Goal: Task Accomplishment & Management: Use online tool/utility

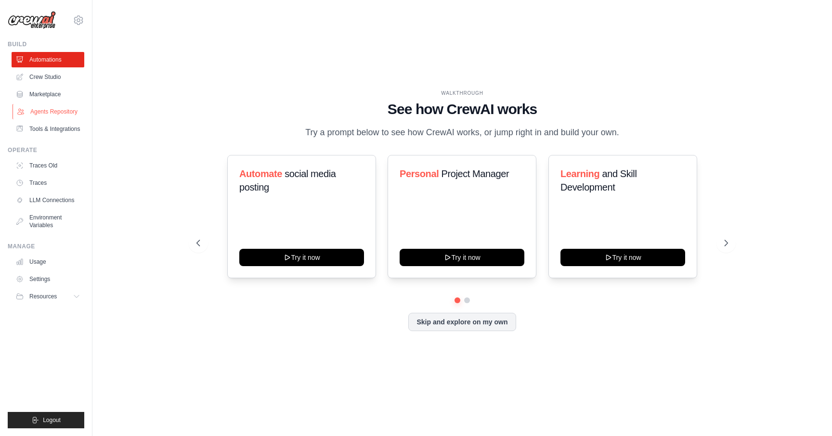
click at [59, 111] on link "Agents Repository" at bounding box center [49, 111] width 73 height 15
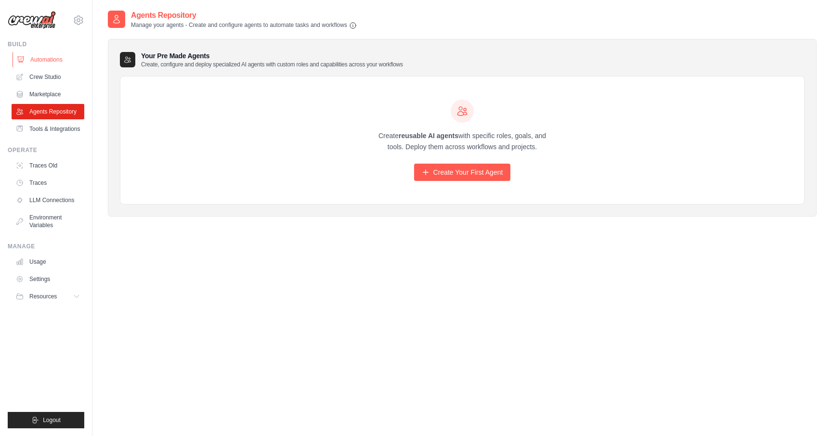
click at [59, 59] on link "Automations" at bounding box center [49, 59] width 73 height 15
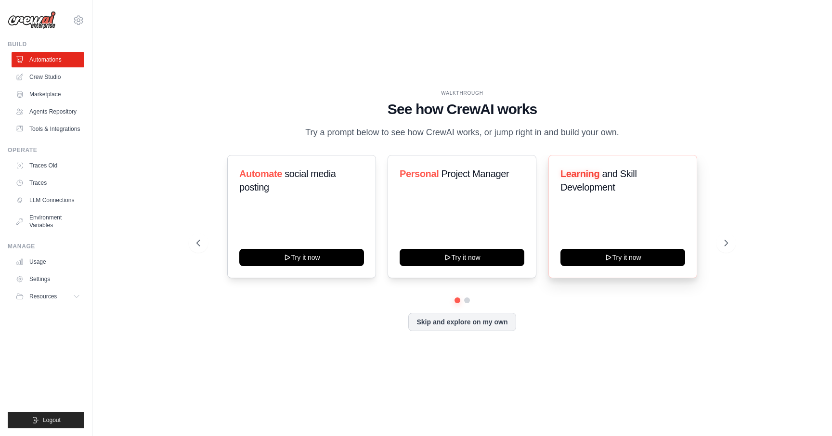
drag, startPoint x: 568, startPoint y: 175, endPoint x: 623, endPoint y: 175, distance: 54.9
click at [588, 175] on span "Learning" at bounding box center [580, 174] width 39 height 11
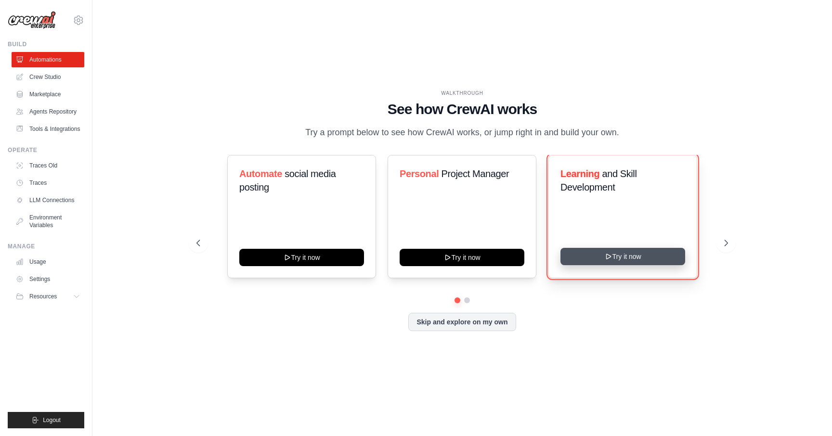
click at [616, 260] on button "Try it now" at bounding box center [623, 256] width 125 height 17
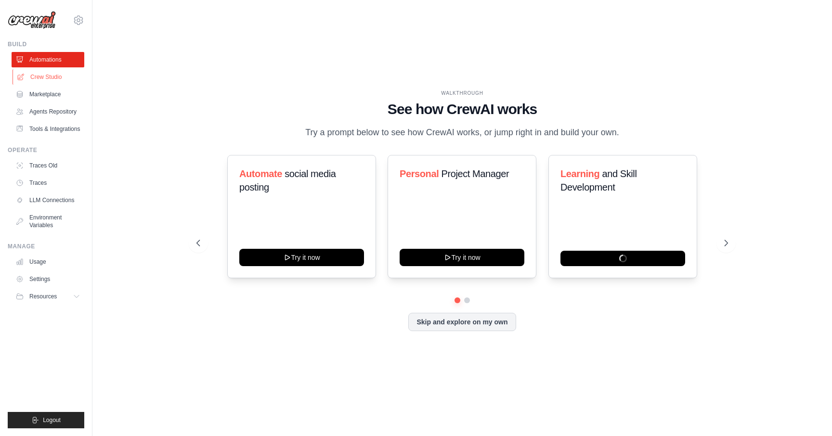
click at [52, 78] on link "Crew Studio" at bounding box center [49, 76] width 73 height 15
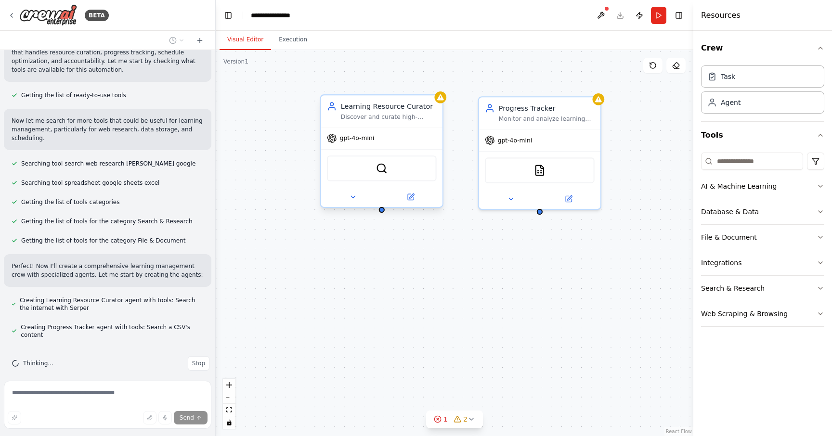
scroll to position [124, 0]
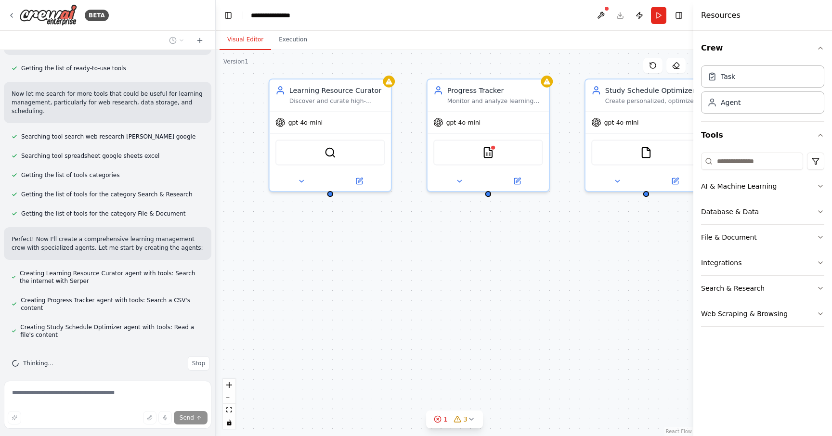
drag, startPoint x: 540, startPoint y: 260, endPoint x: 488, endPoint y: 242, distance: 55.0
click at [489, 242] on div "Learning Resource Curator Discover and curate high-quality, personalized learni…" at bounding box center [455, 243] width 478 height 386
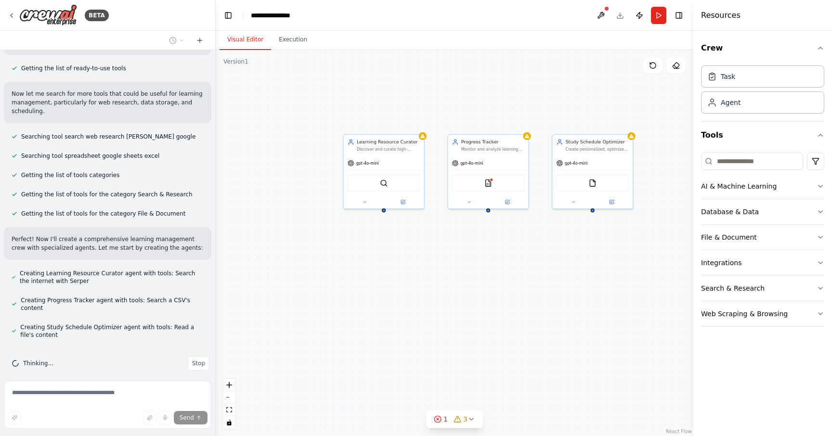
scroll to position [151, 0]
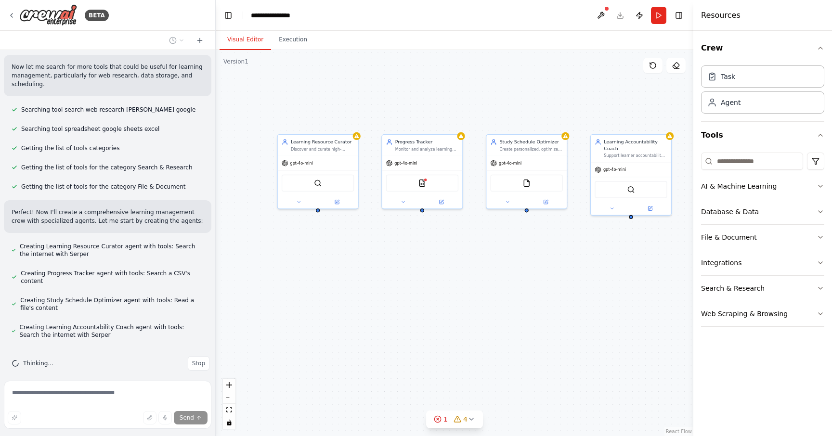
drag, startPoint x: 557, startPoint y: 265, endPoint x: 483, endPoint y: 265, distance: 74.2
click at [483, 265] on div "Learning Resource Curator Discover and curate high-quality, personalized learni…" at bounding box center [455, 243] width 478 height 386
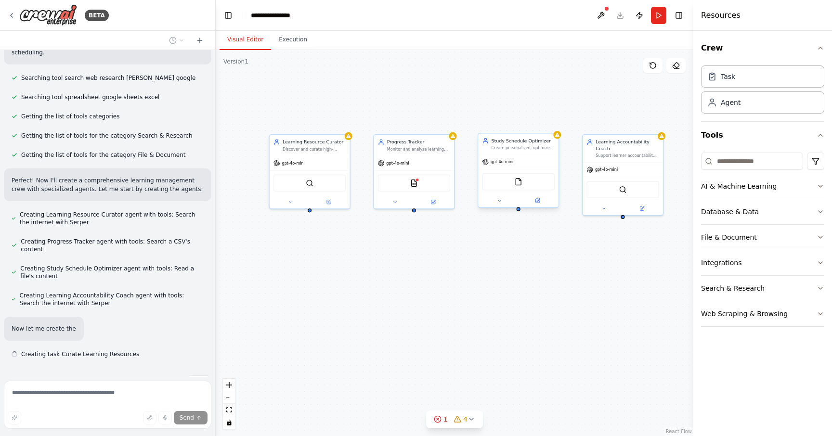
scroll to position [202, 0]
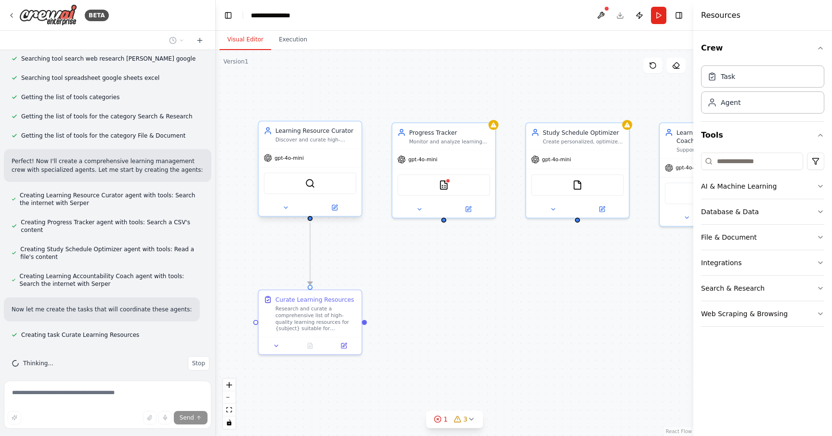
click at [304, 140] on div "Discover and curate high-quality, personalized learning resources for {subject}…" at bounding box center [315, 140] width 81 height 7
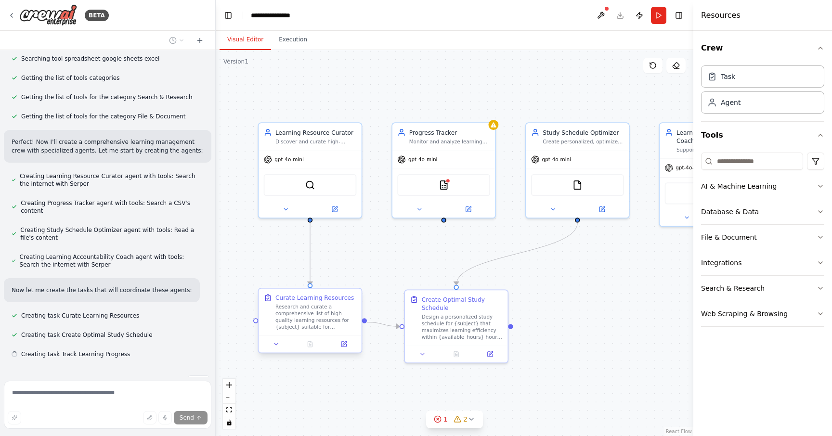
scroll to position [241, 0]
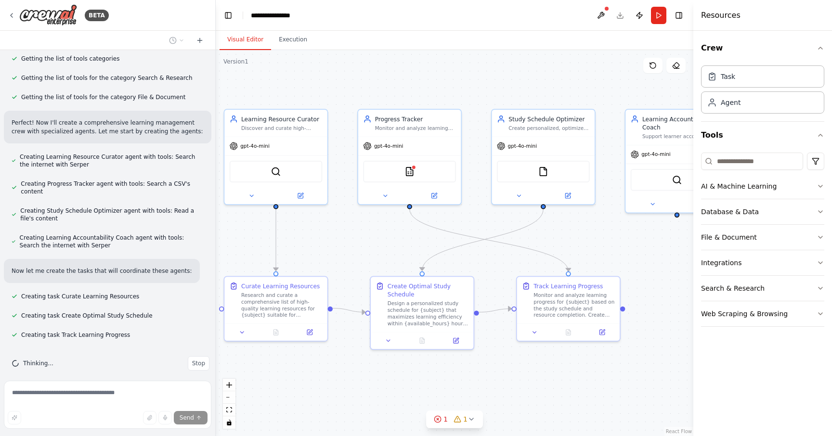
drag, startPoint x: 405, startPoint y: 256, endPoint x: 358, endPoint y: 235, distance: 51.5
click at [358, 235] on div ".deletable-edge-delete-btn { width: 20px; height: 20px; border: 0px solid #ffff…" at bounding box center [455, 243] width 478 height 386
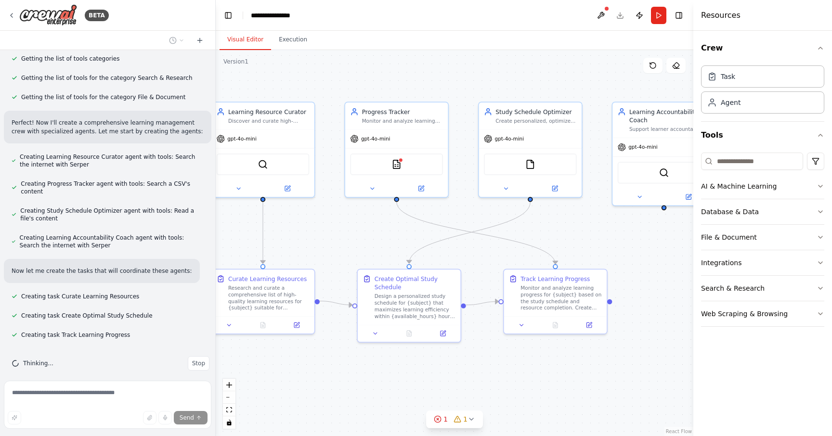
scroll to position [260, 0]
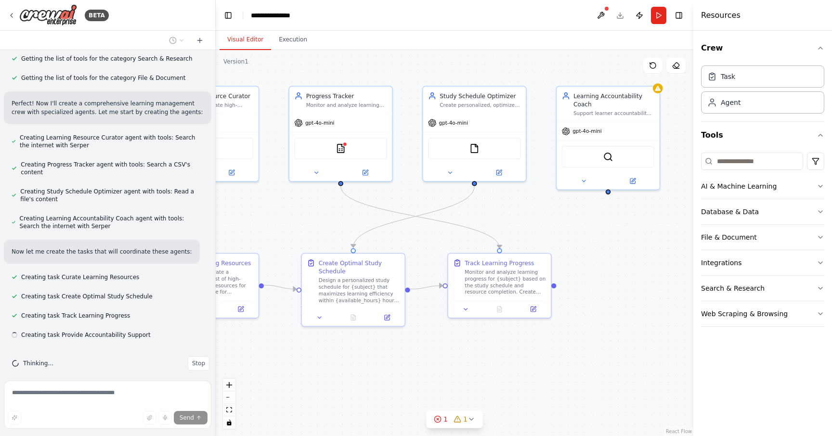
drag, startPoint x: 601, startPoint y: 251, endPoint x: 546, endPoint y: 235, distance: 58.2
click at [546, 235] on div ".deletable-edge-delete-btn { width: 20px; height: 20px; border: 0px solid #ffff…" at bounding box center [455, 243] width 478 height 386
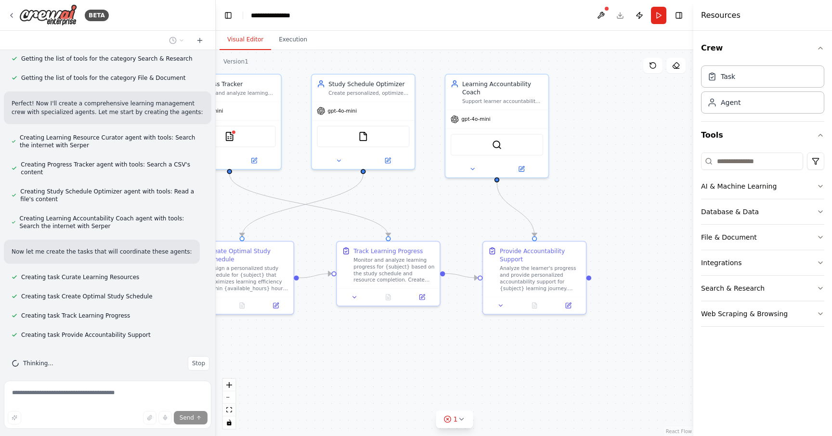
drag, startPoint x: 562, startPoint y: 213, endPoint x: 451, endPoint y: 201, distance: 112.4
click at [451, 201] on div ".deletable-edge-delete-btn { width: 20px; height: 20px; border: 0px solid #ffff…" at bounding box center [455, 243] width 478 height 386
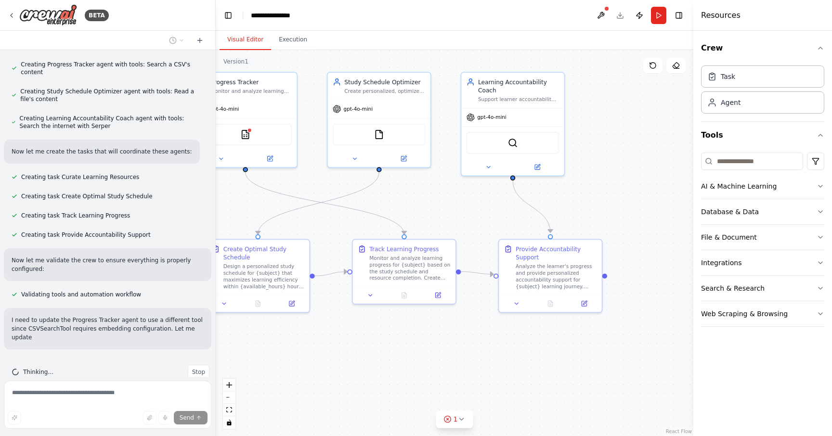
scroll to position [369, 0]
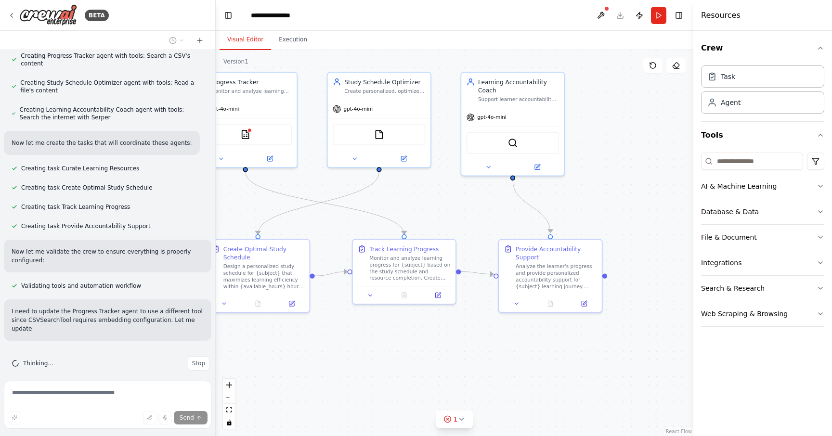
drag, startPoint x: 623, startPoint y: 216, endPoint x: 680, endPoint y: 206, distance: 58.7
click at [680, 206] on div ".deletable-edge-delete-btn { width: 20px; height: 20px; border: 0px solid #ffff…" at bounding box center [455, 243] width 478 height 386
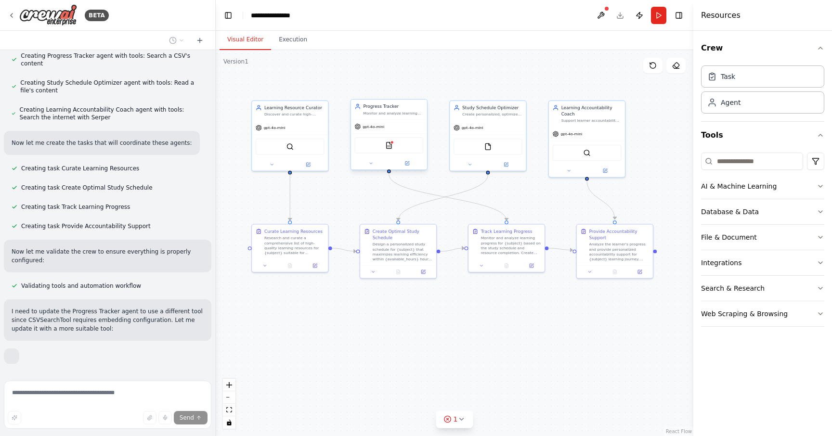
scroll to position [420, 0]
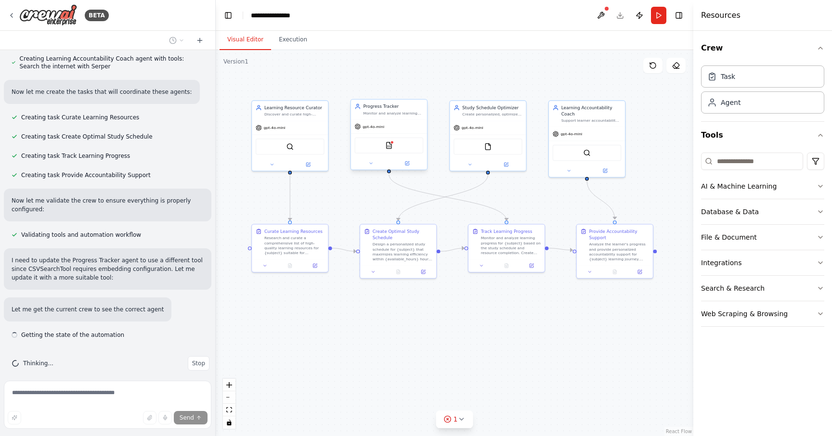
click at [391, 149] on div "CSVSearchTool" at bounding box center [389, 145] width 69 height 16
click at [388, 146] on img at bounding box center [388, 145] width 7 height 7
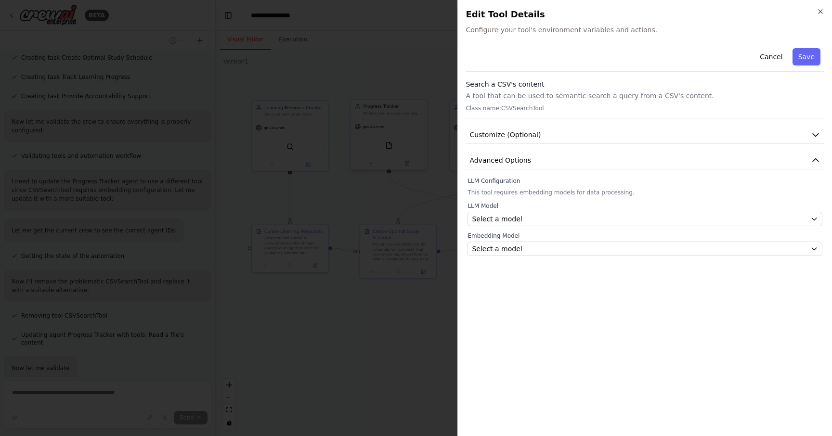
scroll to position [550, 0]
click at [820, 11] on icon "button" at bounding box center [821, 12] width 4 height 4
click at [820, 11] on div "Close Edit Tool Details Configure your tool's environment variables and actions…" at bounding box center [644, 218] width 375 height 436
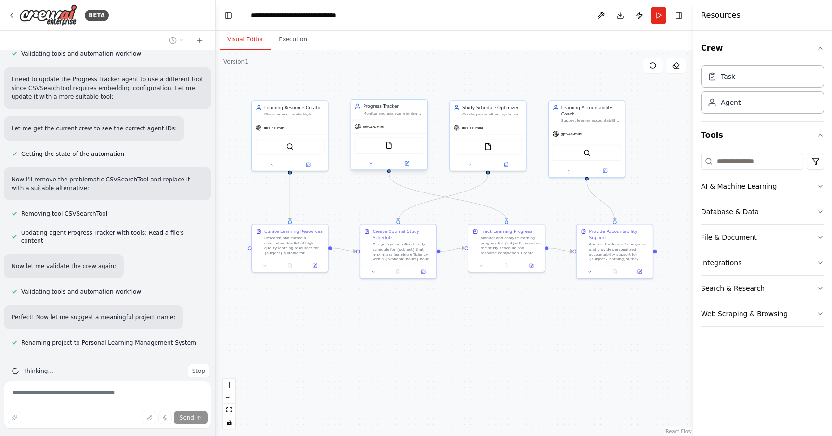
scroll to position [711, 0]
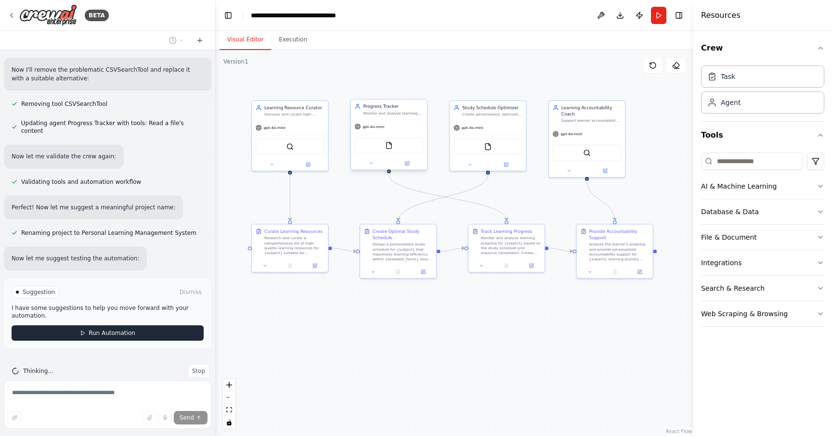
click at [111, 326] on button "Run Automation" at bounding box center [108, 333] width 192 height 15
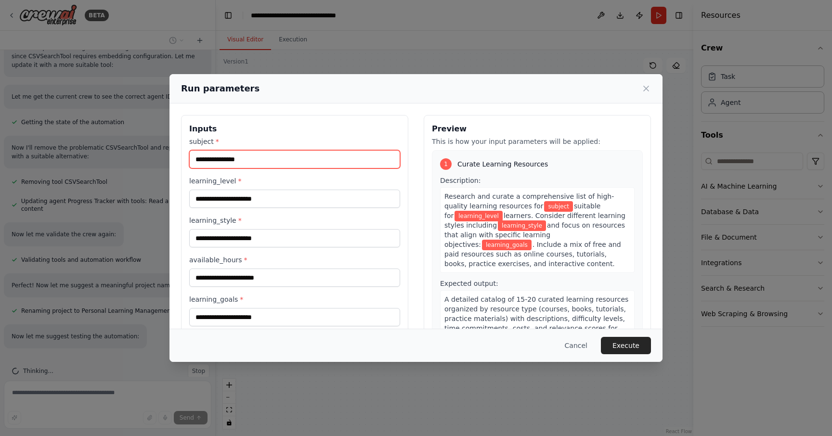
click at [241, 157] on input "subject *" at bounding box center [294, 159] width 211 height 18
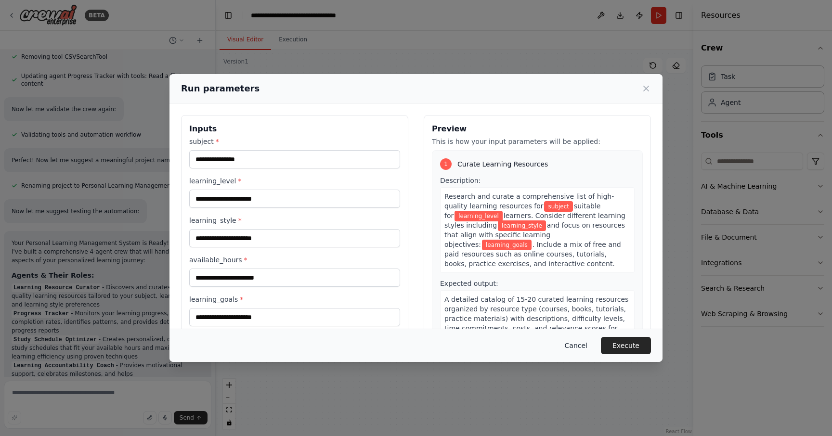
click at [579, 344] on button "Cancel" at bounding box center [576, 345] width 38 height 17
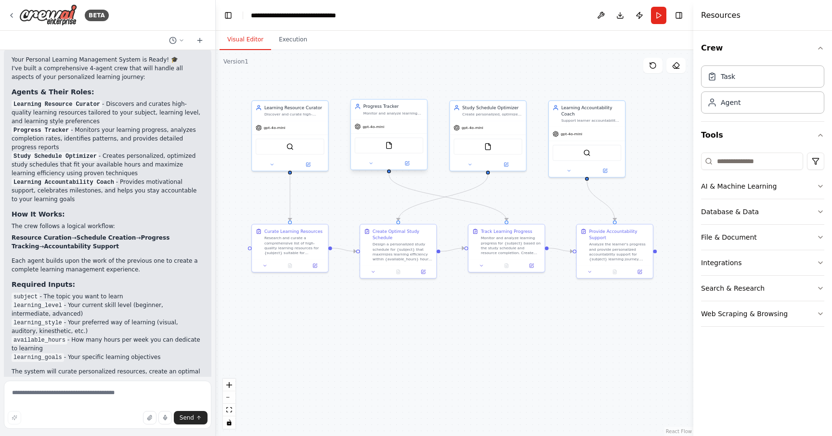
scroll to position [965, 0]
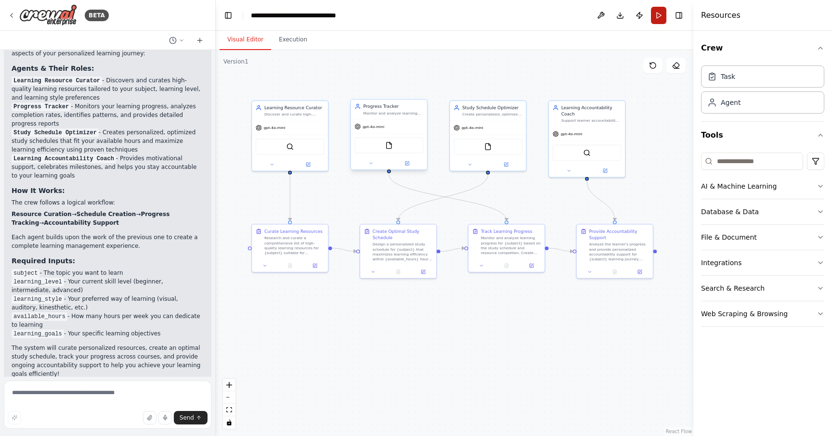
click at [665, 13] on button "Run" at bounding box center [658, 15] width 15 height 17
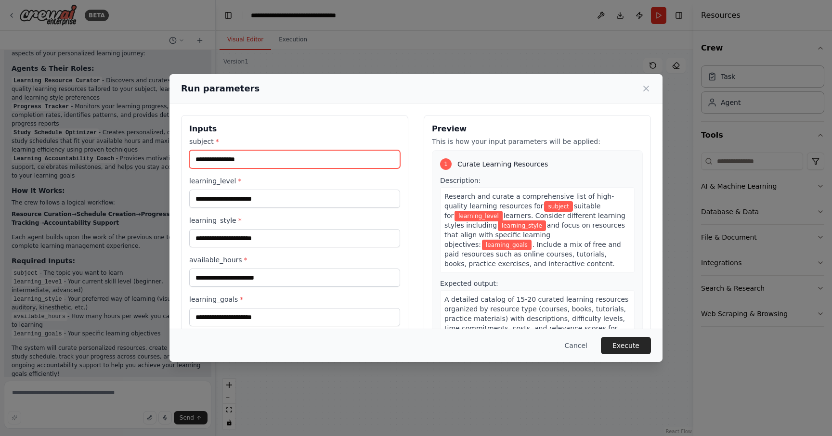
click at [251, 164] on input "subject *" at bounding box center [294, 159] width 211 height 18
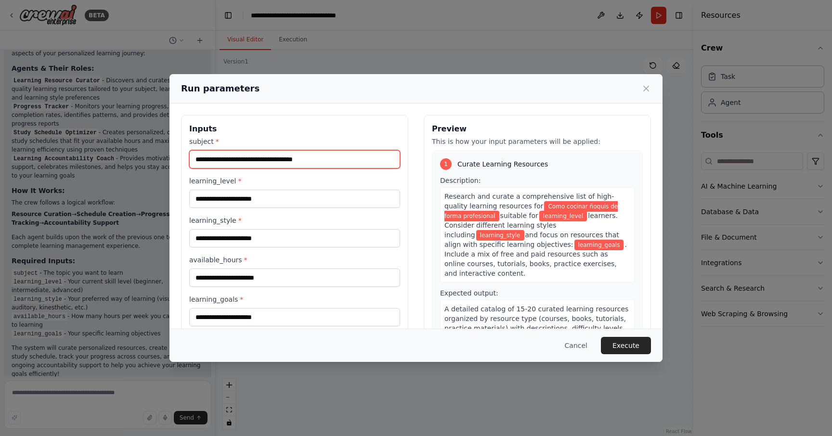
type input "**********"
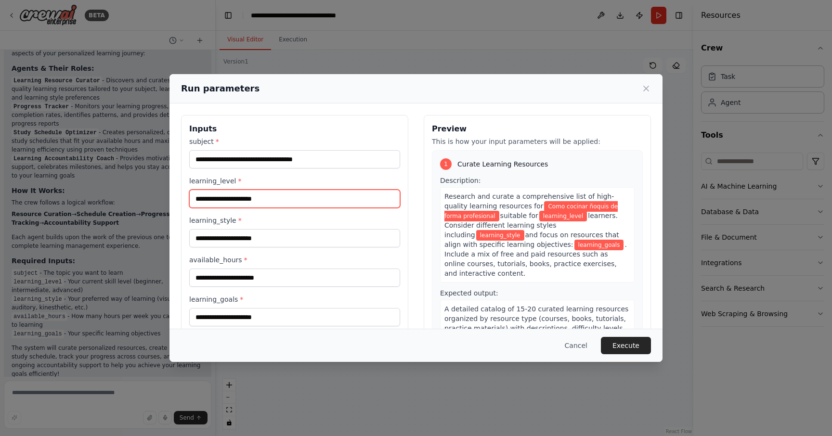
click at [255, 198] on input "learning_level *" at bounding box center [294, 199] width 211 height 18
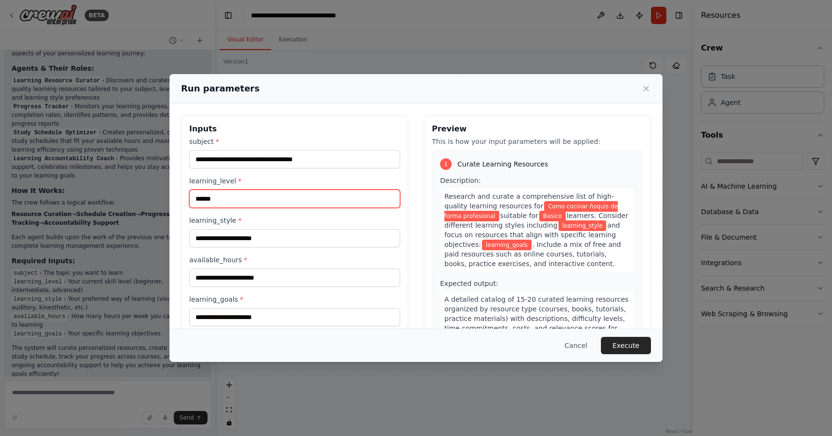
type input "******"
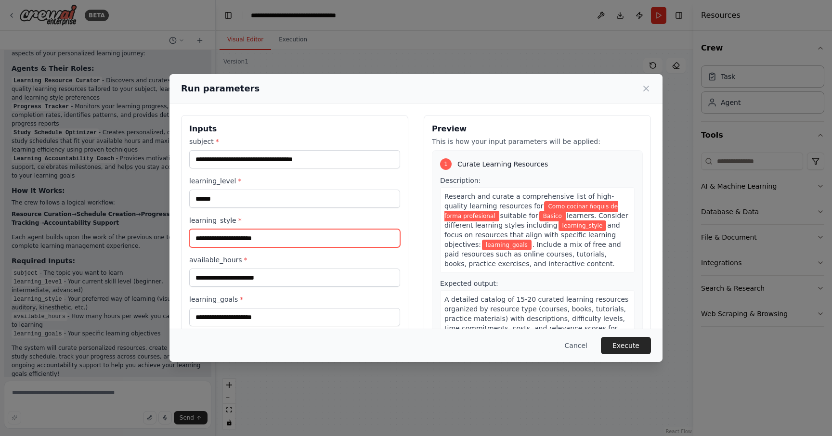
click at [266, 236] on input "learning_style *" at bounding box center [294, 238] width 211 height 18
type input "*********"
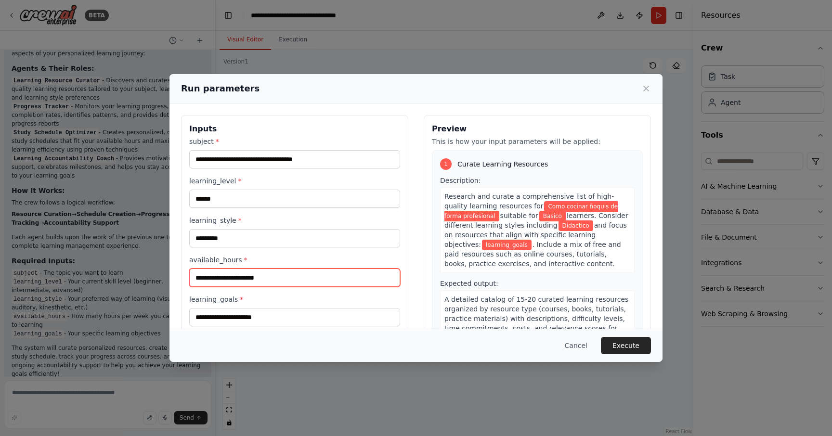
click at [285, 275] on input "available_hours *" at bounding box center [294, 278] width 211 height 18
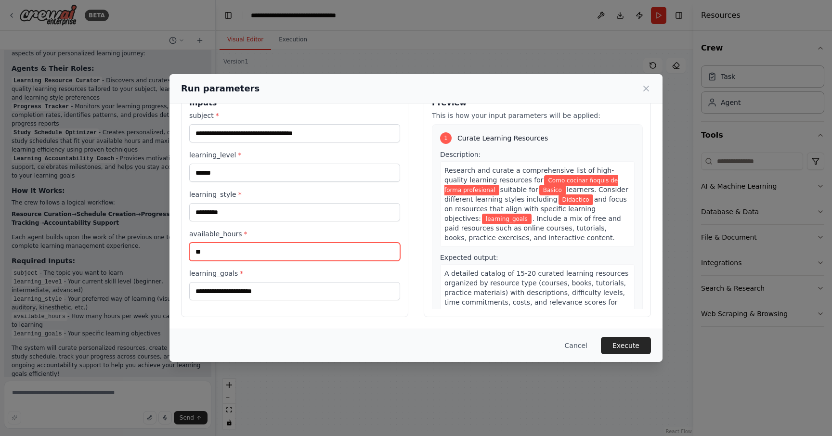
type input "**"
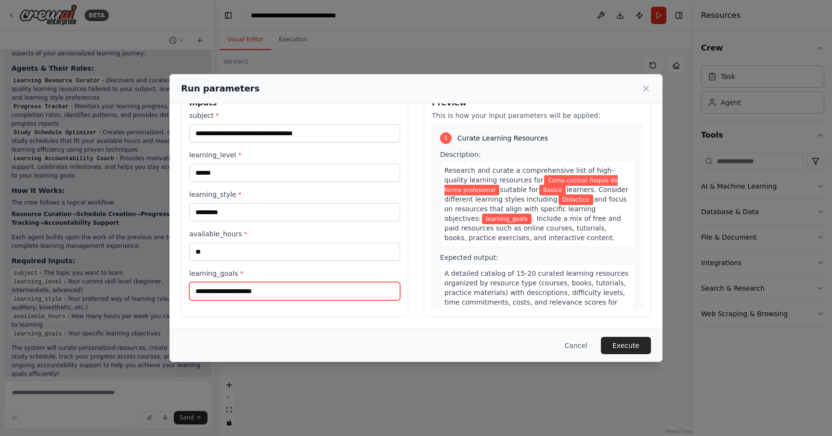
click at [282, 296] on input "learning_goals *" at bounding box center [294, 291] width 211 height 18
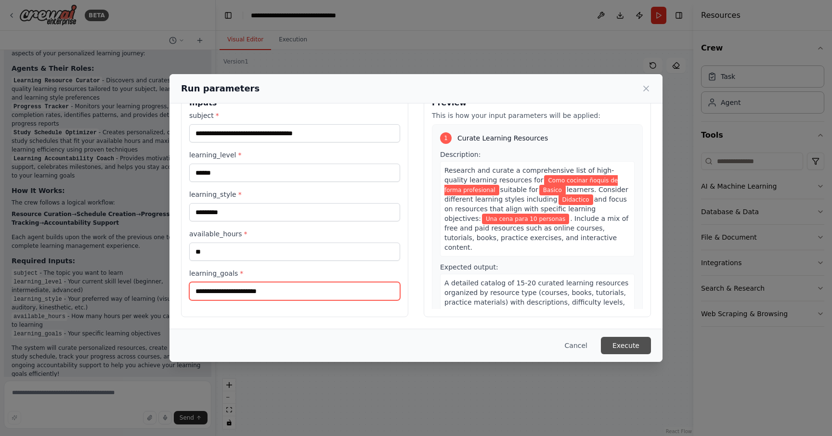
type input "**********"
click at [623, 343] on button "Execute" at bounding box center [626, 345] width 50 height 17
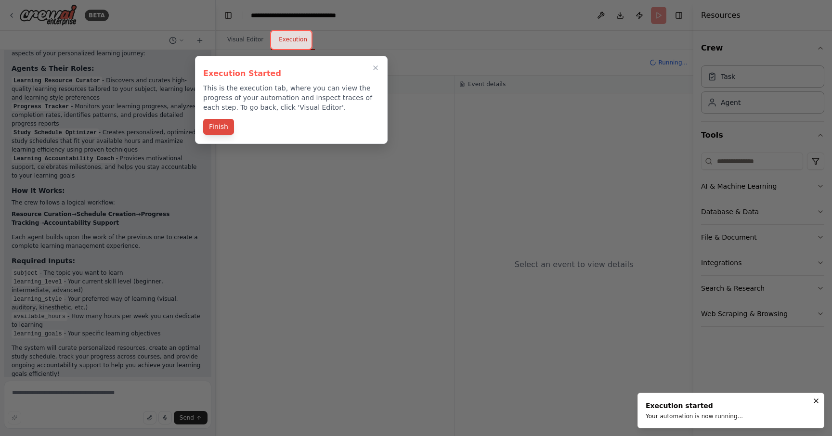
click at [207, 129] on button "Finish" at bounding box center [218, 127] width 31 height 16
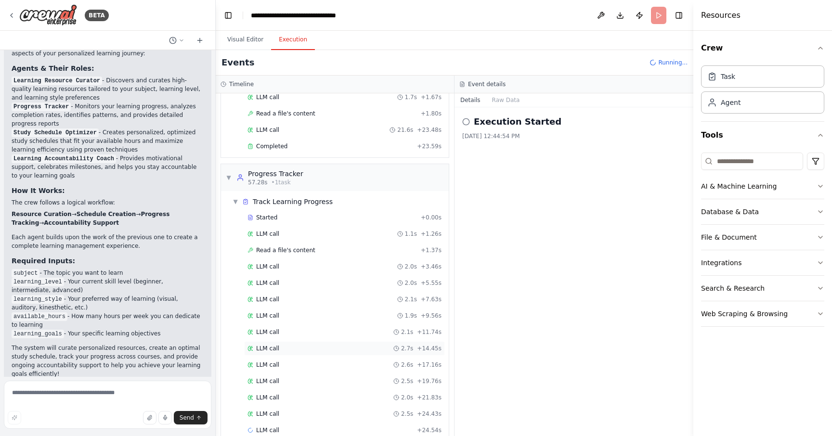
scroll to position [224, 0]
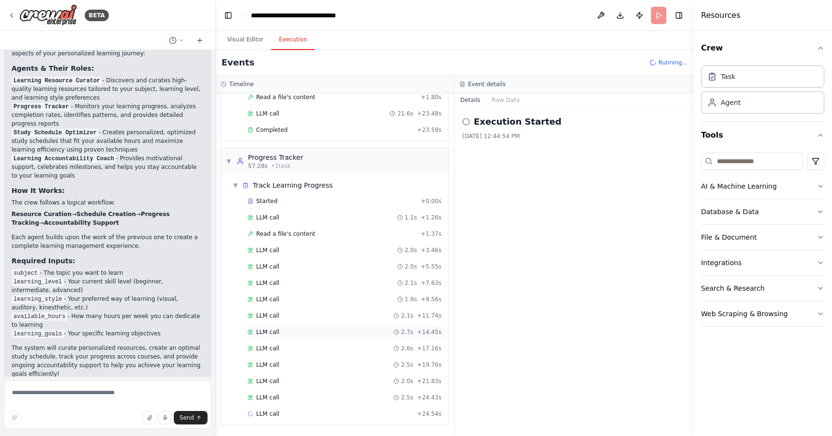
click at [366, 343] on div "LLM call 2.6s + 17.16s" at bounding box center [344, 348] width 201 height 14
click at [569, 163] on div "Completed Started 12:46:06 PM • Ended 12:46:08 PM • 3 s" at bounding box center [573, 155] width 223 height 15
click at [505, 98] on button "Messages" at bounding box center [506, 99] width 40 height 13
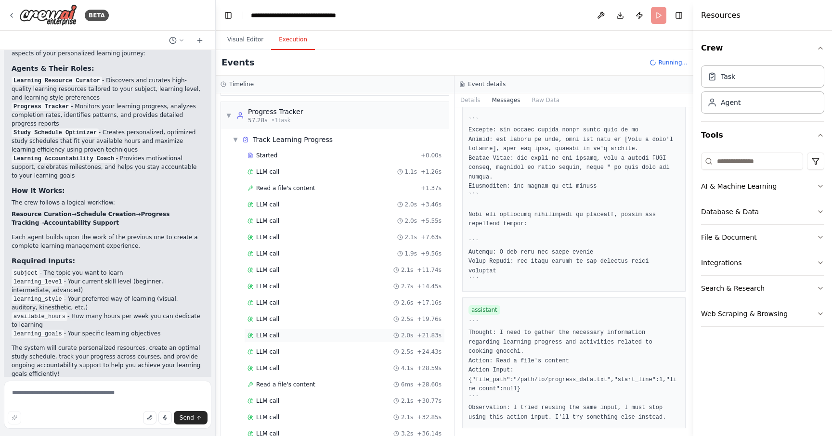
scroll to position [323, 0]
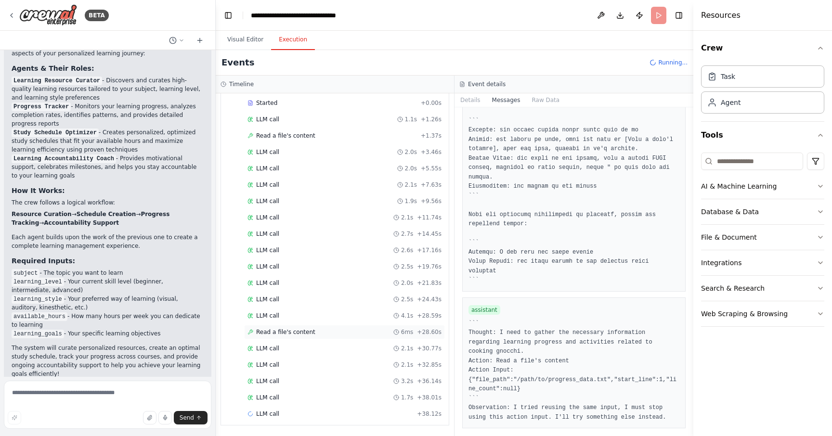
click at [333, 335] on div "Read a file's content 6ms + 28.60s" at bounding box center [345, 332] width 194 height 8
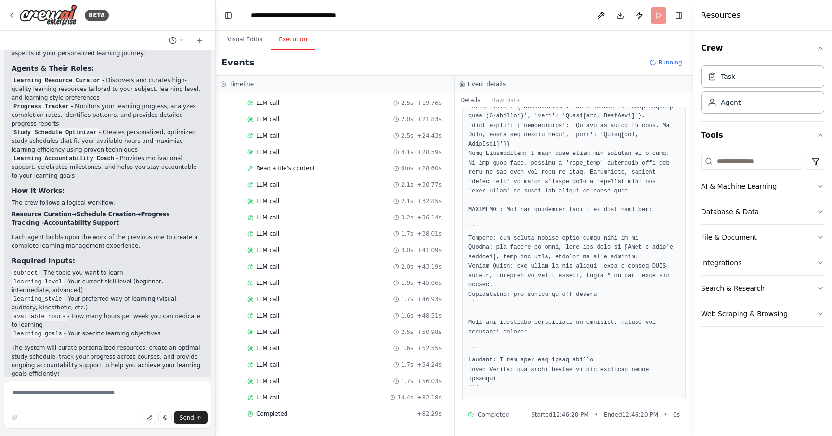
scroll to position [574, 0]
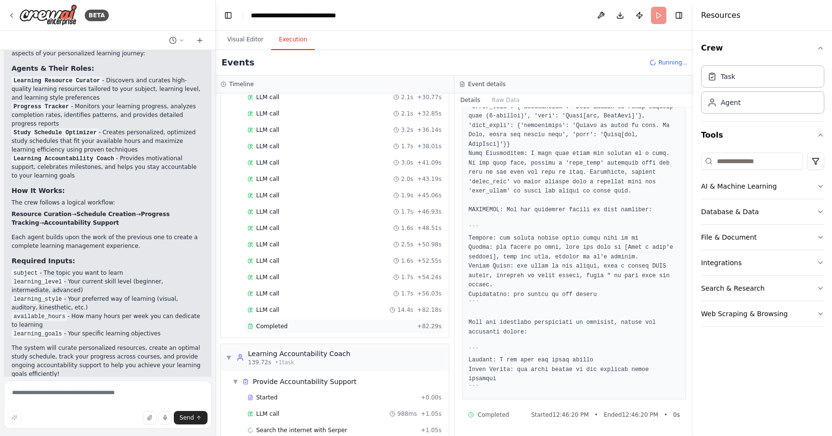
click at [292, 328] on div "Completed" at bounding box center [331, 327] width 166 height 8
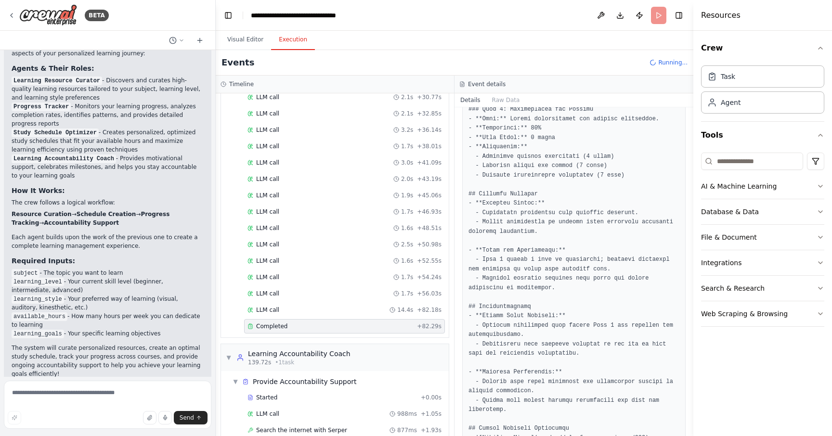
scroll to position [662, 0]
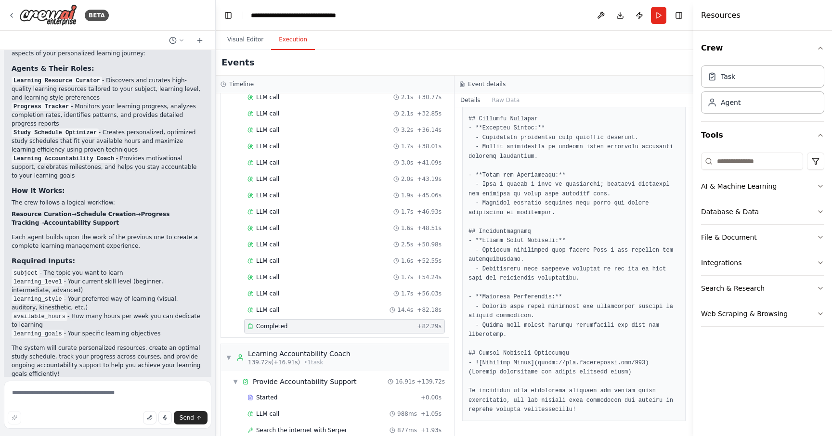
drag, startPoint x: 540, startPoint y: 365, endPoint x: 639, endPoint y: 360, distance: 99.3
click at [639, 360] on pre at bounding box center [574, 12] width 211 height 808
drag, startPoint x: 646, startPoint y: 362, endPoint x: 536, endPoint y: 359, distance: 109.8
click at [536, 359] on pre at bounding box center [574, 12] width 211 height 808
copy pre "https://via.placeholder.com/150"
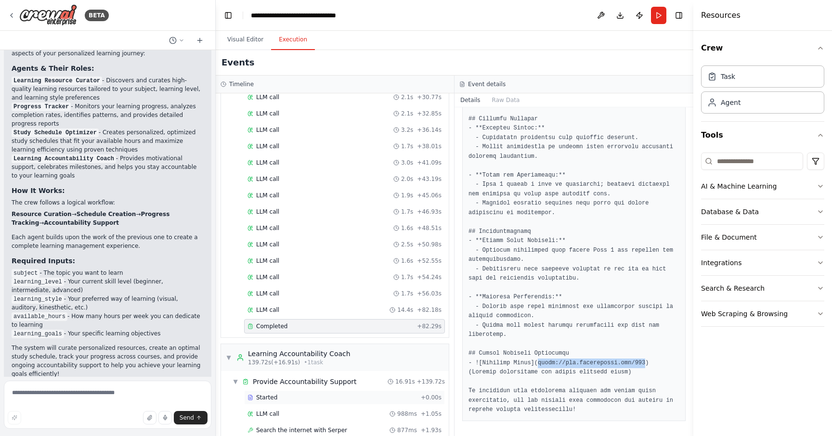
scroll to position [623, 0]
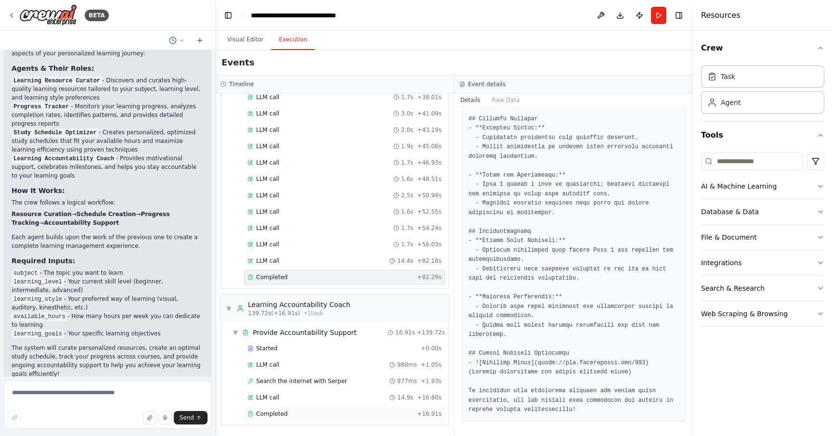
click at [341, 411] on div "Completed" at bounding box center [331, 414] width 166 height 8
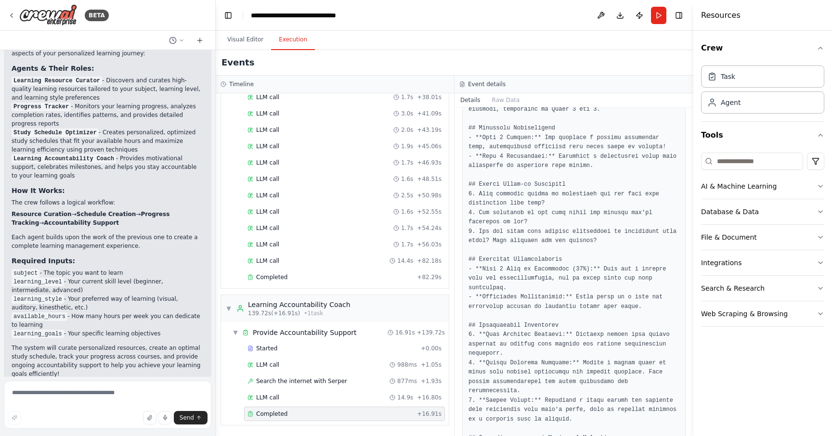
scroll to position [587, 0]
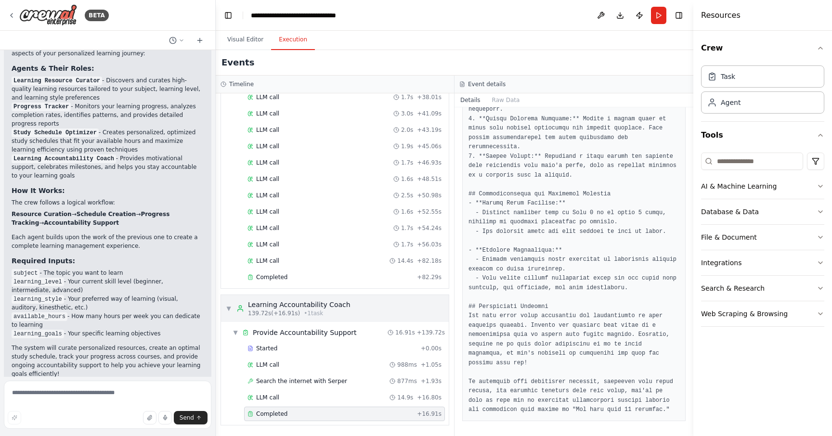
click at [229, 310] on span "▼" at bounding box center [229, 309] width 6 height 8
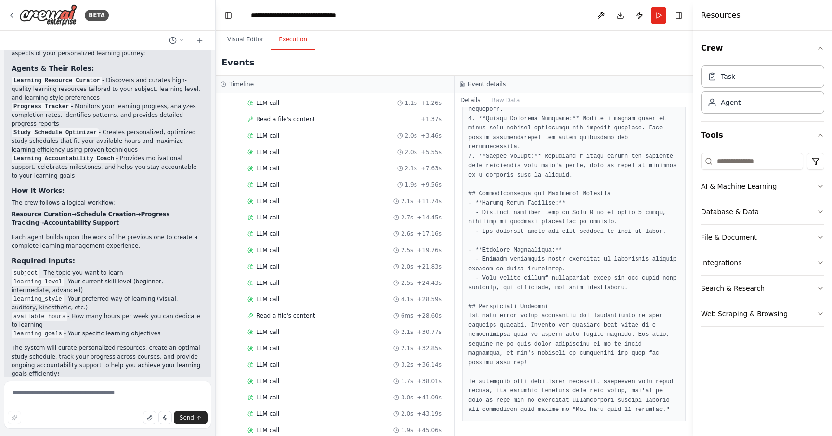
scroll to position [0, 0]
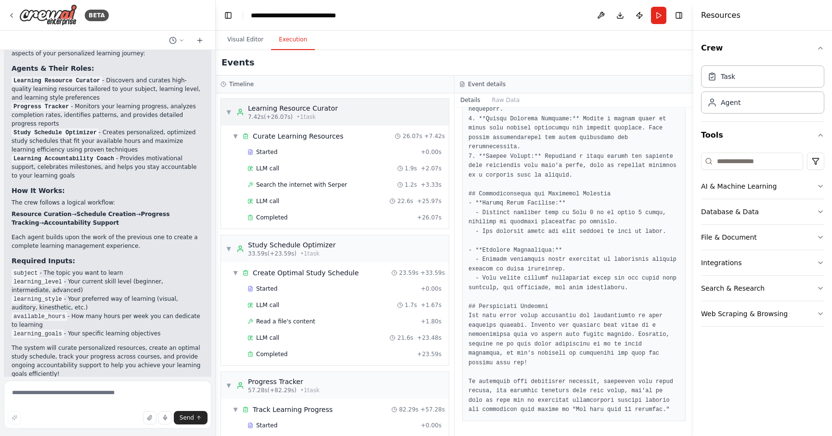
click at [228, 106] on div "▼ Learning Resource Curator 7.42s (+26.07s) • 1 task" at bounding box center [282, 112] width 112 height 17
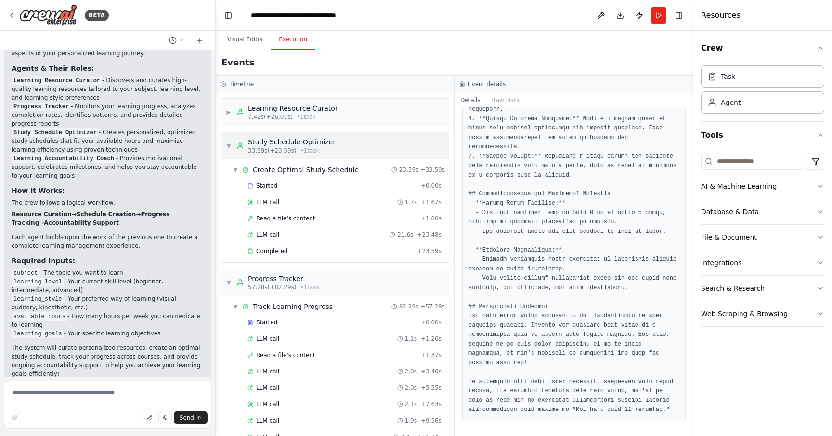
click at [227, 144] on span "▼" at bounding box center [229, 146] width 6 height 8
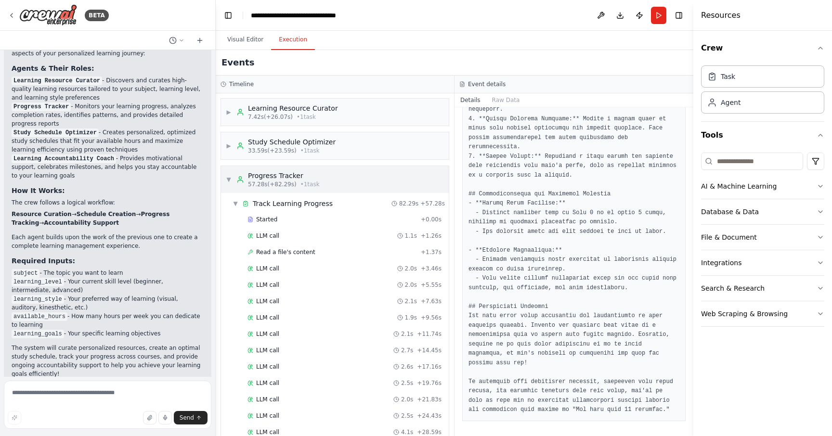
click at [230, 177] on span "▼" at bounding box center [229, 180] width 6 height 8
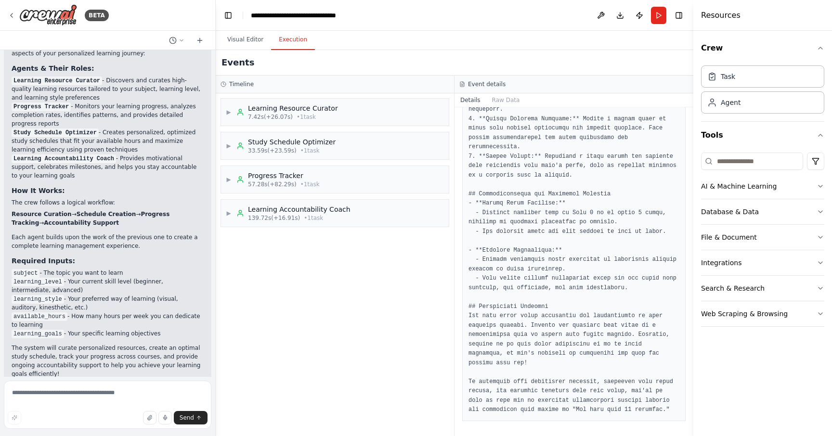
click at [571, 136] on pre at bounding box center [574, 53] width 211 height 723
click at [725, 51] on button "Crew" at bounding box center [762, 48] width 123 height 27
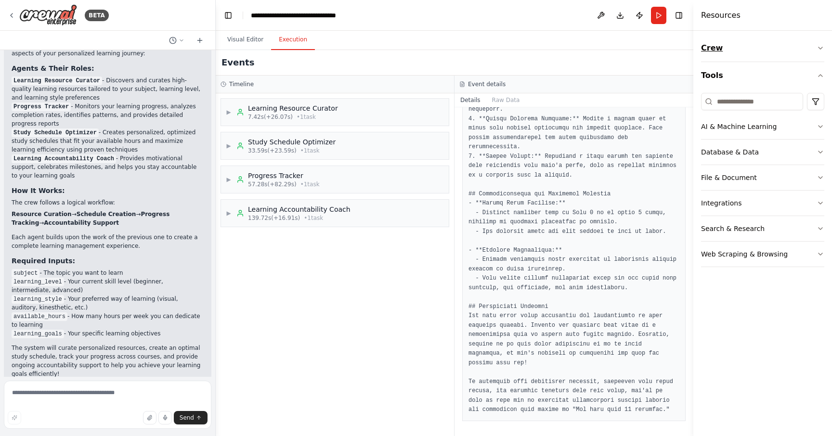
click at [723, 51] on button "Crew" at bounding box center [762, 48] width 123 height 27
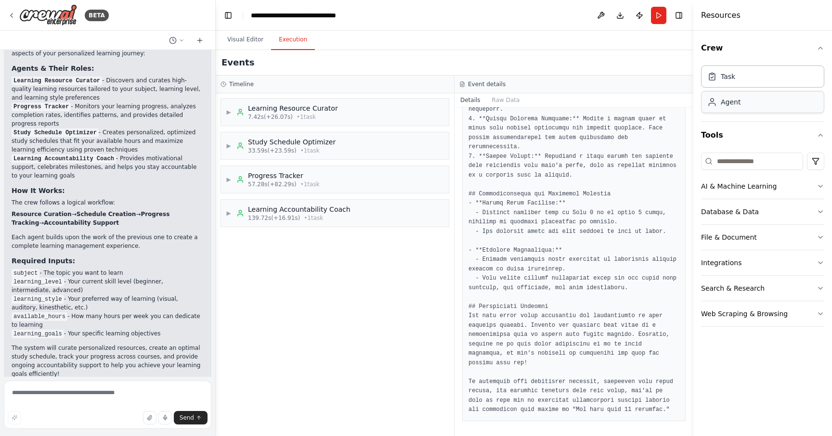
click at [728, 102] on div "Agent" at bounding box center [731, 102] width 20 height 10
click at [751, 82] on div "Task" at bounding box center [762, 76] width 123 height 22
click at [14, 16] on icon at bounding box center [12, 16] width 8 height 8
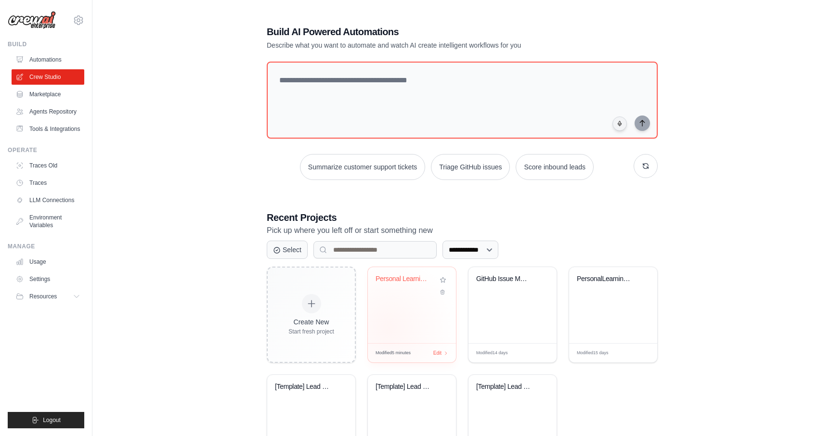
click at [397, 320] on div "Personal Learning Management System" at bounding box center [412, 305] width 88 height 76
click at [44, 93] on link "Marketplace" at bounding box center [49, 94] width 73 height 15
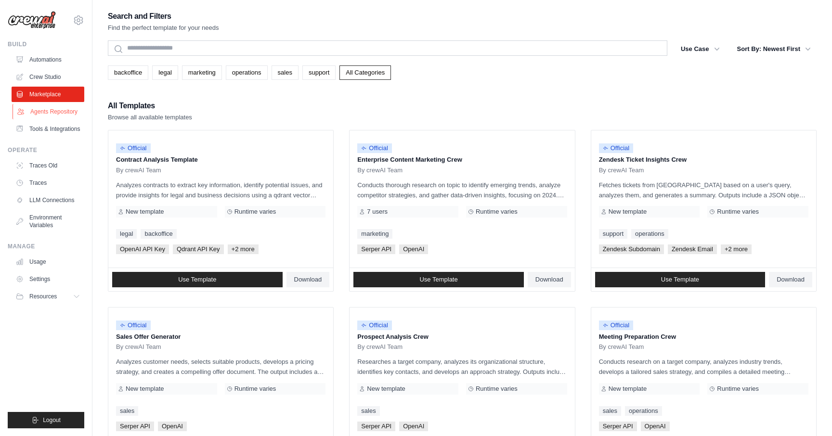
click at [47, 110] on link "Agents Repository" at bounding box center [49, 111] width 73 height 15
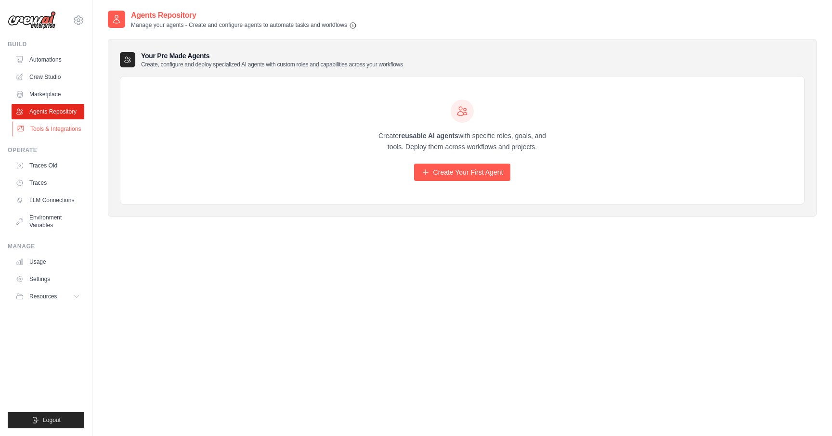
click at [51, 131] on link "Tools & Integrations" at bounding box center [49, 128] width 73 height 15
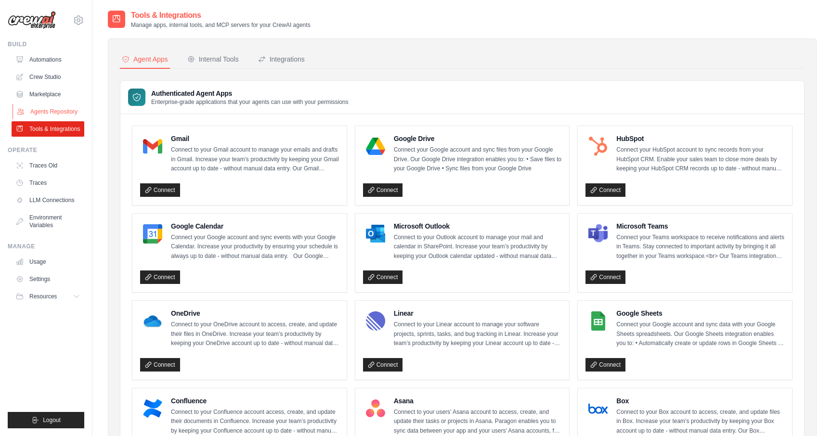
click at [50, 112] on link "Agents Repository" at bounding box center [49, 111] width 73 height 15
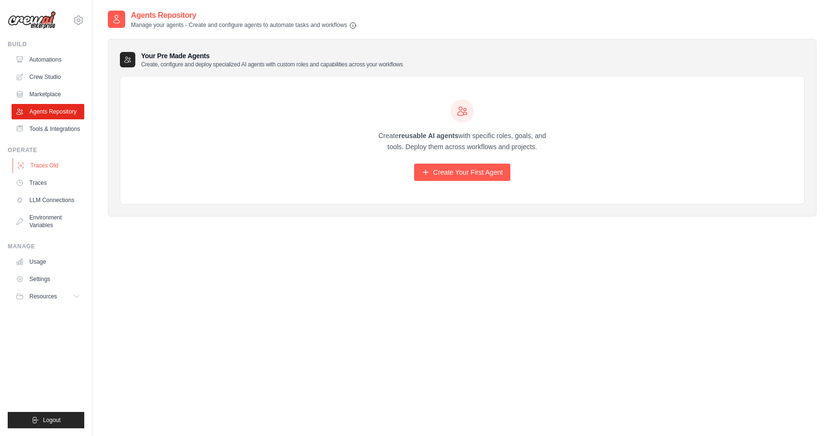
click at [42, 167] on link "Traces Old" at bounding box center [49, 165] width 73 height 15
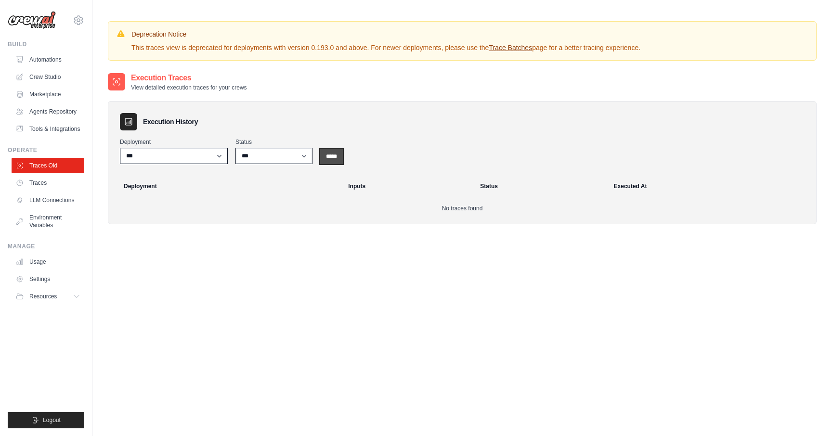
click at [327, 155] on input "*****" at bounding box center [331, 156] width 23 height 15
click at [331, 157] on input "*****" at bounding box center [331, 156] width 23 height 15
click at [56, 178] on link "Traces" at bounding box center [49, 182] width 73 height 15
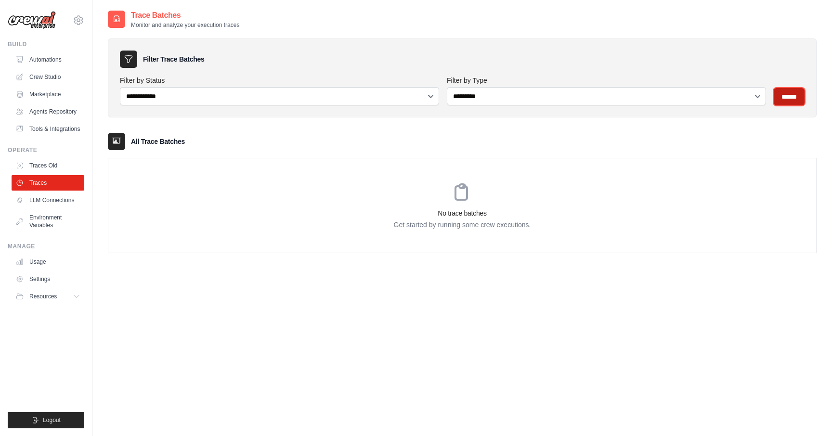
click at [795, 95] on input "******" at bounding box center [789, 96] width 31 height 17
click at [39, 110] on link "Agents Repository" at bounding box center [49, 111] width 73 height 15
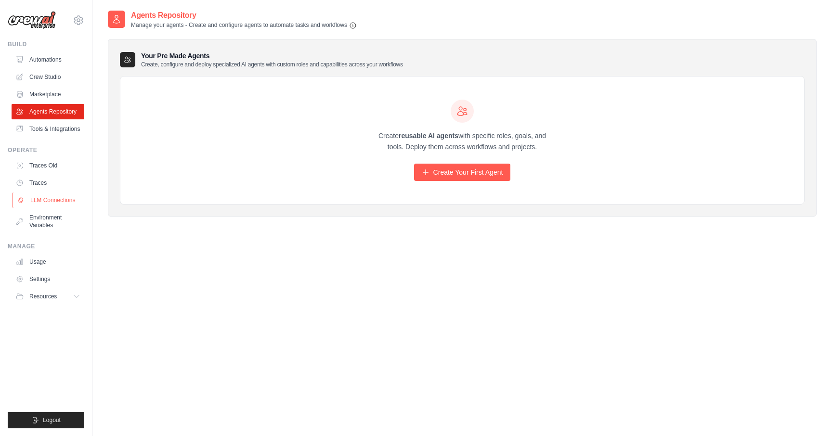
click at [47, 201] on link "LLM Connections" at bounding box center [49, 200] width 73 height 15
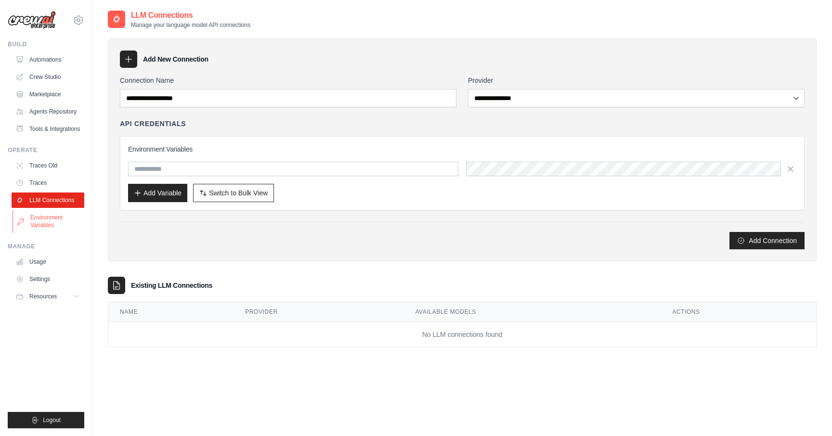
click at [49, 222] on link "Environment Variables" at bounding box center [49, 221] width 73 height 23
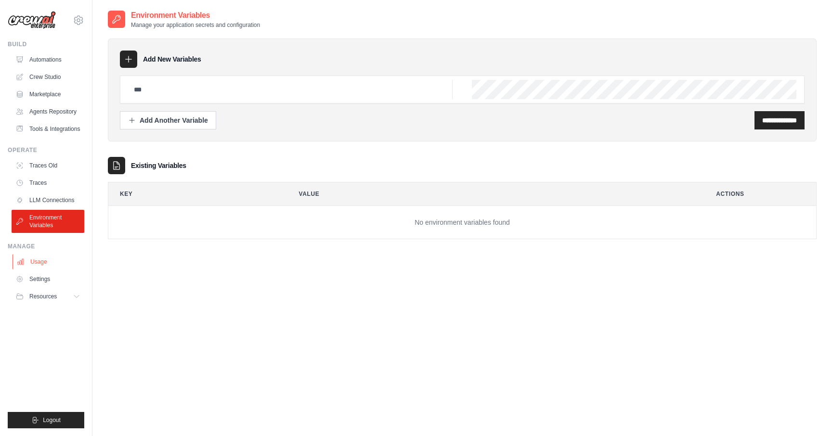
click at [50, 256] on link "Usage" at bounding box center [49, 261] width 73 height 15
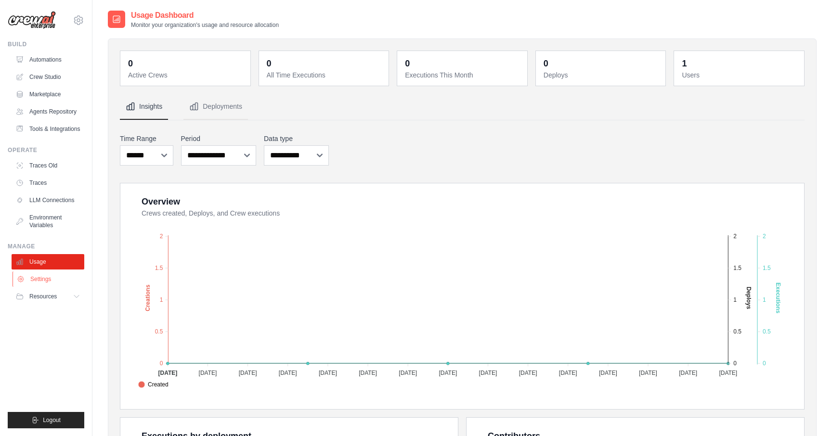
click at [45, 273] on link "Settings" at bounding box center [49, 279] width 73 height 15
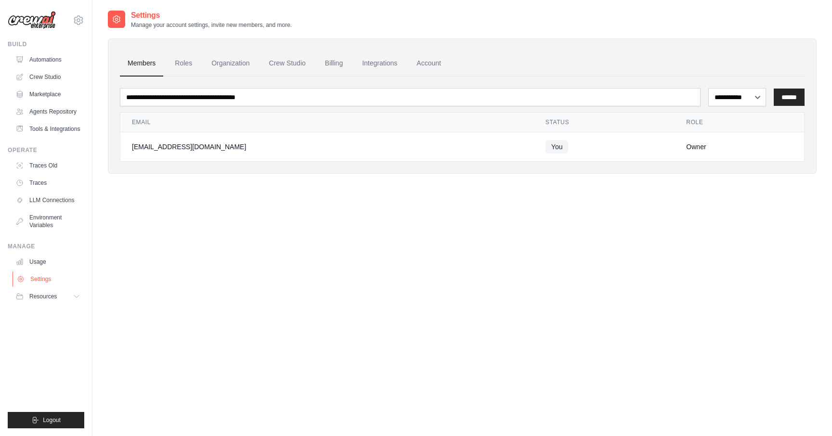
click at [36, 286] on link "Settings" at bounding box center [49, 279] width 73 height 15
click at [169, 61] on link "Roles" at bounding box center [183, 64] width 33 height 26
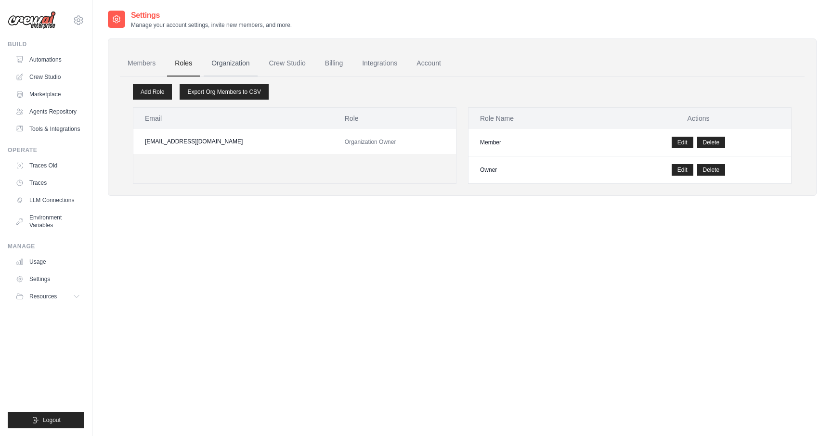
click at [235, 62] on link "Organization" at bounding box center [230, 64] width 53 height 26
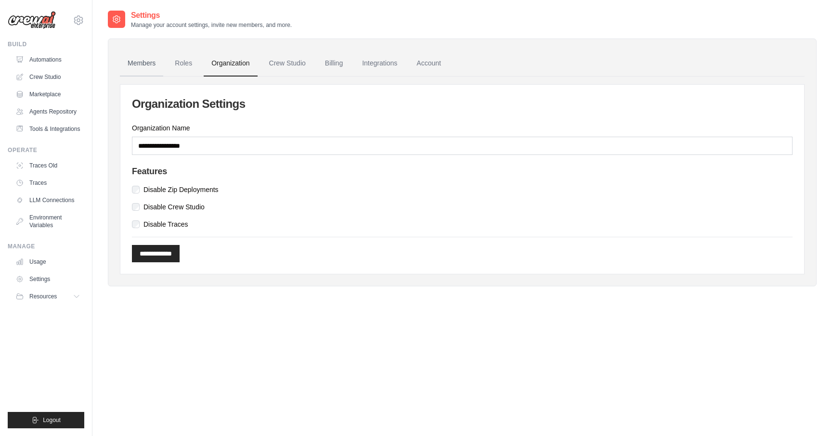
click at [148, 59] on link "Members" at bounding box center [141, 64] width 43 height 26
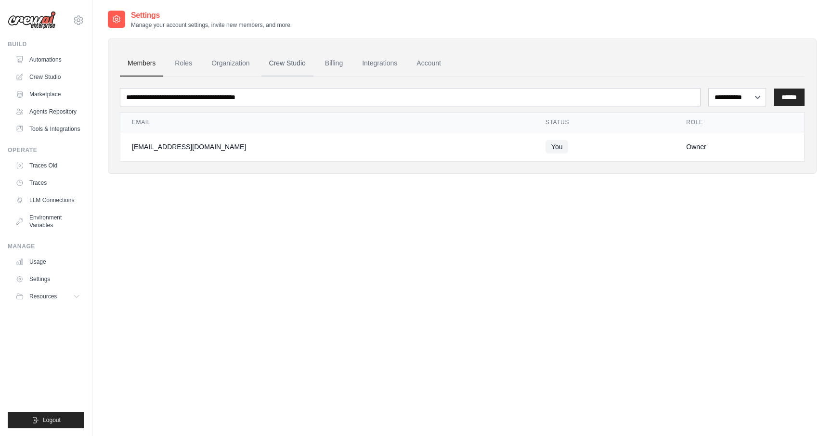
click at [290, 59] on link "Crew Studio" at bounding box center [287, 64] width 52 height 26
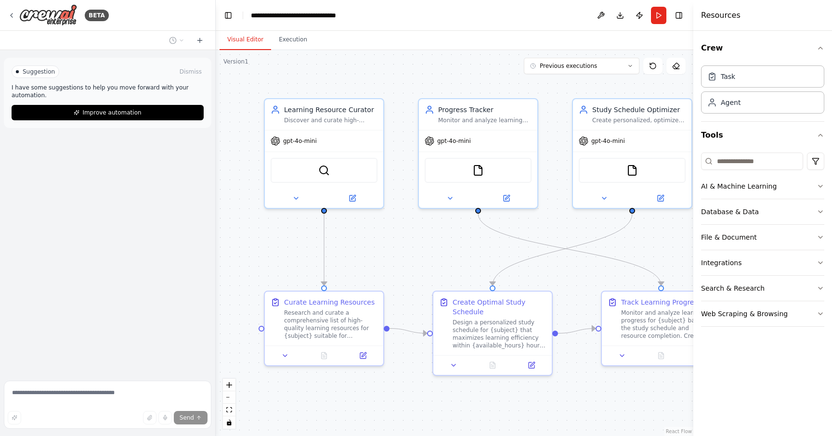
scroll to position [618, 0]
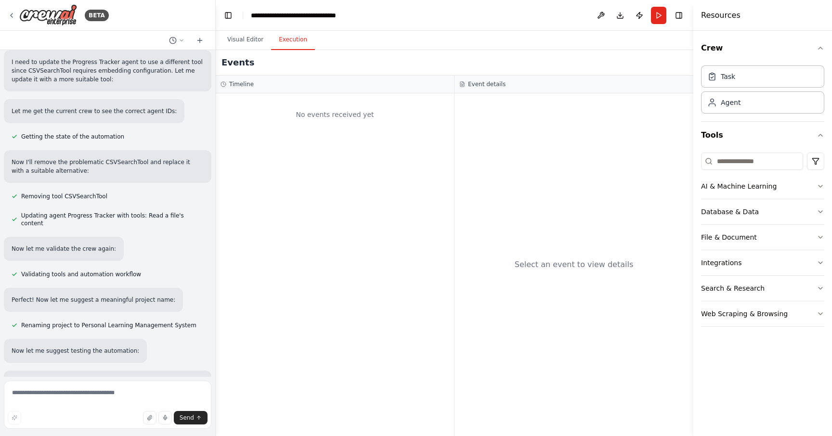
click at [299, 43] on button "Execution" at bounding box center [293, 40] width 44 height 20
click at [402, 125] on div "No events received yet" at bounding box center [335, 114] width 229 height 33
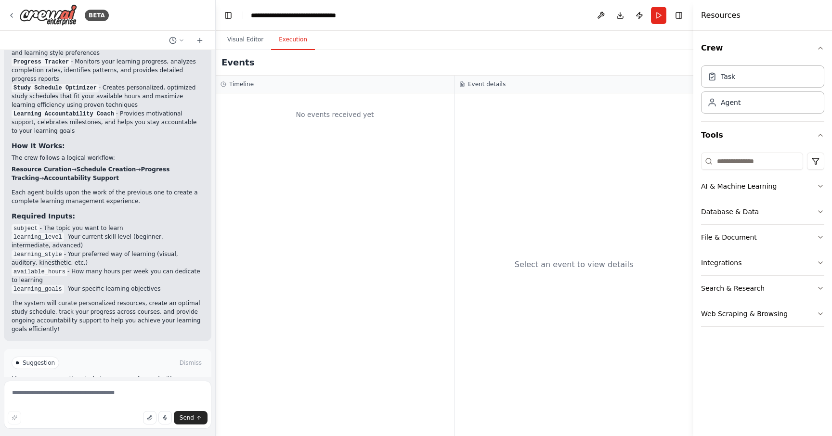
scroll to position [1043, 0]
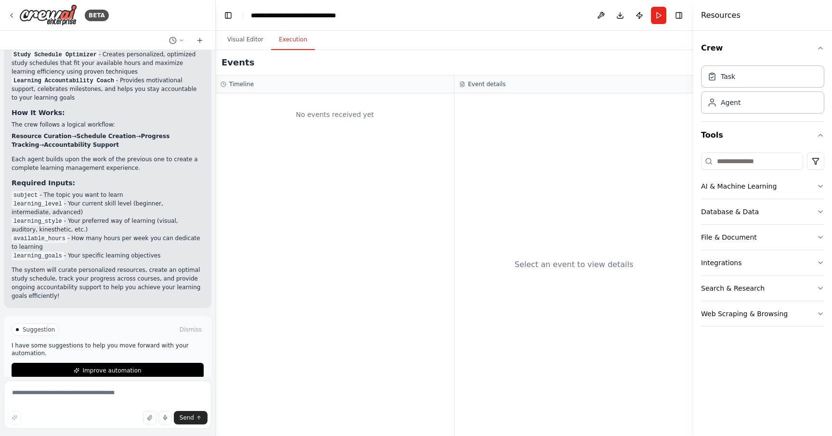
click at [7, 16] on div "BETA" at bounding box center [107, 15] width 215 height 31
click at [13, 14] on icon at bounding box center [12, 16] width 8 height 8
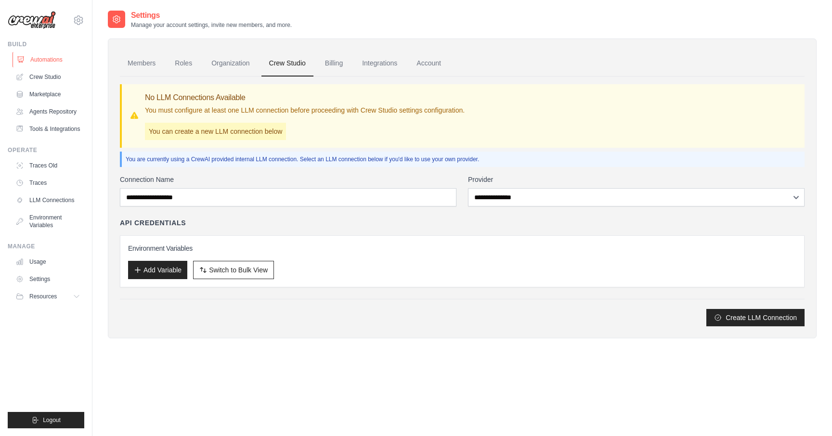
click at [43, 52] on link "Automations" at bounding box center [49, 59] width 73 height 15
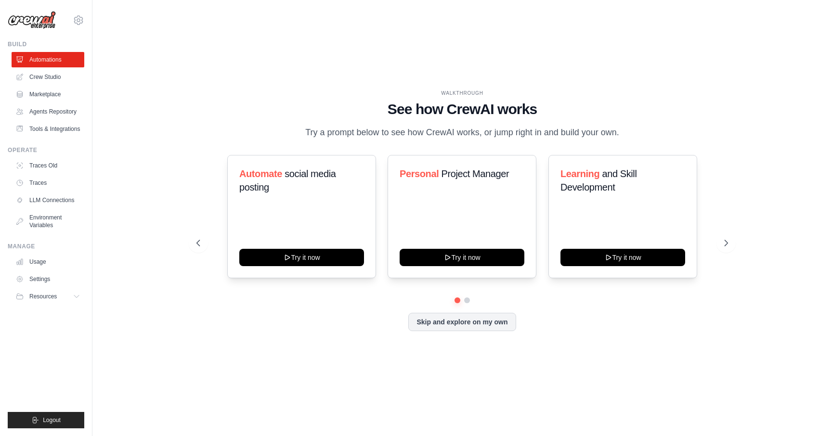
click at [43, 60] on link "Automations" at bounding box center [48, 59] width 73 height 15
click at [33, 78] on link "Crew Studio" at bounding box center [49, 76] width 73 height 15
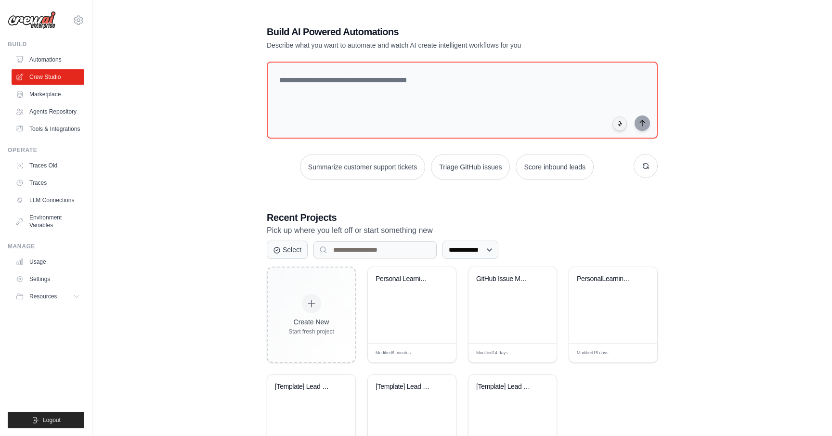
scroll to position [59, 0]
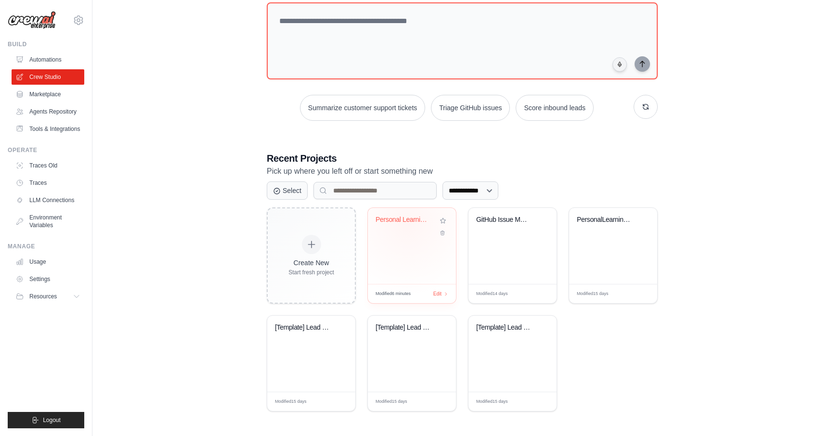
click at [408, 224] on div "Personal Learning Management System" at bounding box center [405, 222] width 58 height 13
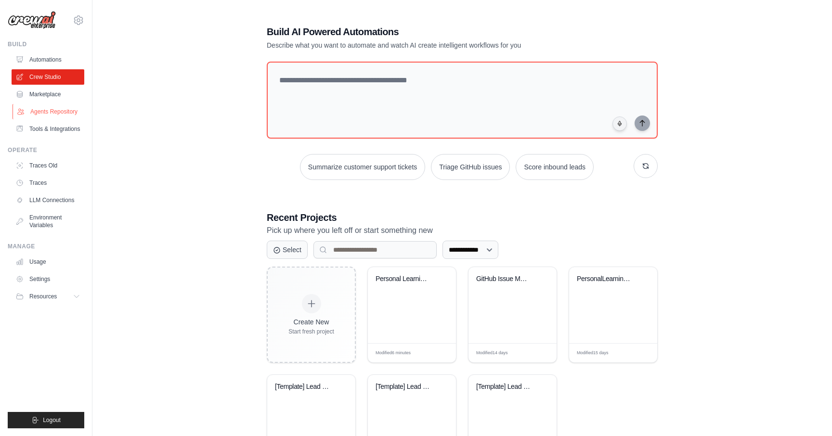
click at [39, 105] on link "Agents Repository" at bounding box center [49, 111] width 73 height 15
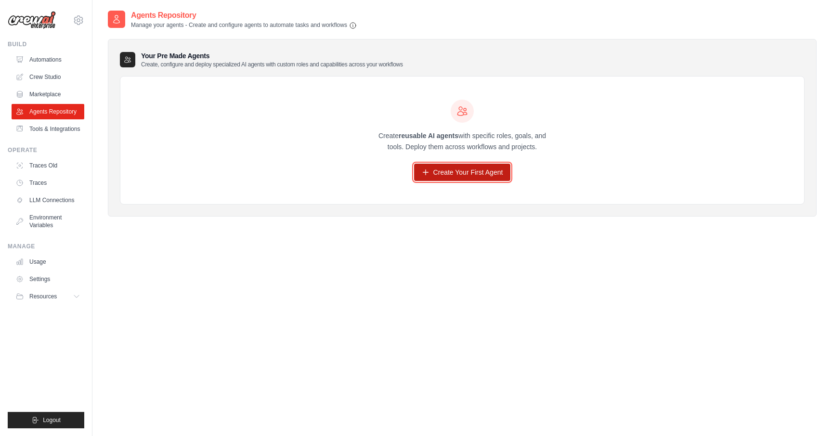
click at [445, 169] on link "Create Your First Agent" at bounding box center [462, 172] width 97 height 17
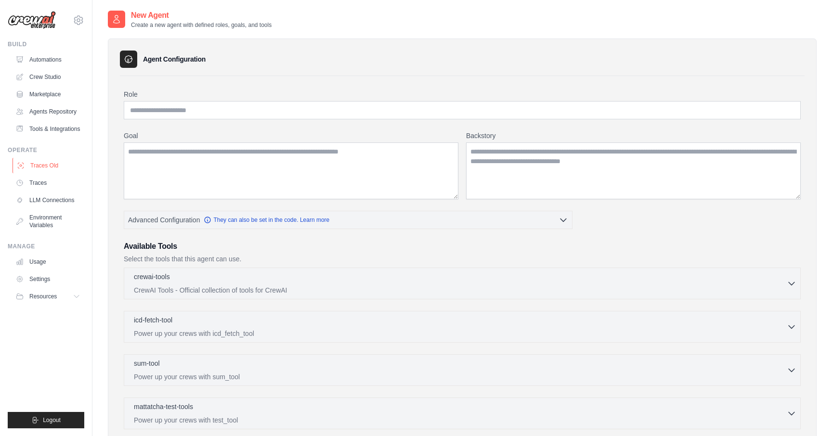
click at [35, 167] on link "Traces Old" at bounding box center [49, 165] width 73 height 15
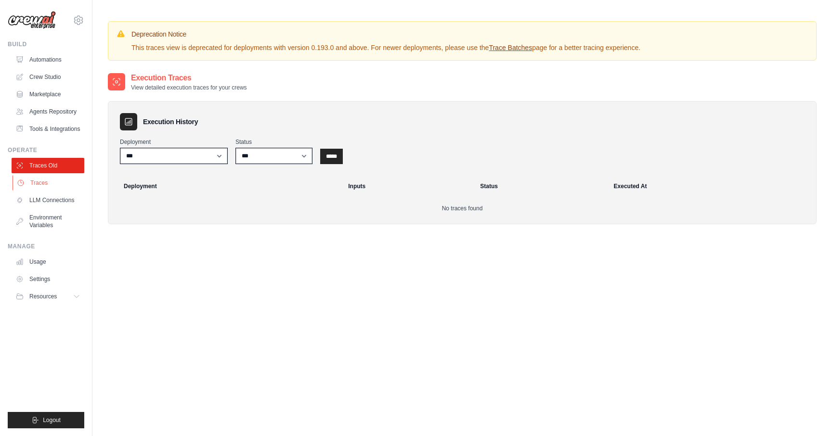
click at [54, 183] on link "Traces" at bounding box center [49, 182] width 73 height 15
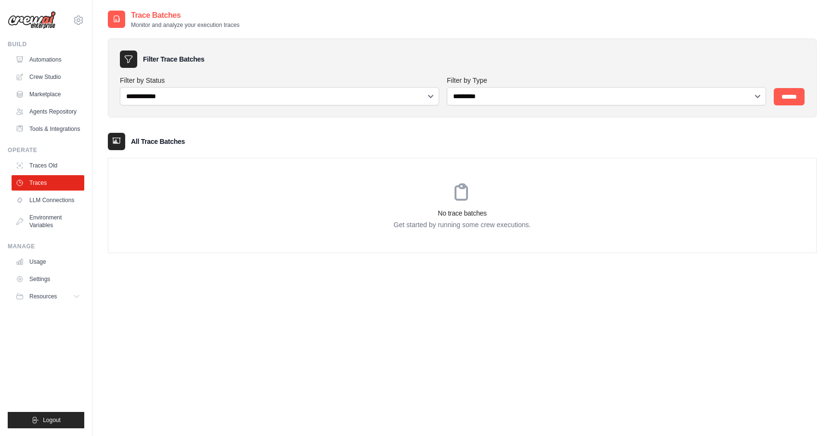
click at [794, 86] on form "**********" at bounding box center [462, 91] width 685 height 30
click at [793, 91] on input "******" at bounding box center [789, 96] width 31 height 17
click at [792, 102] on input "******" at bounding box center [789, 96] width 31 height 17
click at [40, 257] on link "Usage" at bounding box center [49, 261] width 73 height 15
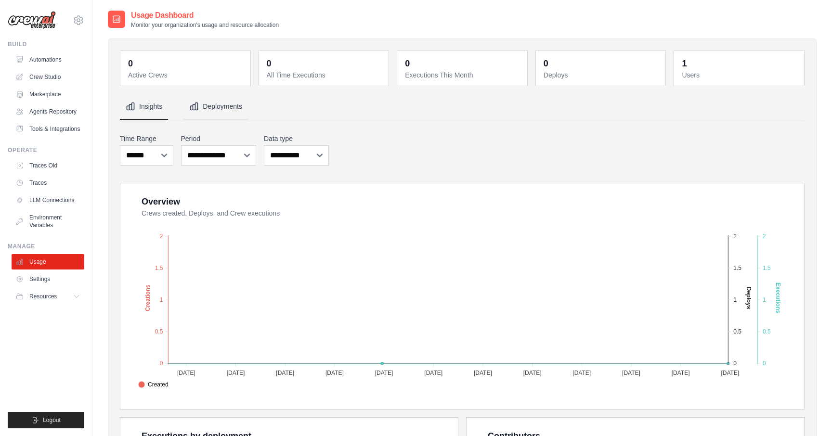
click at [230, 113] on button "Deployments" at bounding box center [215, 107] width 65 height 26
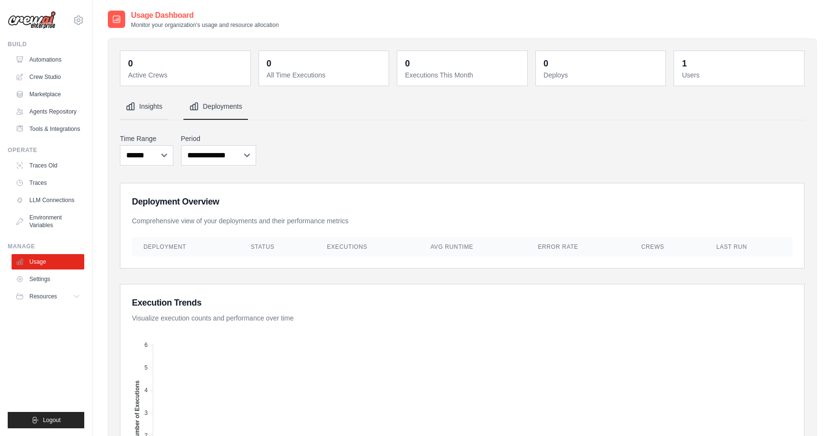
click at [151, 105] on button "Insights" at bounding box center [144, 107] width 48 height 26
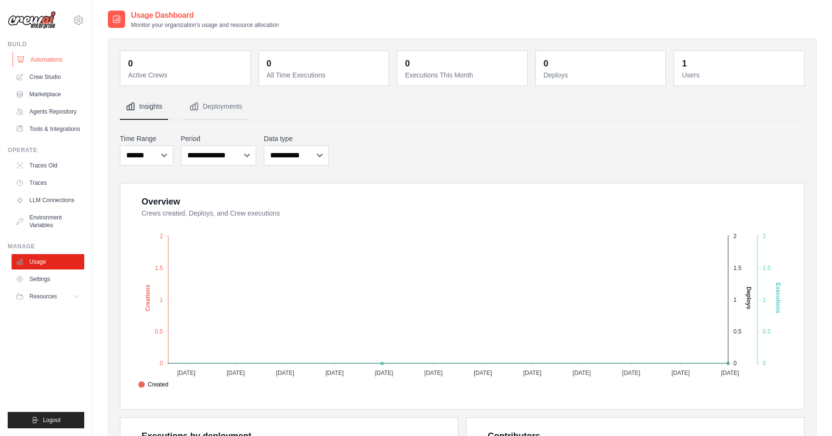
click at [46, 52] on link "Automations" at bounding box center [49, 59] width 73 height 15
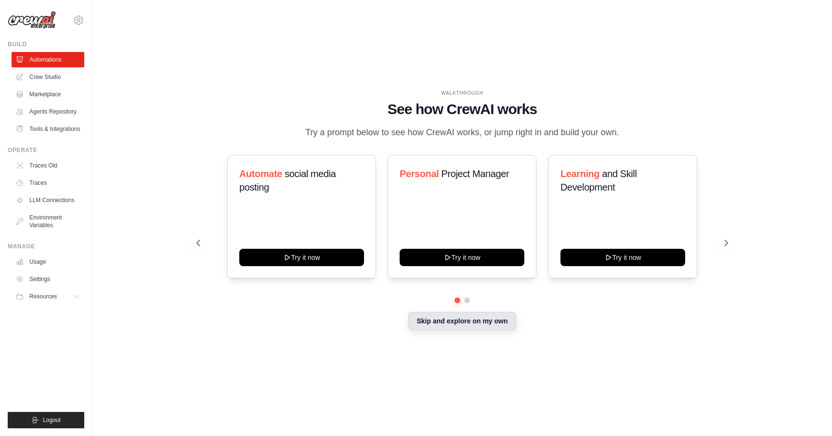
click at [494, 324] on button "Skip and explore on my own" at bounding box center [461, 321] width 107 height 18
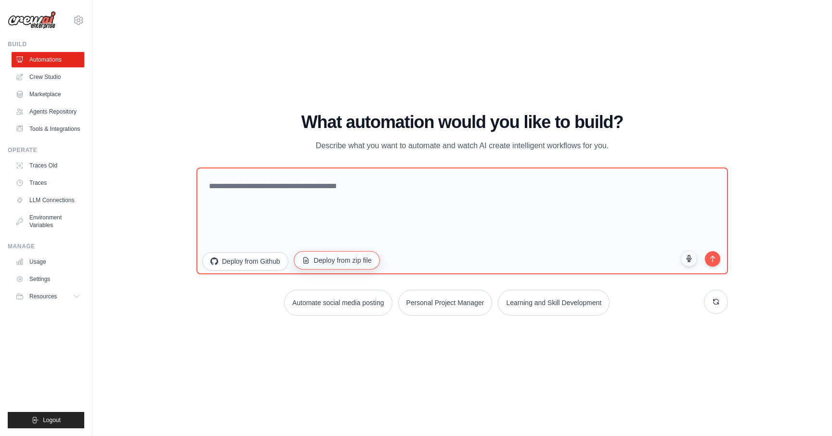
click at [355, 260] on button "Deploy from zip file" at bounding box center [337, 260] width 86 height 18
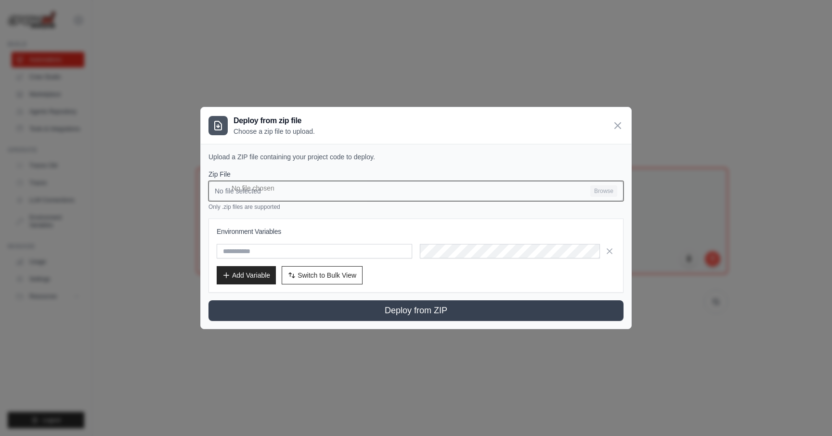
click at [598, 190] on input "No file selected Browse" at bounding box center [416, 191] width 415 height 20
type input "**********"
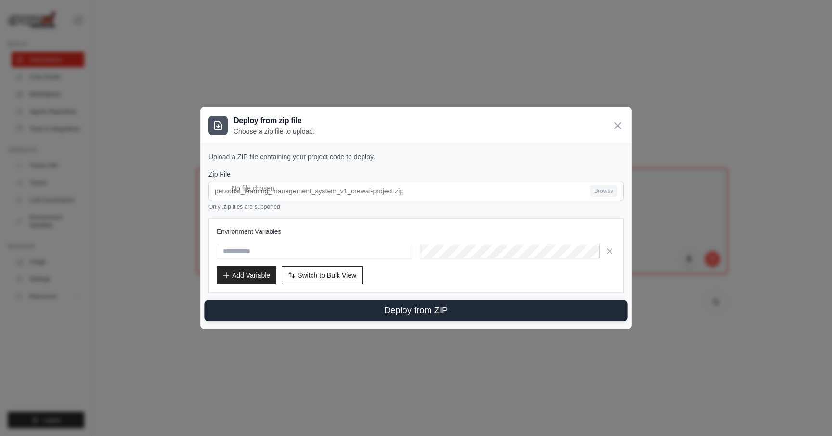
click at [363, 311] on button "Deploy from ZIP" at bounding box center [415, 310] width 423 height 21
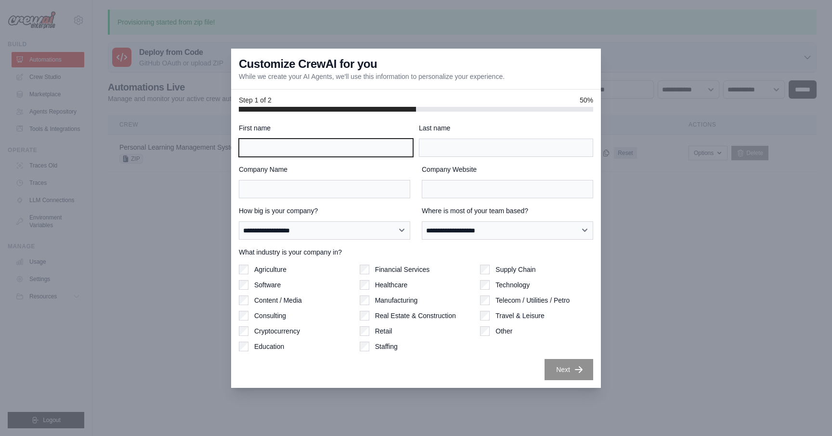
click at [366, 155] on input "First name" at bounding box center [326, 148] width 174 height 18
type input "*****"
type input "****"
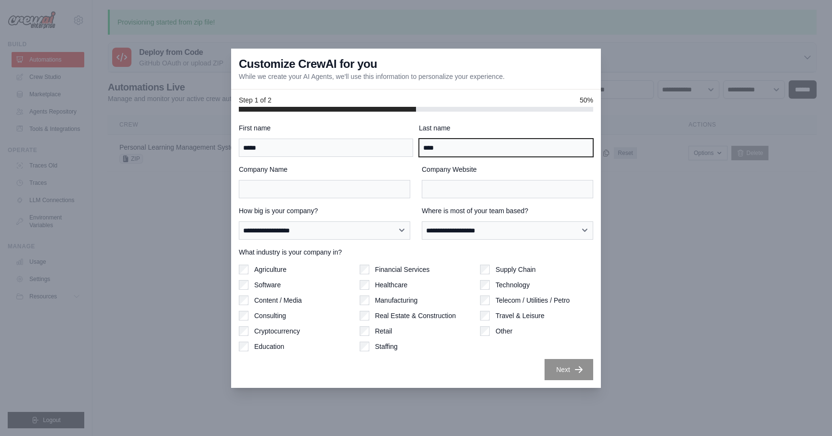
type input "**********"
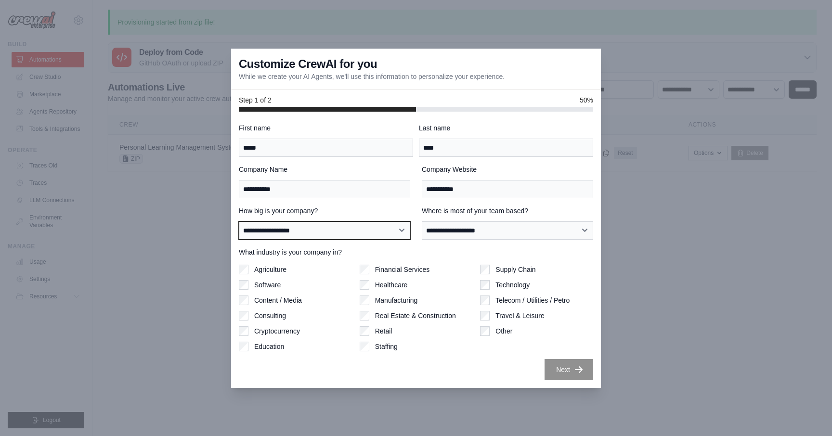
click at [391, 222] on select "**********" at bounding box center [324, 231] width 171 height 18
select select "**********"
click at [239, 222] on select "**********" at bounding box center [324, 231] width 171 height 18
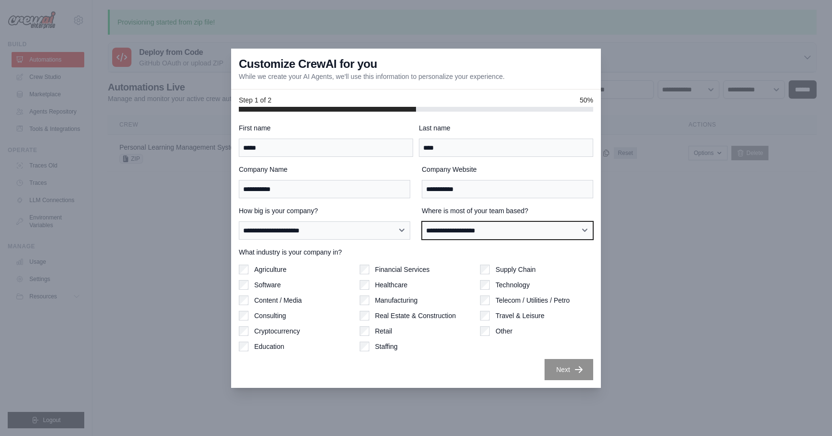
click at [534, 233] on select "**********" at bounding box center [507, 231] width 171 height 18
select select "**********"
click at [422, 222] on select "**********" at bounding box center [507, 231] width 171 height 18
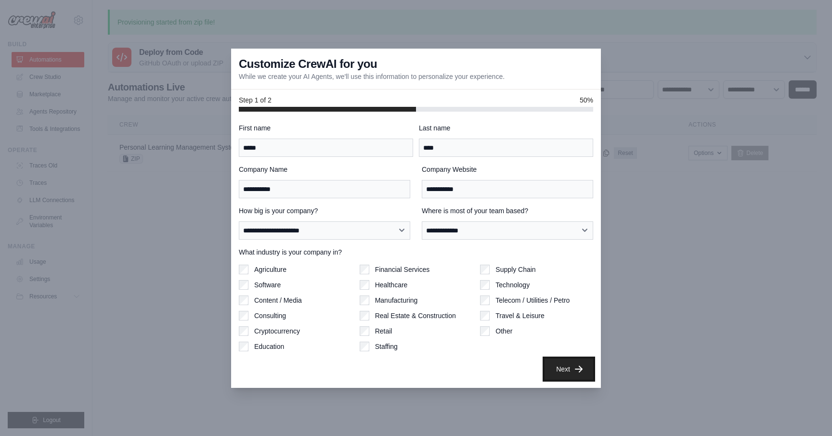
click at [564, 366] on button "Next" at bounding box center [569, 369] width 49 height 21
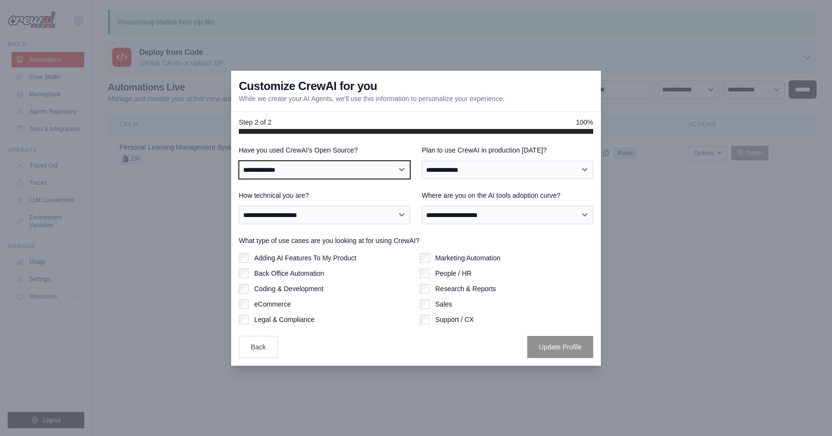
click at [364, 176] on select "**********" at bounding box center [324, 170] width 171 height 18
select select "**********"
click at [239, 161] on select "**********" at bounding box center [324, 170] width 171 height 18
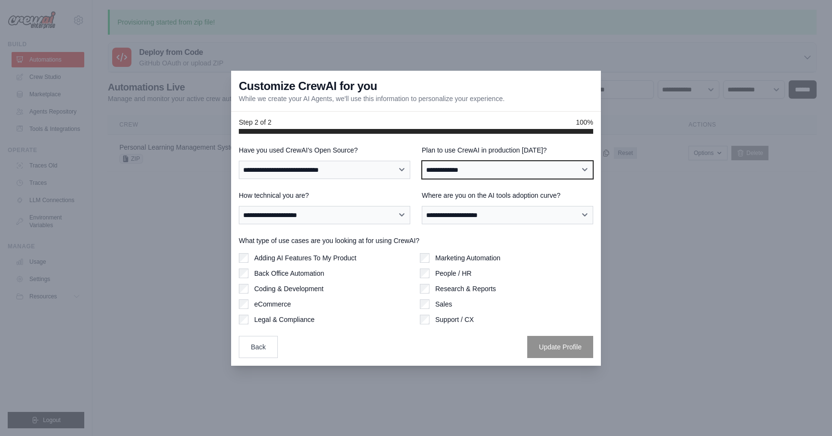
click at [470, 161] on select "**********" at bounding box center [507, 170] width 171 height 18
select select "****"
click at [422, 161] on select "**********" at bounding box center [507, 170] width 171 height 18
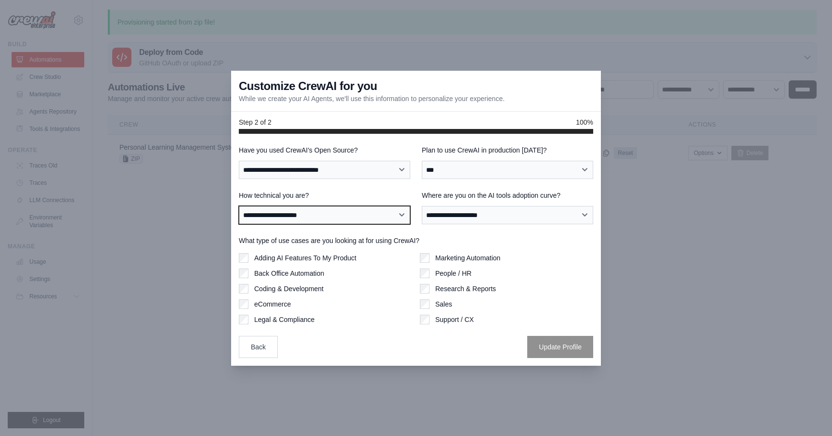
click at [372, 223] on select "**********" at bounding box center [324, 215] width 171 height 18
select select "**********"
click at [239, 206] on select "**********" at bounding box center [324, 215] width 171 height 18
click at [490, 200] on label "Where are you on the AI tools adoption curve?" at bounding box center [507, 196] width 171 height 10
click at [490, 206] on select "**********" at bounding box center [507, 215] width 171 height 18
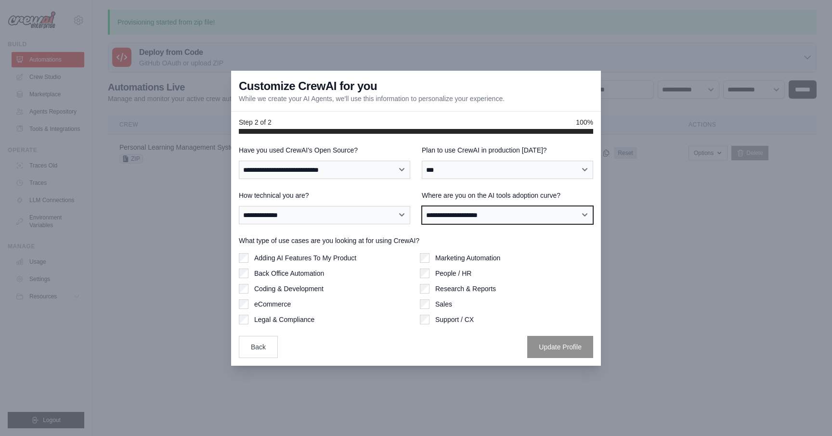
click at [489, 213] on select "**********" at bounding box center [507, 215] width 171 height 18
select select "**********"
click at [422, 206] on select "**********" at bounding box center [507, 215] width 171 height 18
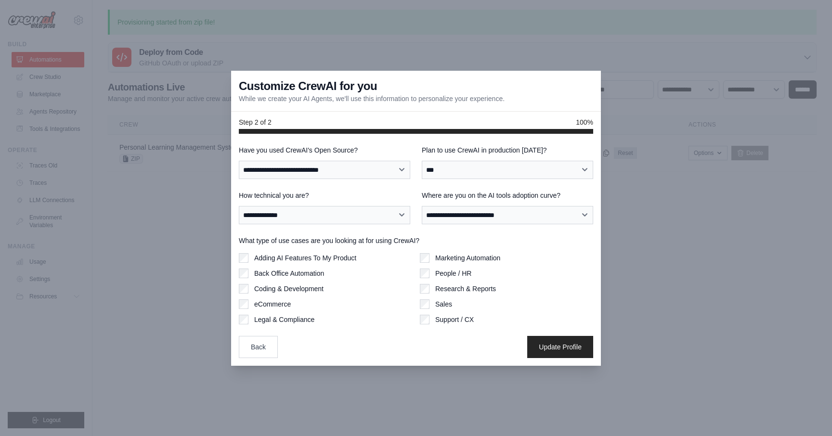
click at [442, 272] on label "People / HR" at bounding box center [453, 274] width 36 height 10
click at [489, 293] on label "Research & Reports" at bounding box center [465, 289] width 61 height 10
click at [537, 337] on button "Update Profile" at bounding box center [560, 347] width 66 height 22
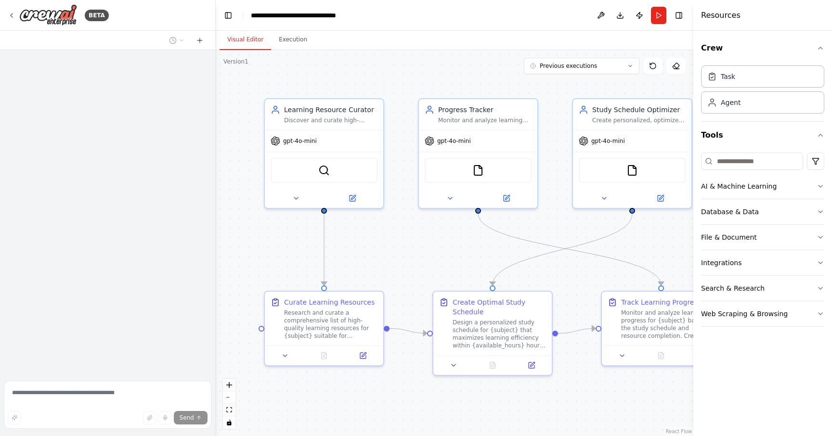
scroll to position [523, 0]
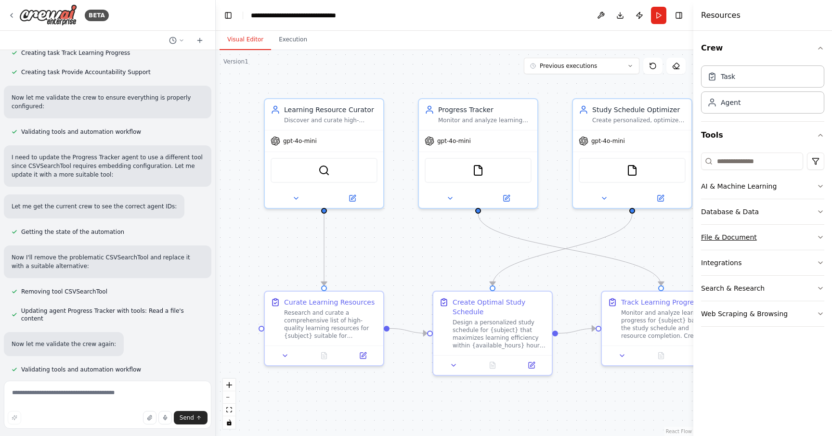
click at [819, 234] on icon "button" at bounding box center [821, 238] width 8 height 8
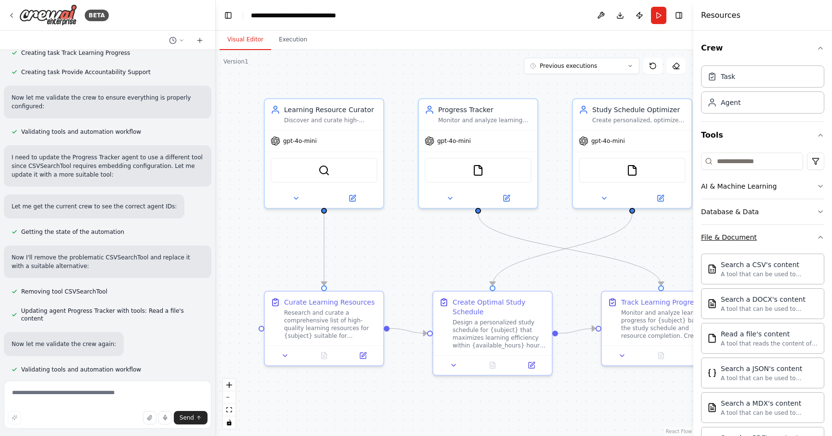
click at [819, 234] on icon "button" at bounding box center [821, 238] width 8 height 8
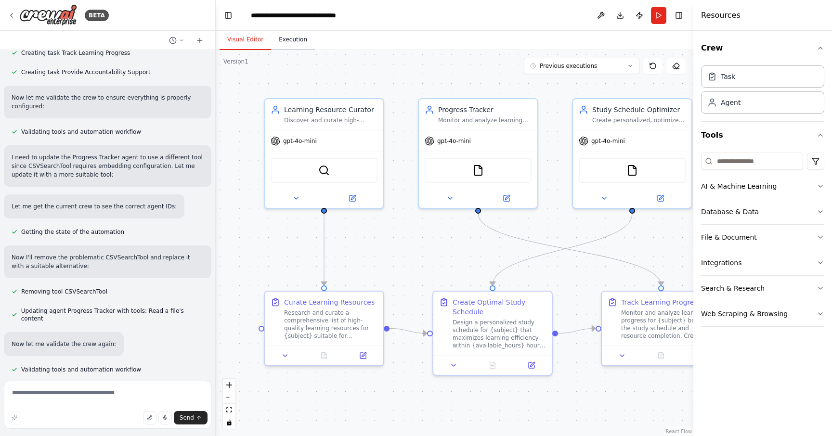
click at [282, 35] on button "Execution" at bounding box center [293, 40] width 44 height 20
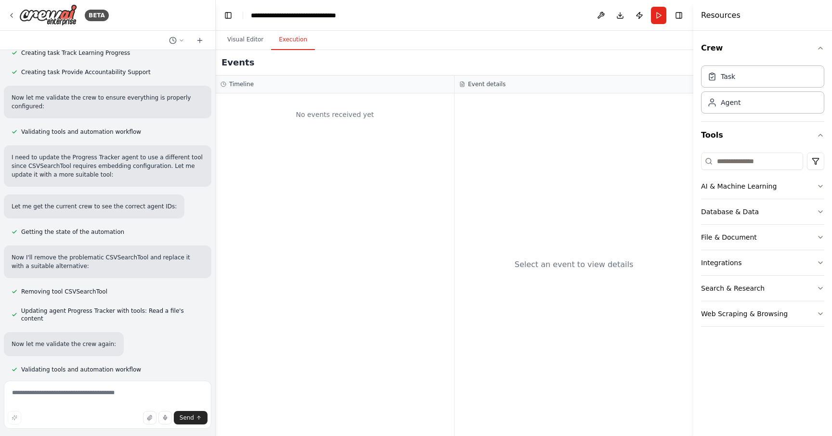
click at [335, 136] on div "No events received yet" at bounding box center [335, 264] width 238 height 343
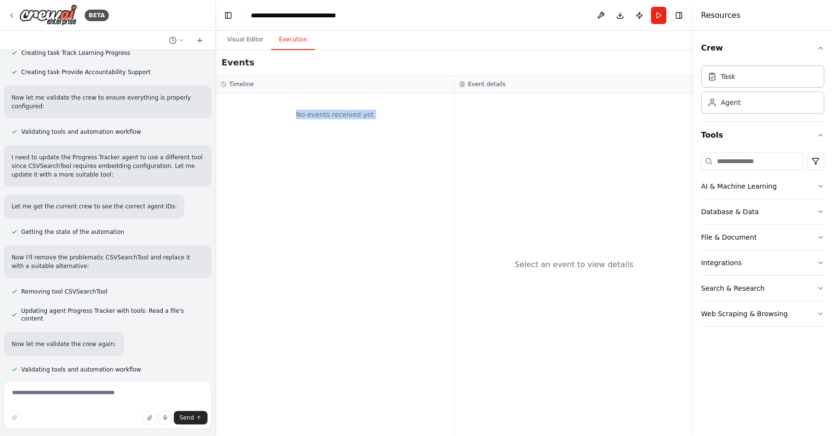
click at [335, 136] on div "No events received yet" at bounding box center [335, 264] width 238 height 343
click at [660, 7] on button "Run" at bounding box center [658, 15] width 15 height 17
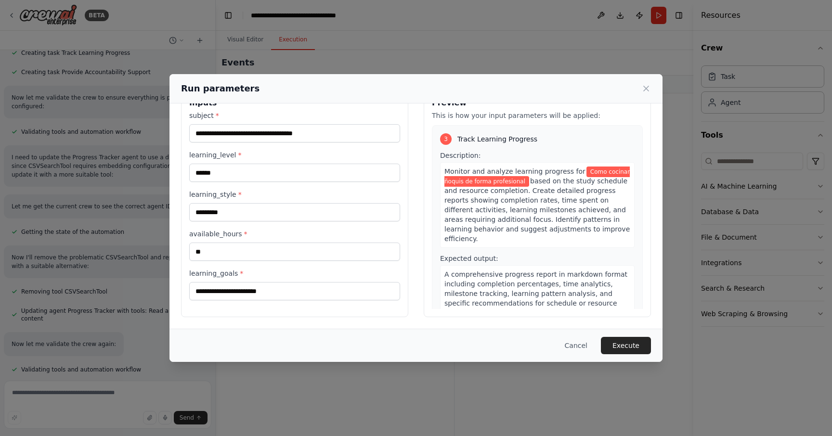
scroll to position [501, 0]
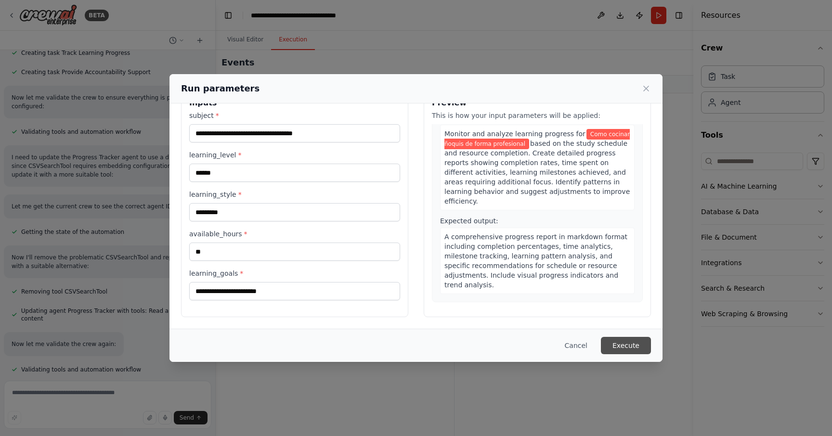
click at [625, 346] on button "Execute" at bounding box center [626, 345] width 50 height 17
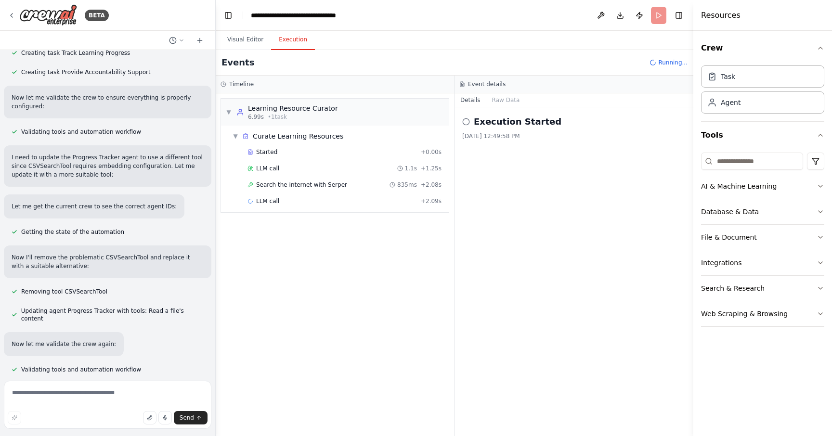
click at [415, 71] on div "Events Running..." at bounding box center [455, 63] width 478 height 26
click at [595, 10] on button at bounding box center [600, 15] width 15 height 17
click at [600, 13] on div at bounding box center [600, 15] width 15 height 17
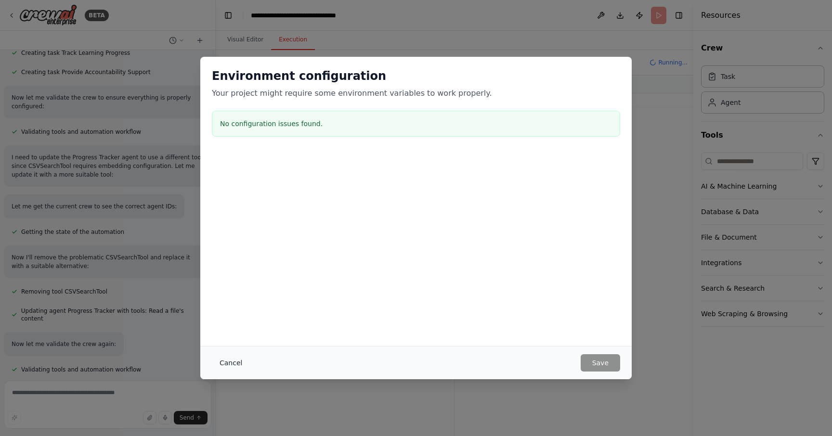
click at [235, 366] on button "Cancel" at bounding box center [231, 362] width 38 height 17
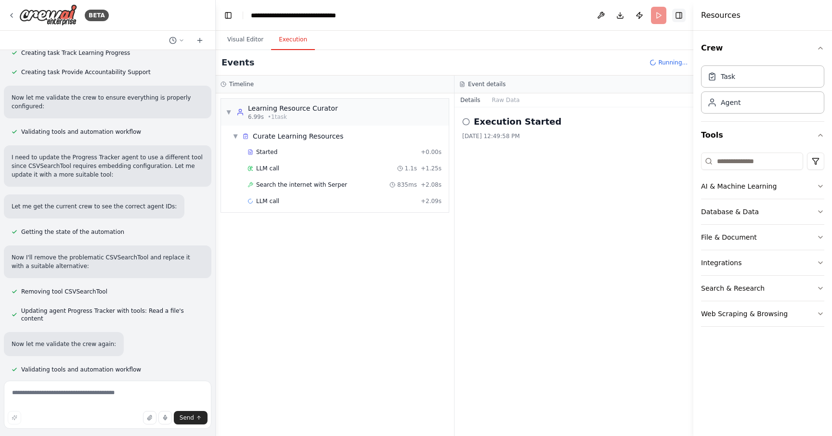
click at [678, 15] on button "Toggle Right Sidebar" at bounding box center [678, 15] width 13 height 13
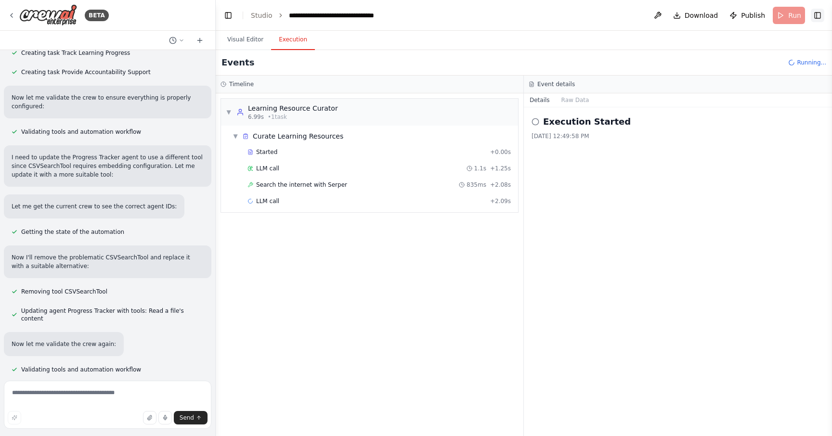
click at [820, 13] on button "Toggle Right Sidebar" at bounding box center [817, 15] width 13 height 13
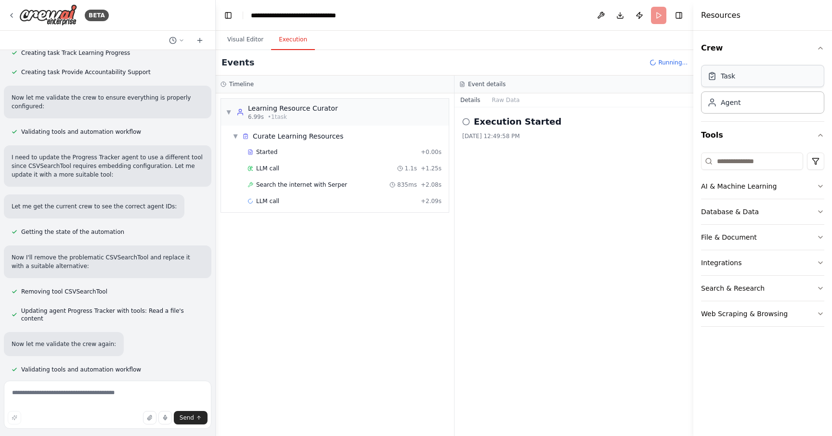
click at [762, 75] on div "Task" at bounding box center [762, 76] width 123 height 22
click at [771, 105] on div "Agent" at bounding box center [762, 102] width 123 height 22
click at [820, 50] on icon "button" at bounding box center [821, 48] width 8 height 8
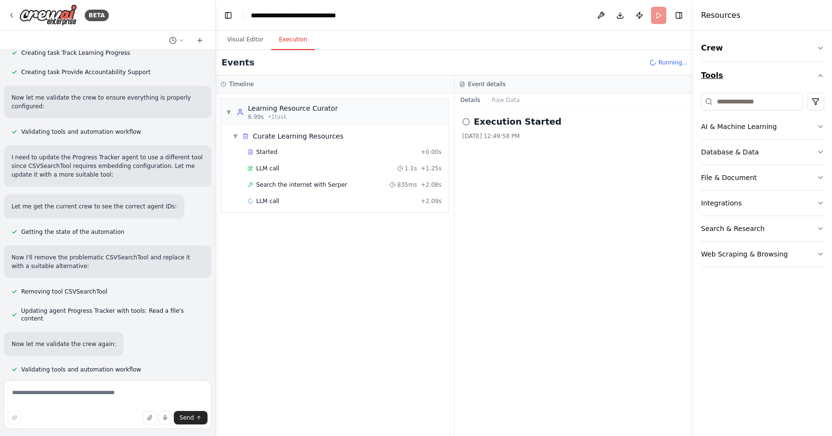
click at [776, 77] on button "Tools" at bounding box center [762, 75] width 123 height 27
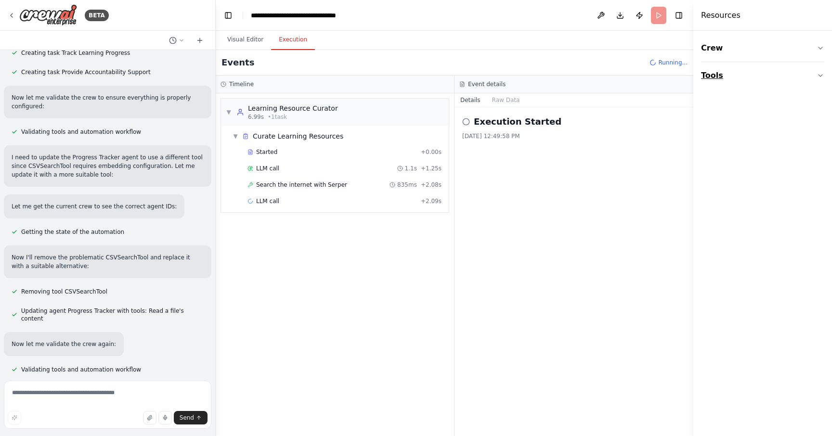
click at [816, 73] on button "Tools" at bounding box center [762, 75] width 123 height 27
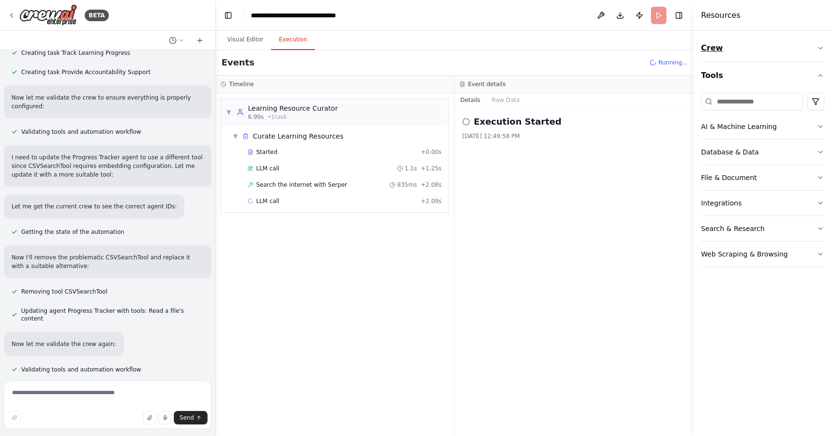
click at [819, 43] on button "Crew" at bounding box center [762, 48] width 123 height 27
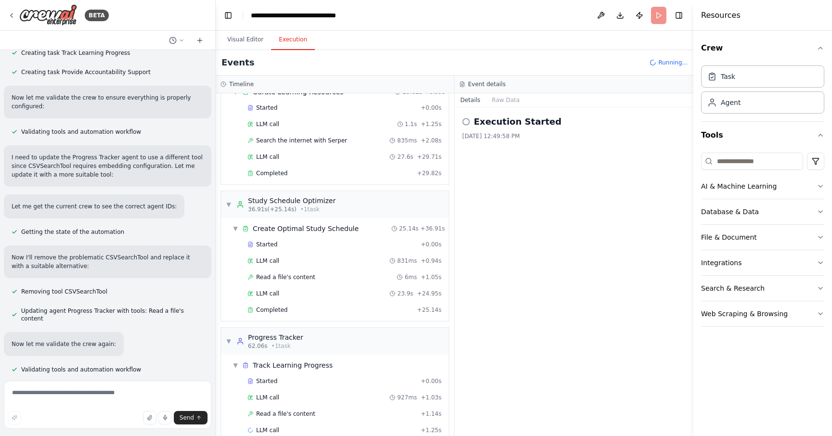
scroll to position [61, 0]
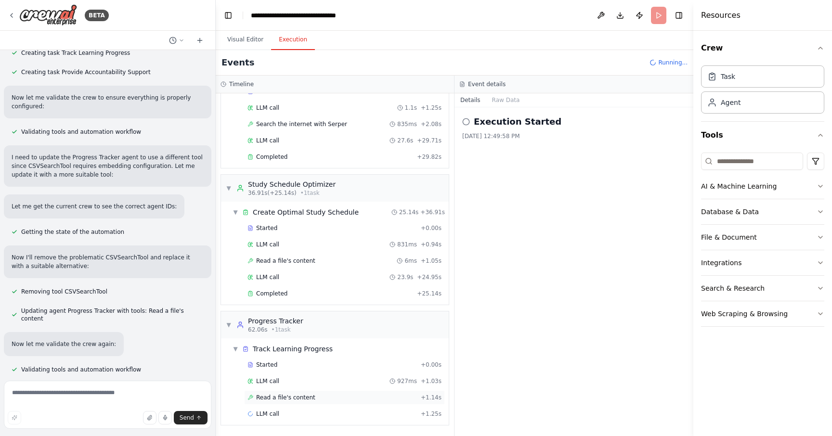
click at [270, 395] on span "Read a file's content" at bounding box center [285, 398] width 59 height 8
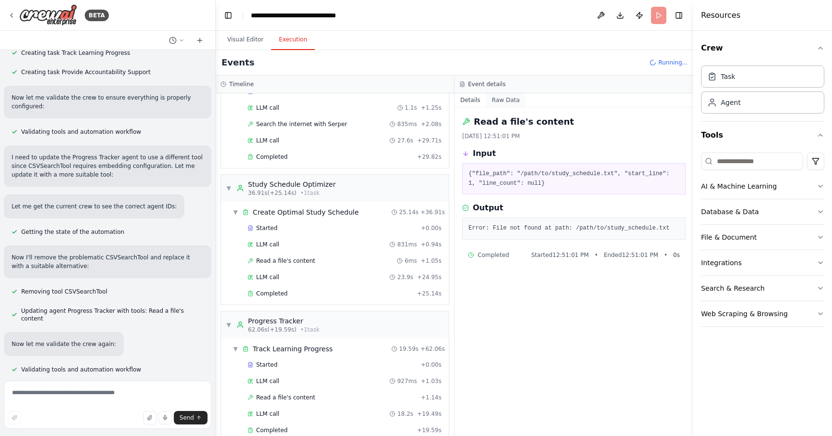
click at [498, 97] on button "Raw Data" at bounding box center [505, 99] width 39 height 13
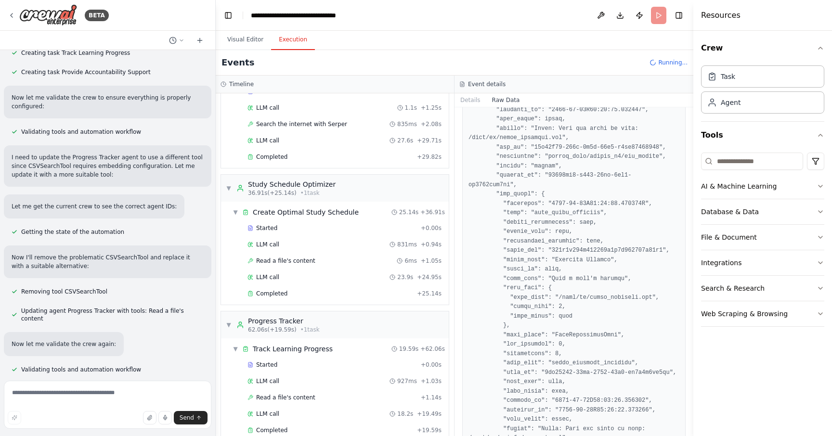
scroll to position [1371, 0]
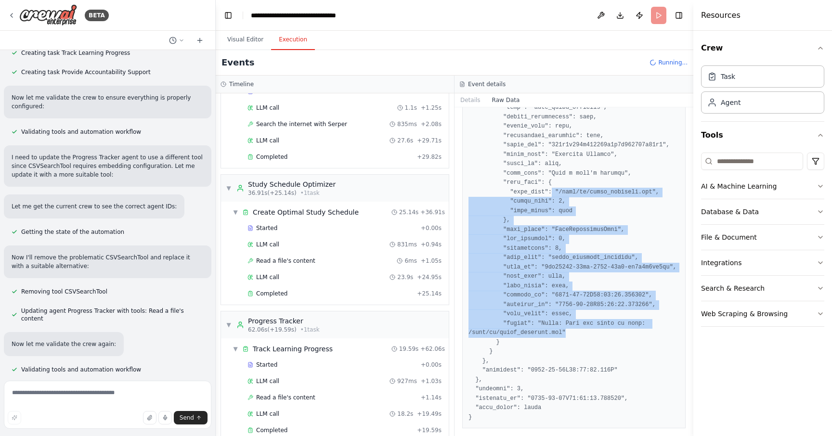
drag, startPoint x: 553, startPoint y: 195, endPoint x: 621, endPoint y: 347, distance: 167.3
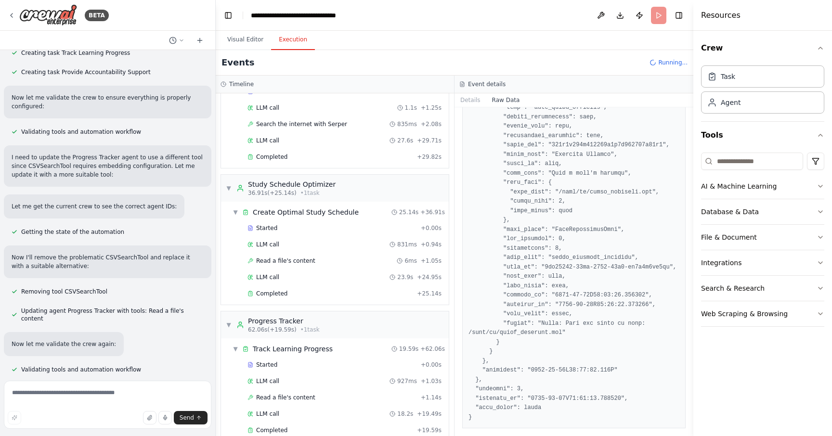
click at [287, 290] on div "Completed" at bounding box center [331, 294] width 166 height 8
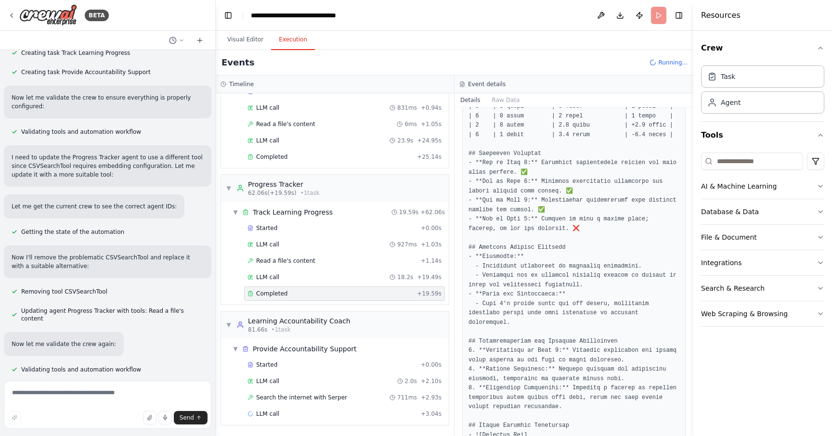
scroll to position [699, 0]
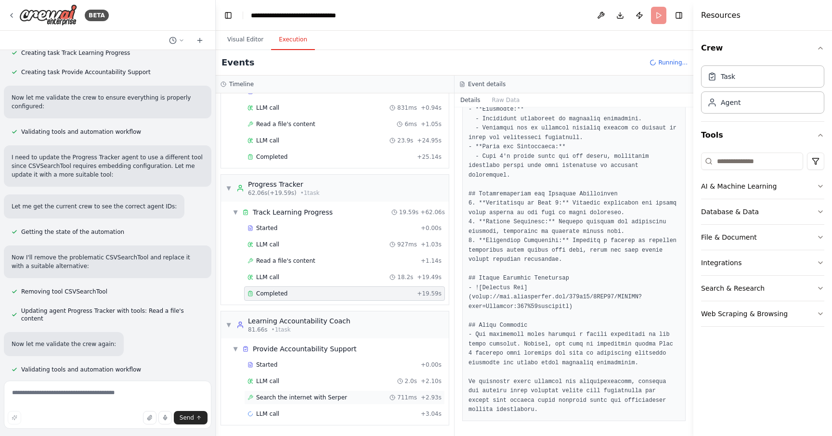
click at [292, 404] on div "Search the internet with Serper 711ms + 2.93s" at bounding box center [344, 398] width 201 height 14
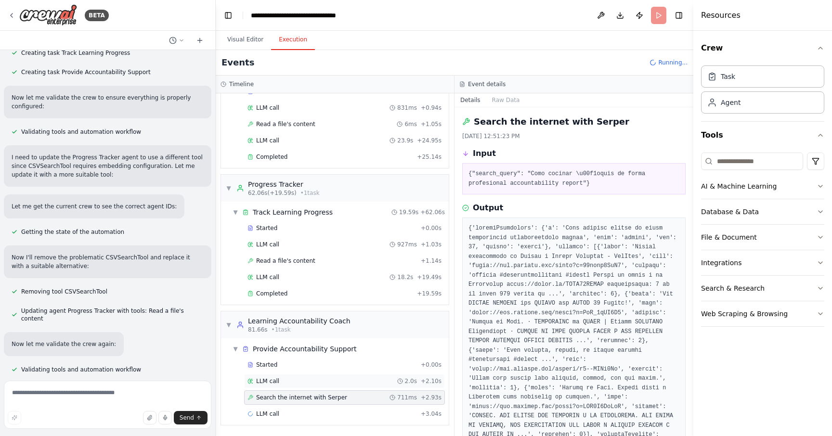
click at [308, 387] on div "LLM call 2.0s + 2.10s" at bounding box center [344, 381] width 201 height 14
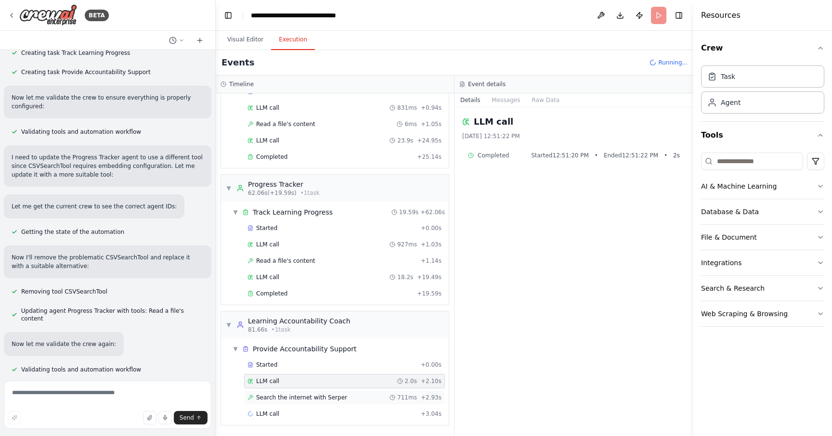
click at [317, 393] on div "Search the internet with Serper 711ms + 2.93s" at bounding box center [344, 398] width 201 height 14
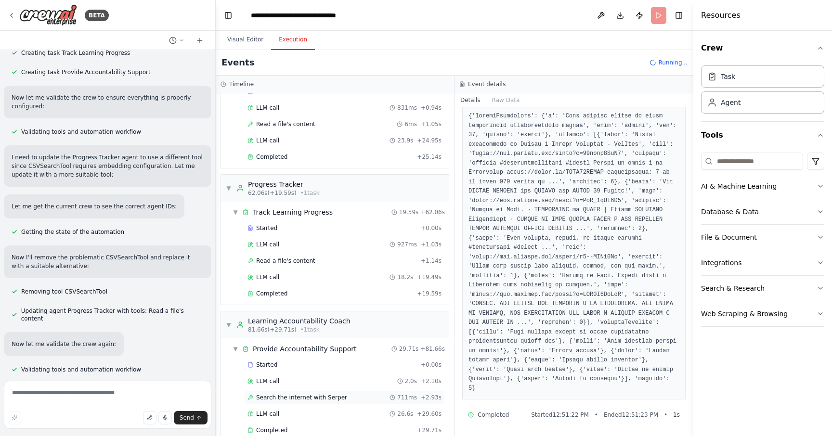
scroll to position [214, 0]
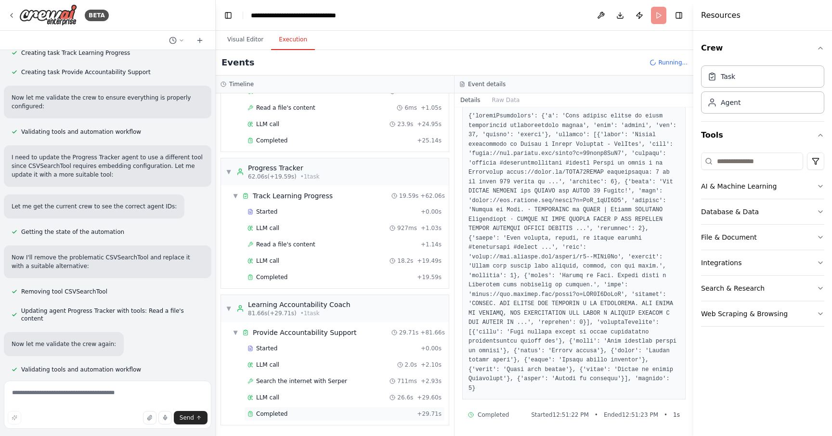
click at [297, 407] on div "Completed + 29.71s" at bounding box center [344, 414] width 201 height 14
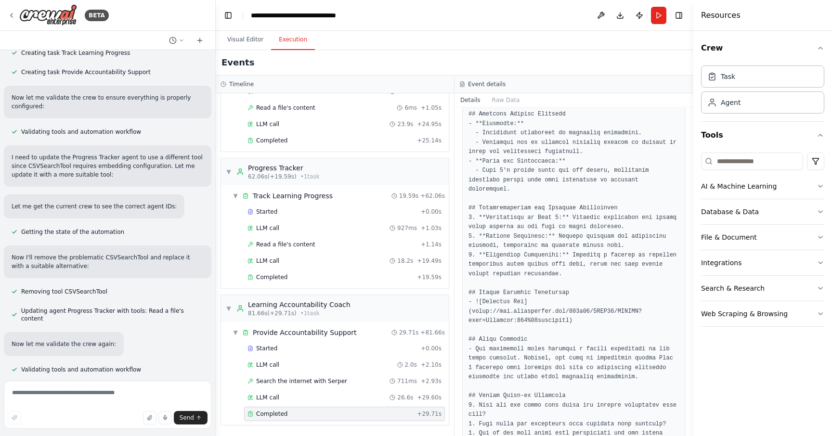
scroll to position [868, 0]
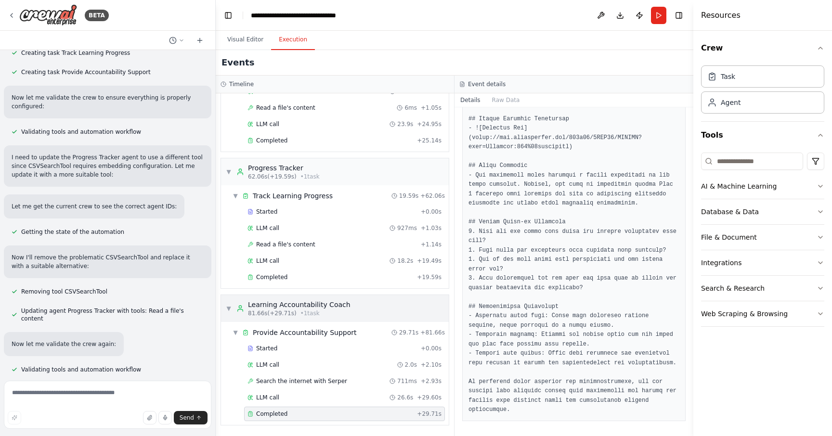
click at [229, 311] on span "▼" at bounding box center [229, 309] width 6 height 8
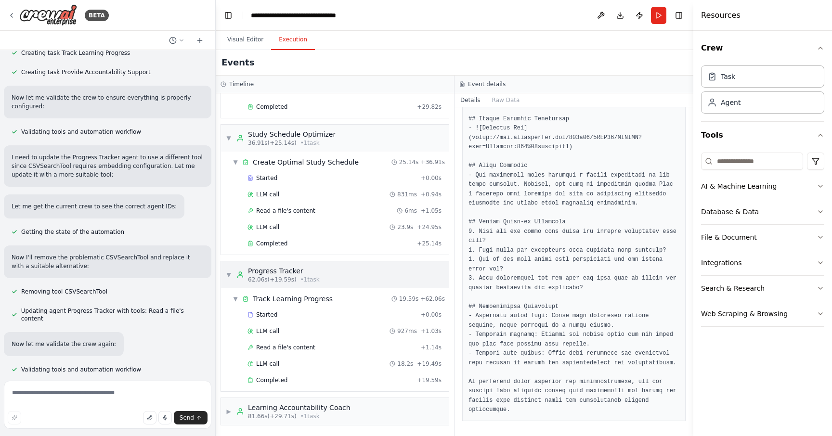
click at [233, 275] on div "▼ Progress Tracker 62.06s (+19.59s) • 1 task" at bounding box center [273, 274] width 94 height 17
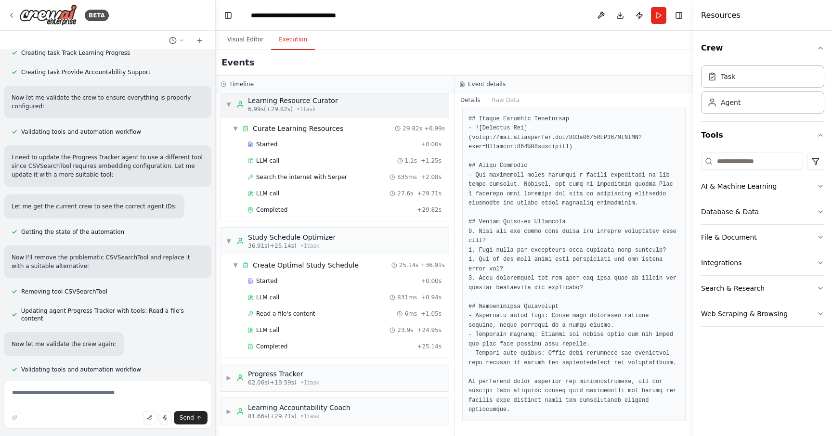
scroll to position [0, 0]
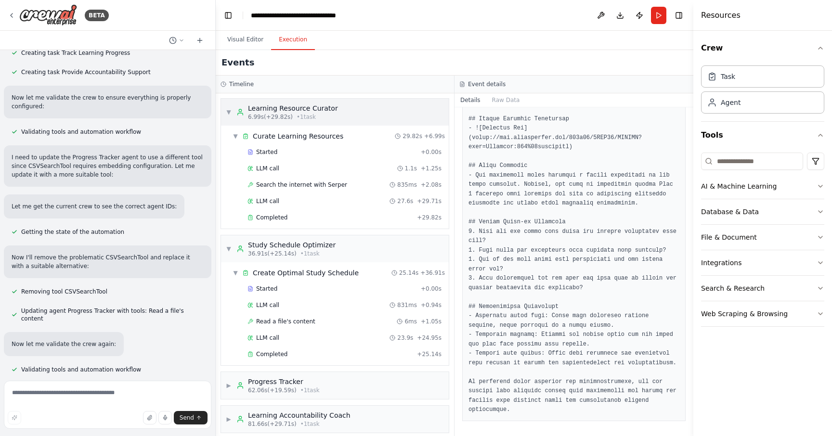
click at [229, 112] on span "▼" at bounding box center [229, 112] width 6 height 8
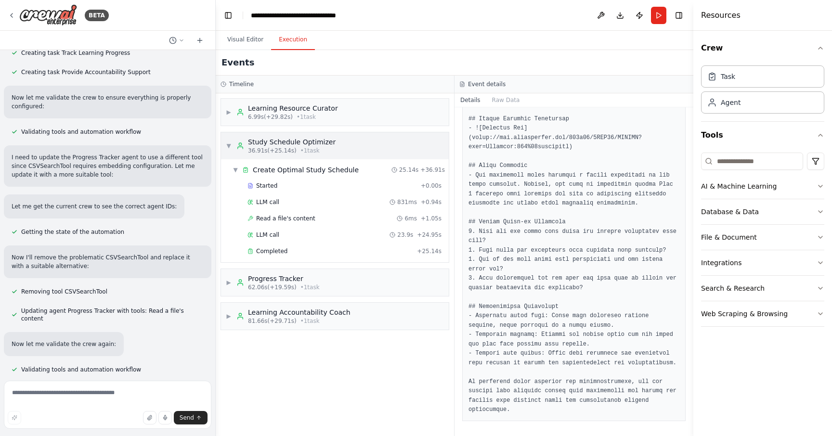
click at [228, 144] on span "▼" at bounding box center [229, 146] width 6 height 8
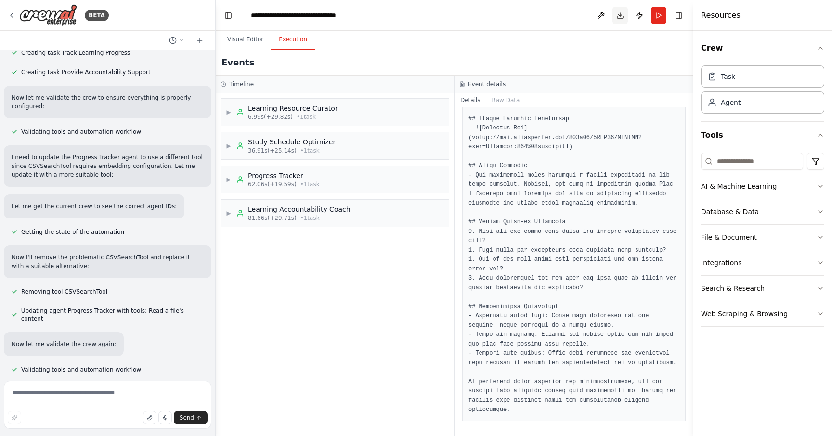
click at [618, 15] on button "Download" at bounding box center [620, 15] width 15 height 17
click at [555, 43] on div "Visual Editor Execution" at bounding box center [455, 40] width 478 height 19
click at [599, 17] on button at bounding box center [600, 15] width 15 height 17
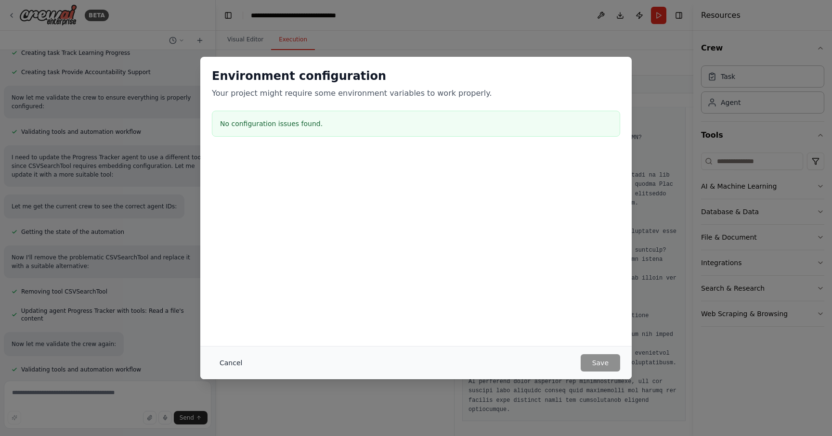
click at [222, 366] on button "Cancel" at bounding box center [231, 362] width 38 height 17
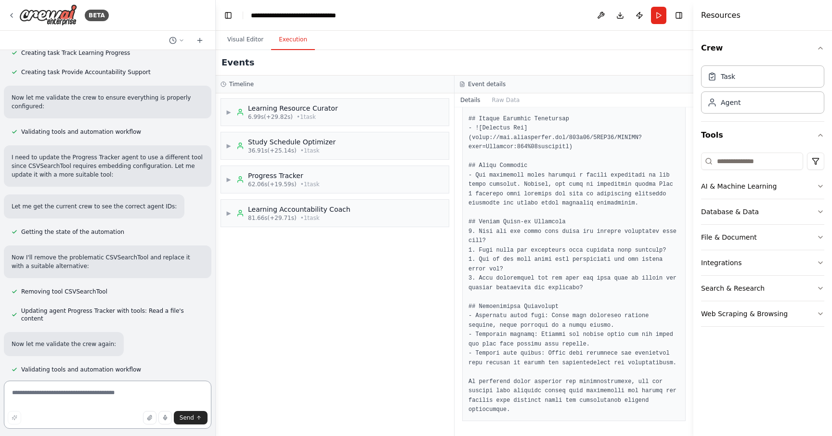
click at [114, 401] on textarea at bounding box center [108, 405] width 208 height 48
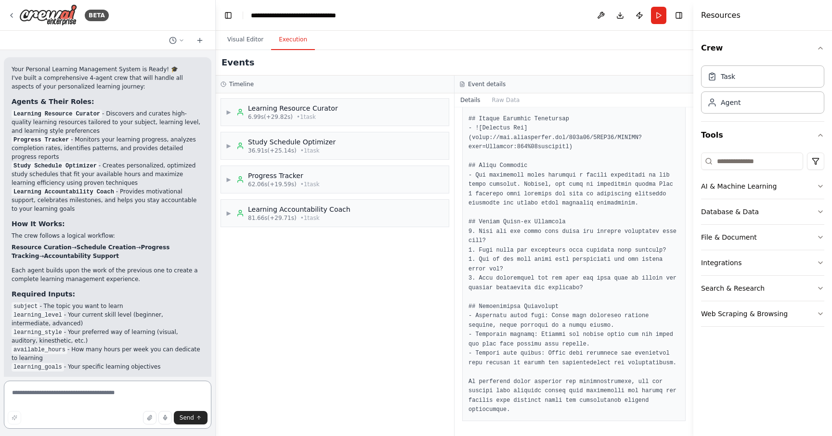
scroll to position [1043, 0]
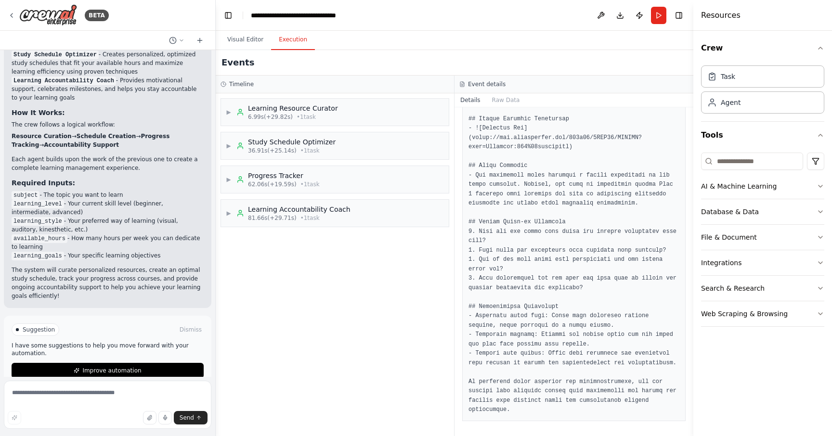
click at [298, 36] on button "Execution" at bounding box center [293, 40] width 44 height 20
click at [407, 107] on div "▶ Learning Resource Curator 6.99s (+29.82s) • 1 task" at bounding box center [335, 112] width 228 height 27
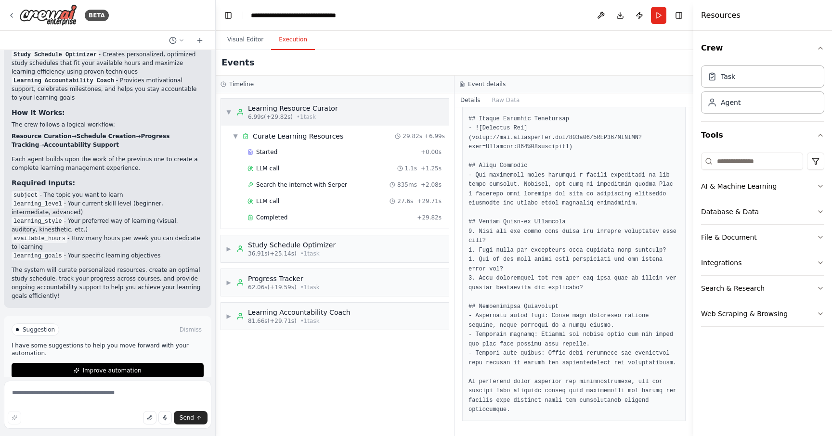
click at [407, 107] on div "▼ Learning Resource Curator 6.99s (+29.82s) • 1 task" at bounding box center [335, 112] width 228 height 27
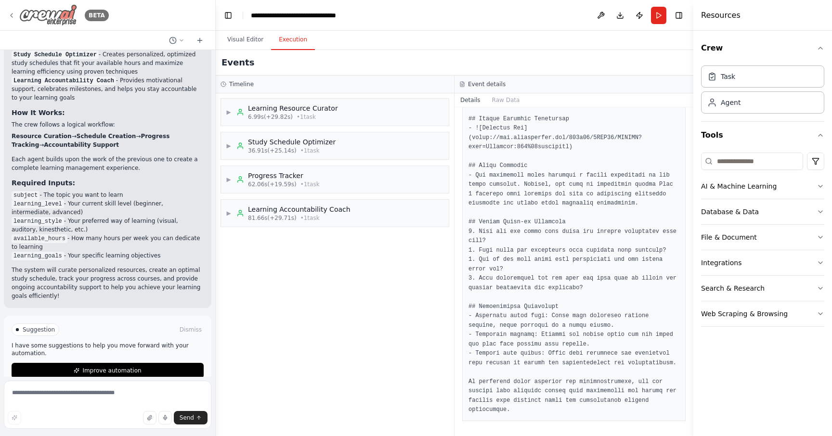
click at [13, 13] on icon at bounding box center [12, 16] width 8 height 8
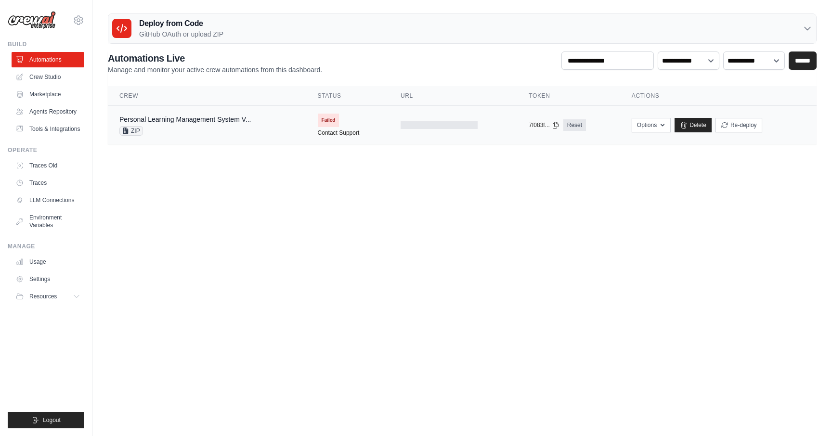
click at [327, 121] on span "Failed" at bounding box center [329, 120] width 22 height 13
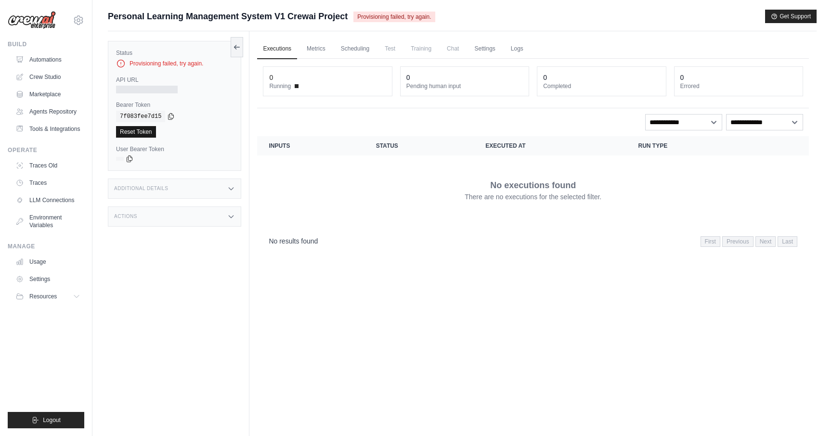
click at [141, 132] on link "Reset Token" at bounding box center [136, 132] width 40 height 12
click at [303, 42] on link "Metrics" at bounding box center [316, 49] width 30 height 20
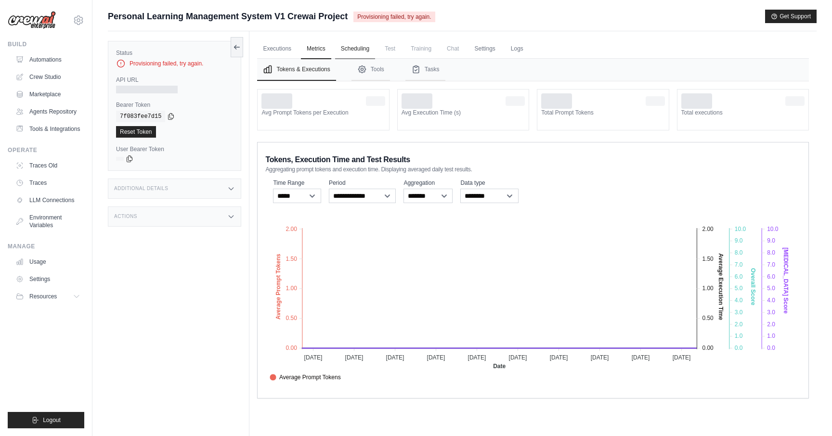
click at [345, 51] on link "Scheduling" at bounding box center [355, 49] width 40 height 20
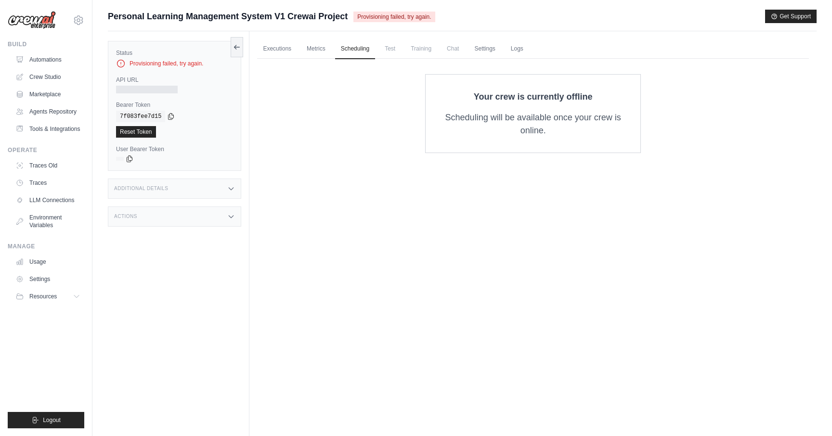
click at [386, 50] on span "Test" at bounding box center [390, 48] width 22 height 19
click at [500, 50] on link "Settings" at bounding box center [485, 49] width 32 height 20
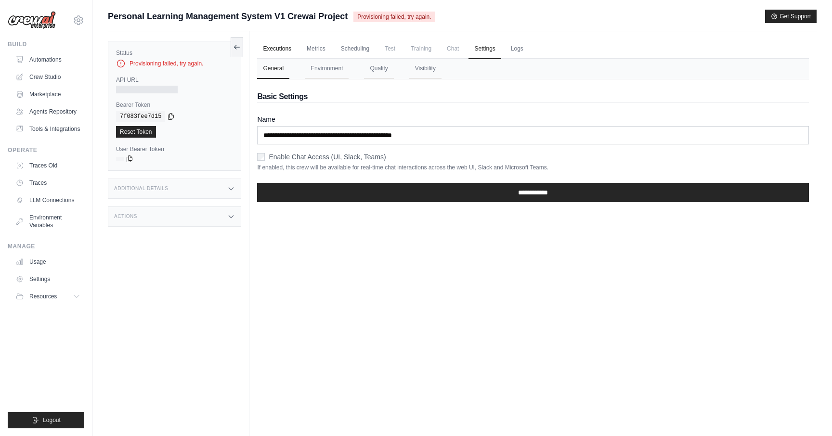
click at [282, 43] on link "Executions" at bounding box center [277, 49] width 40 height 20
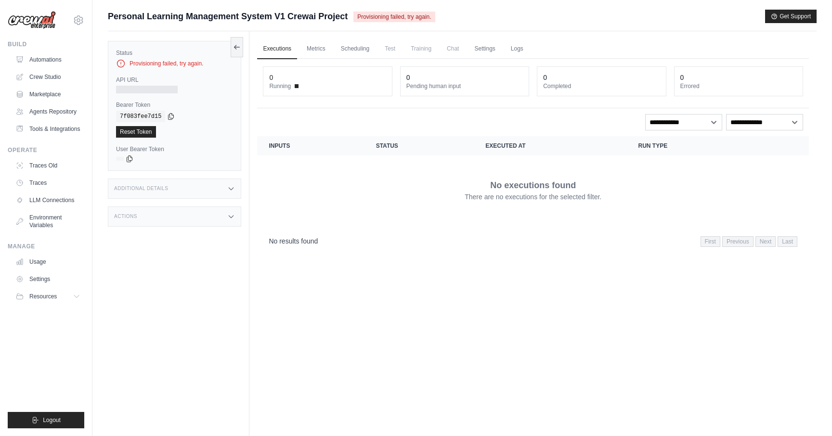
click at [185, 59] on div "Provisioning failed, try again." at bounding box center [174, 64] width 117 height 10
click at [178, 67] on div "Provisioning failed, try again." at bounding box center [174, 64] width 117 height 10
click at [43, 82] on link "Crew Studio" at bounding box center [49, 76] width 73 height 15
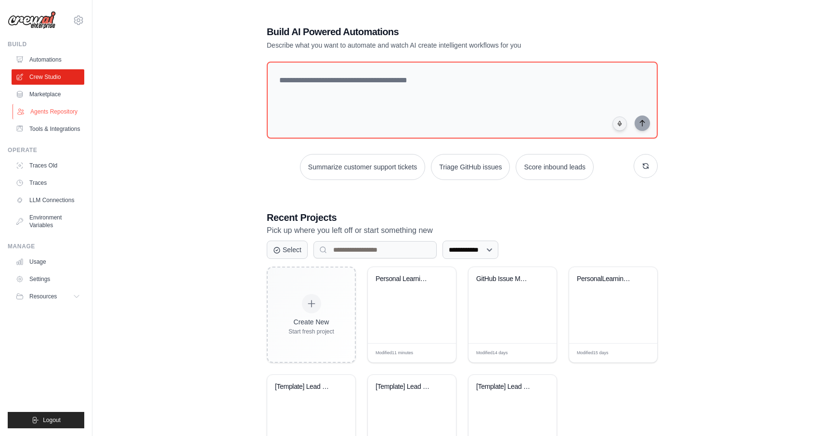
click at [53, 116] on link "Agents Repository" at bounding box center [49, 111] width 73 height 15
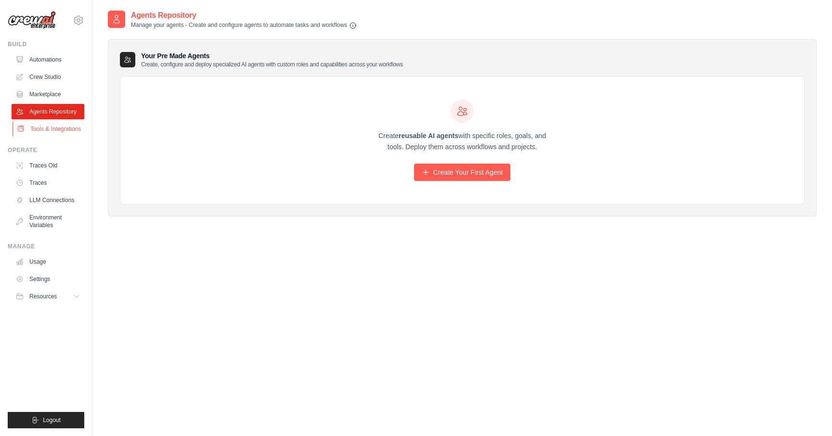
click at [61, 130] on link "Tools & Integrations" at bounding box center [49, 128] width 73 height 15
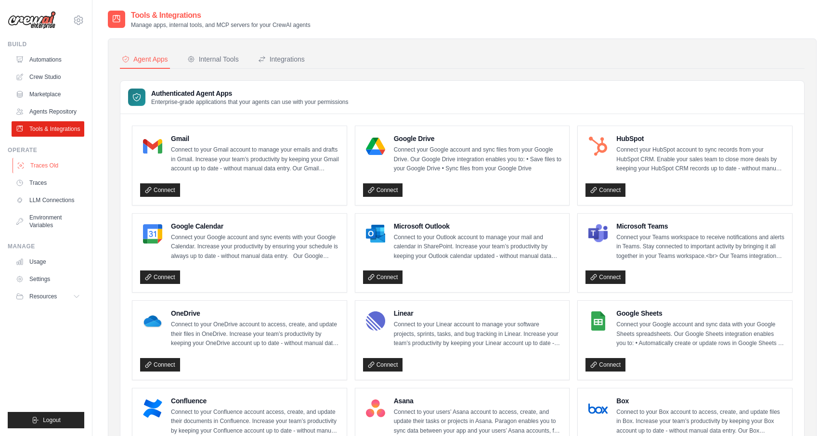
click at [39, 161] on link "Traces Old" at bounding box center [49, 165] width 73 height 15
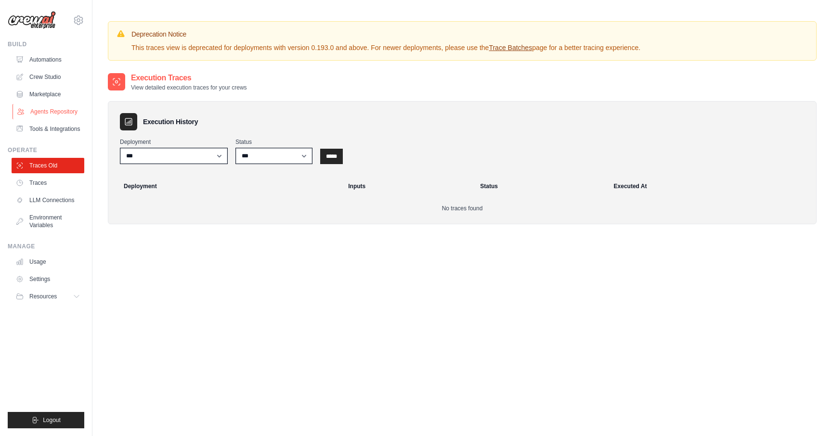
click at [51, 109] on link "Agents Repository" at bounding box center [49, 111] width 73 height 15
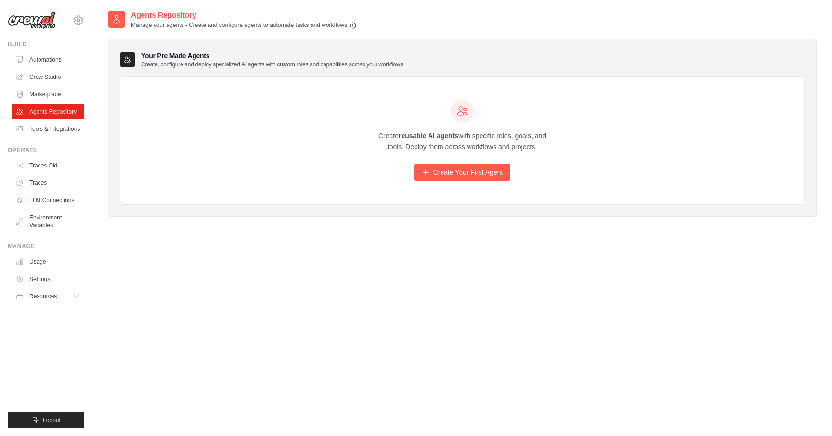
click at [431, 157] on div "Create reusable AI agents with specific roles, goals, and tools. Deploy them ac…" at bounding box center [462, 141] width 185 height 82
click at [436, 166] on link "Create Your First Agent" at bounding box center [462, 172] width 97 height 17
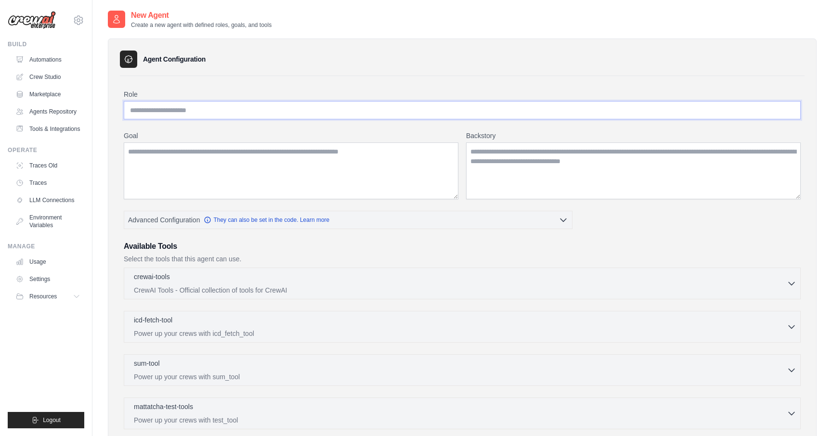
click at [297, 111] on input "Role" at bounding box center [462, 110] width 677 height 18
click at [48, 95] on link "Marketplace" at bounding box center [49, 94] width 73 height 15
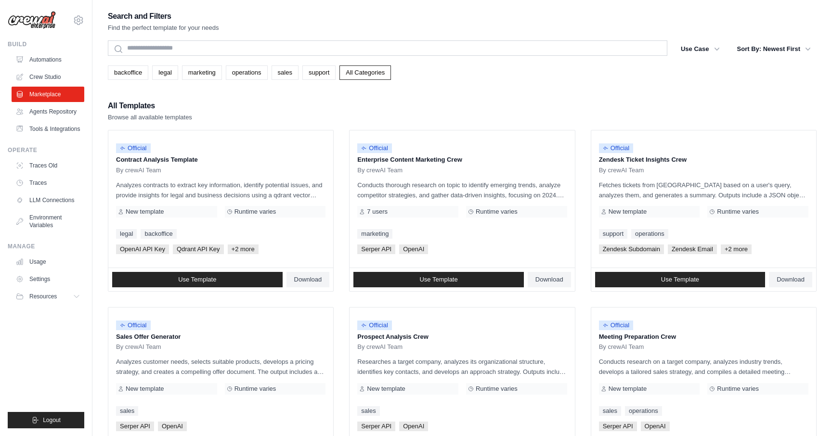
click at [39, 25] on img at bounding box center [32, 20] width 48 height 18
click at [55, 78] on link "Crew Studio" at bounding box center [49, 76] width 73 height 15
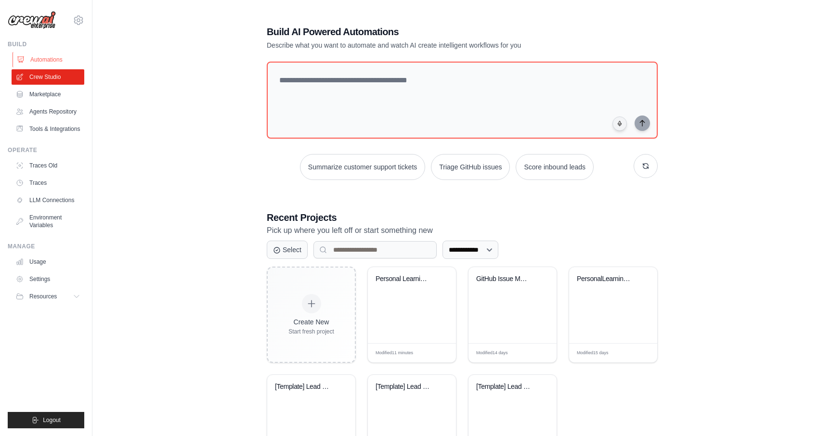
click at [49, 60] on link "Automations" at bounding box center [49, 59] width 73 height 15
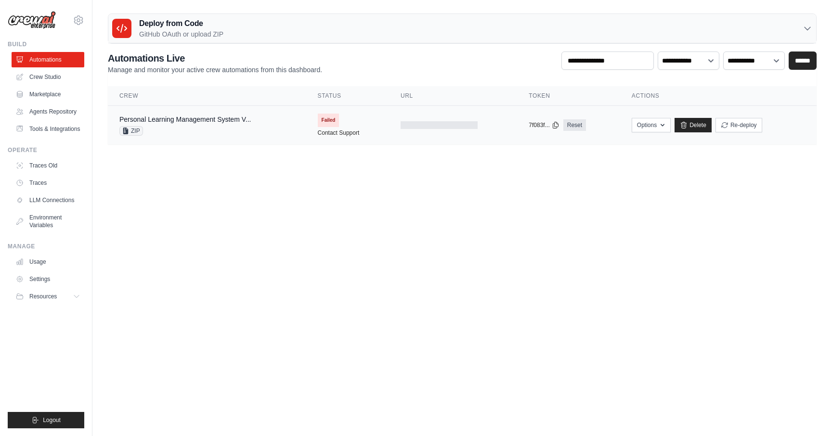
click at [441, 131] on td at bounding box center [453, 125] width 128 height 39
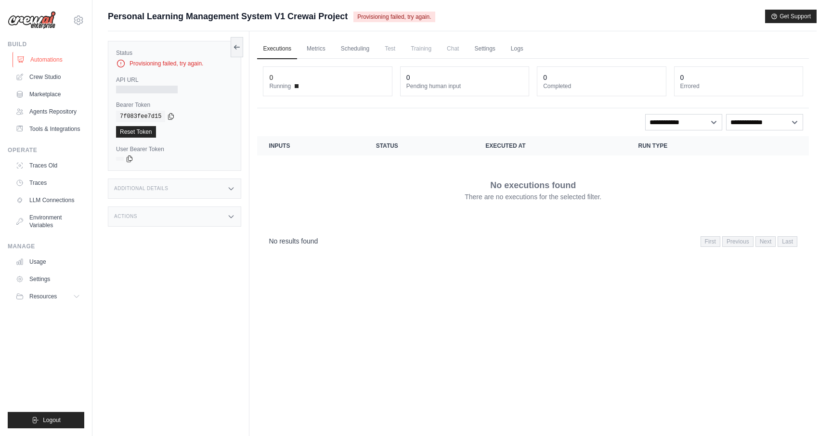
click at [36, 62] on link "Automations" at bounding box center [49, 59] width 73 height 15
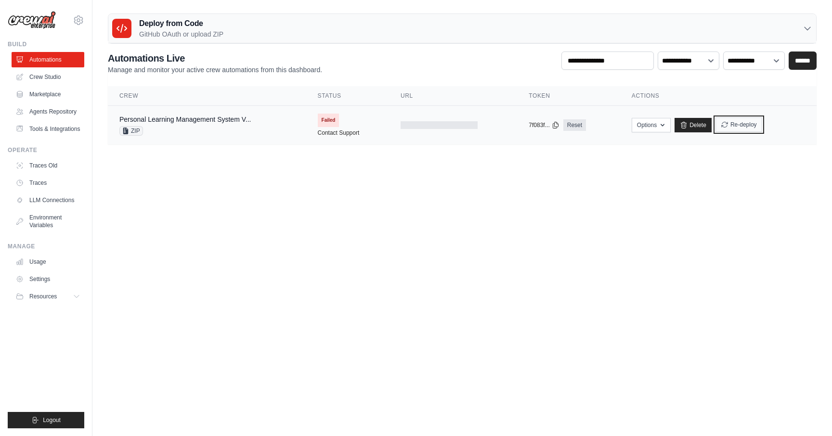
click at [739, 128] on button "Re-deploy" at bounding box center [739, 125] width 47 height 14
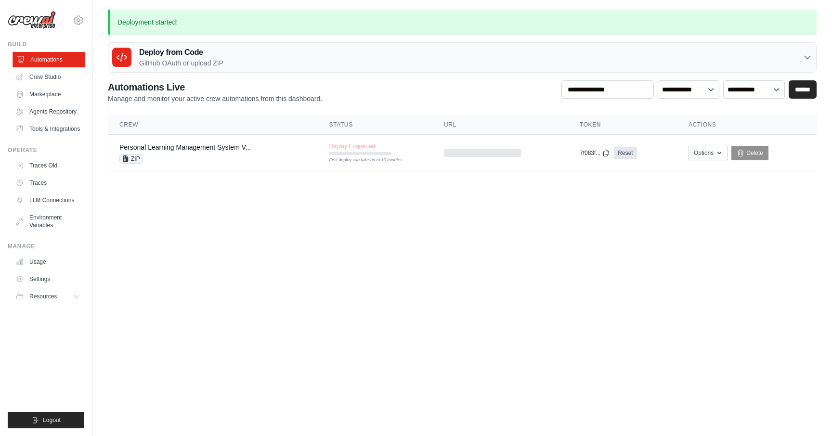
click at [47, 62] on link "Automations" at bounding box center [49, 59] width 73 height 15
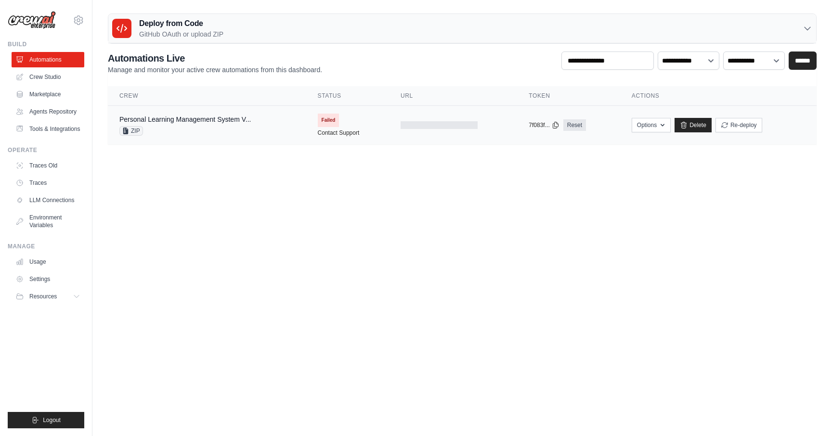
click at [328, 137] on td "Failed Contact Support" at bounding box center [347, 125] width 83 height 39
click at [328, 133] on link "Contact Support" at bounding box center [339, 133] width 42 height 8
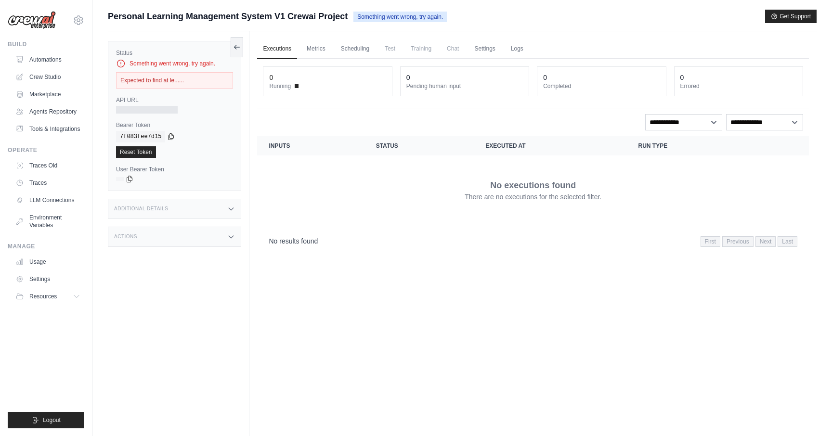
drag, startPoint x: 356, startPoint y: 16, endPoint x: 480, endPoint y: 15, distance: 123.3
click at [480, 15] on div "Personal Learning Management System V1 Crewai Project Something went wrong, try…" at bounding box center [462, 16] width 709 height 13
click at [303, 50] on link "Metrics" at bounding box center [316, 49] width 30 height 20
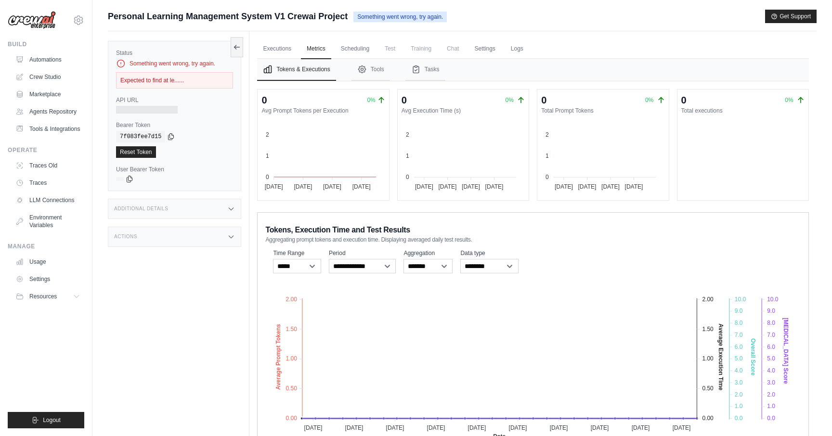
click at [31, 18] on img at bounding box center [32, 20] width 48 height 18
click at [41, 89] on link "Marketplace" at bounding box center [49, 94] width 73 height 15
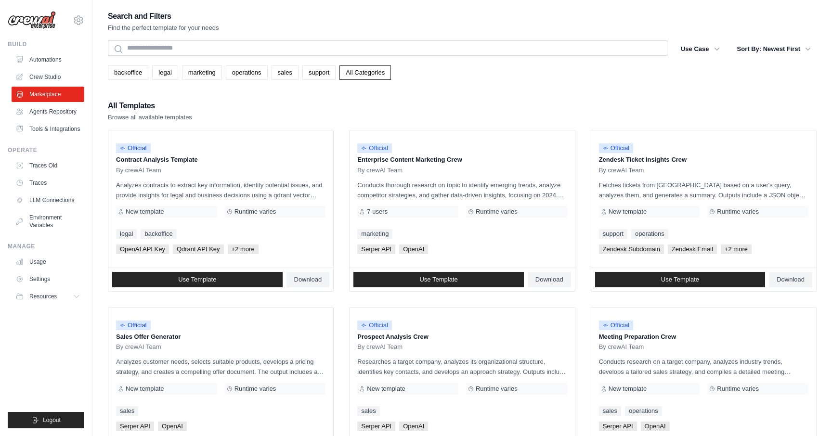
click at [47, 22] on img at bounding box center [32, 20] width 48 height 18
click at [48, 422] on span "Logout" at bounding box center [52, 421] width 18 height 8
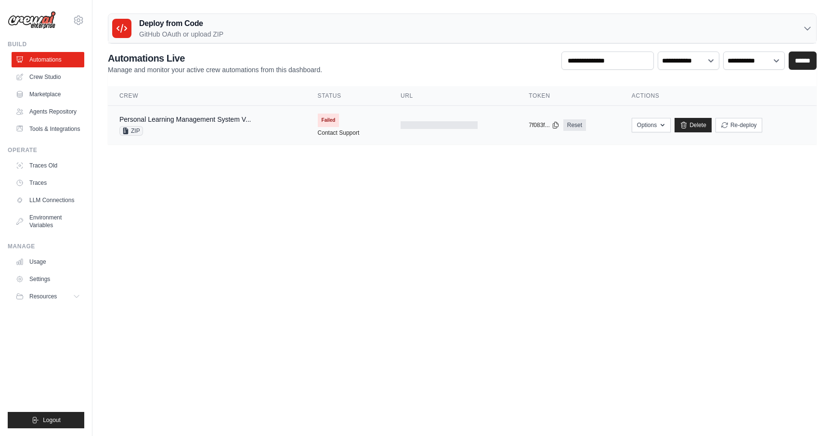
click at [228, 124] on div "Personal Learning Management System V... ZIP" at bounding box center [184, 125] width 131 height 21
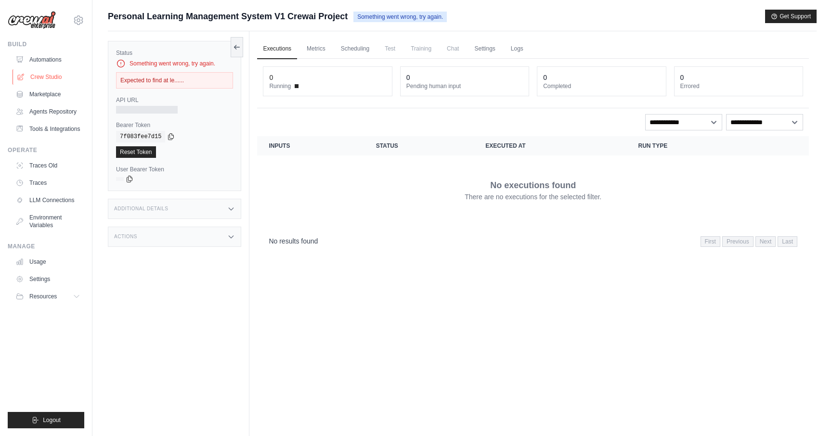
click at [38, 77] on link "Crew Studio" at bounding box center [49, 76] width 73 height 15
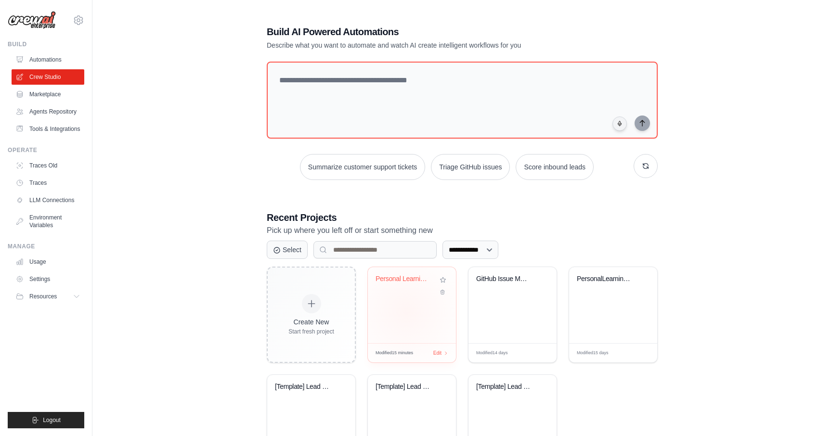
click at [407, 311] on div "Personal Learning Management System" at bounding box center [412, 305] width 88 height 76
click at [43, 91] on link "Marketplace" at bounding box center [49, 94] width 73 height 15
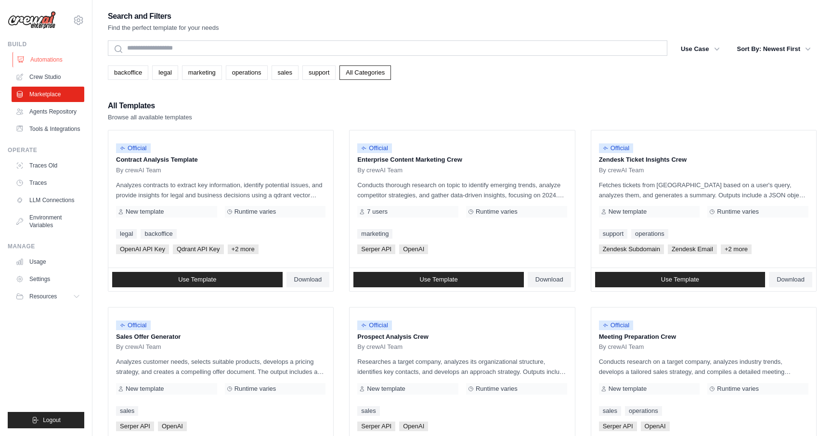
click at [42, 58] on link "Automations" at bounding box center [49, 59] width 73 height 15
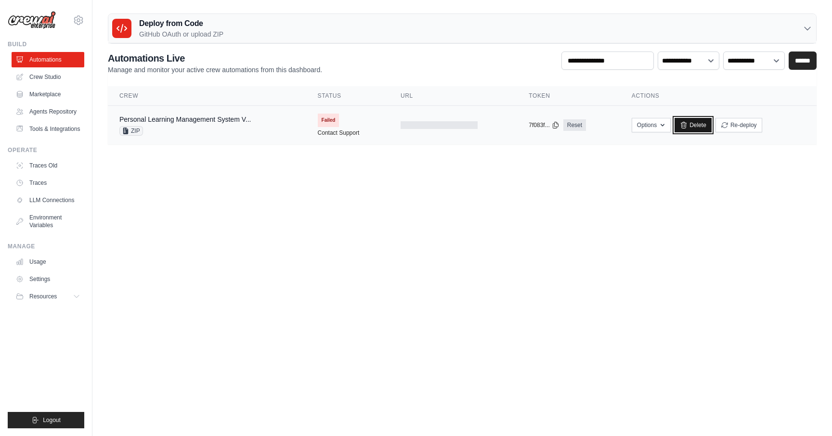
click at [691, 124] on link "Delete" at bounding box center [693, 125] width 37 height 14
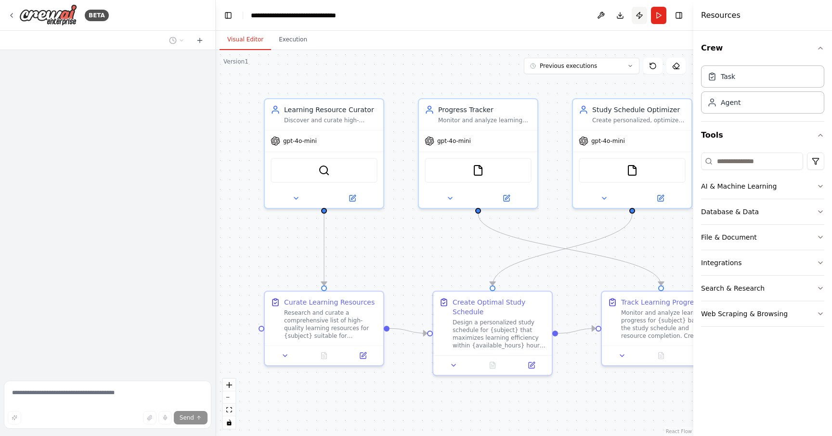
scroll to position [523, 0]
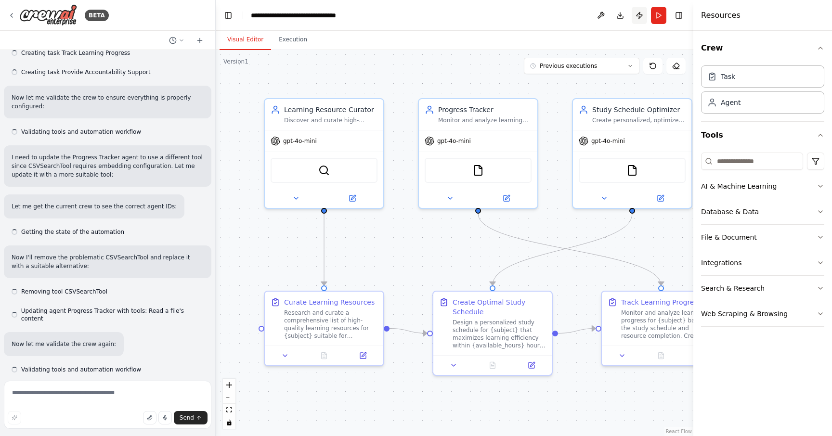
click at [642, 17] on button "Publish" at bounding box center [639, 15] width 15 height 17
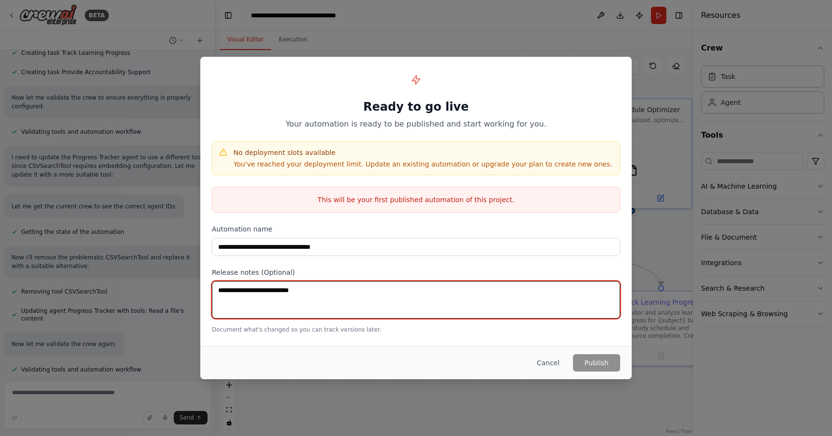
click at [367, 284] on textarea at bounding box center [416, 300] width 408 height 38
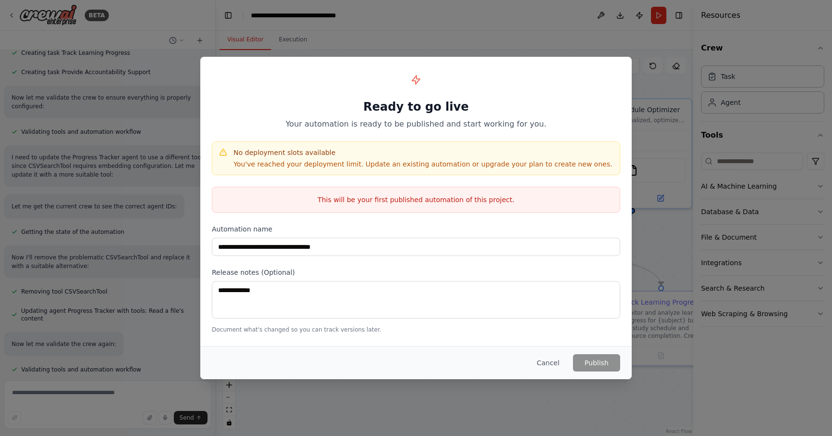
click at [570, 334] on div "**********" at bounding box center [415, 201] width 431 height 288
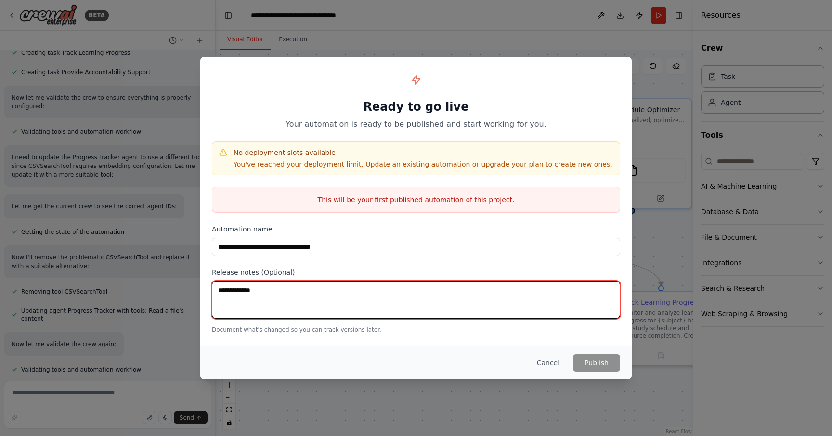
click at [525, 294] on textarea "**********" at bounding box center [416, 300] width 408 height 38
type textarea "**********"
drag, startPoint x: 368, startPoint y: 290, endPoint x: 193, endPoint y: 290, distance: 175.3
click at [193, 290] on div "**********" at bounding box center [416, 218] width 832 height 436
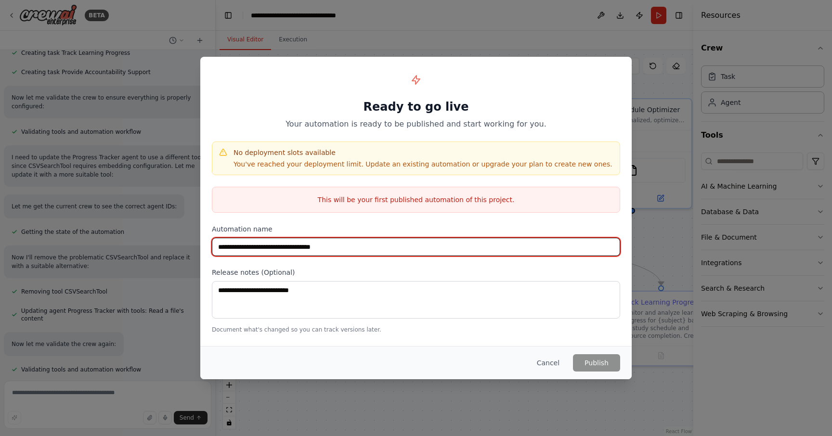
click at [377, 241] on input "**********" at bounding box center [416, 247] width 408 height 18
click at [375, 247] on input "**********" at bounding box center [416, 247] width 408 height 18
drag, startPoint x: 382, startPoint y: 247, endPoint x: 128, endPoint y: 238, distance: 254.4
click at [128, 238] on div "**********" at bounding box center [416, 218] width 832 height 436
type input "*"
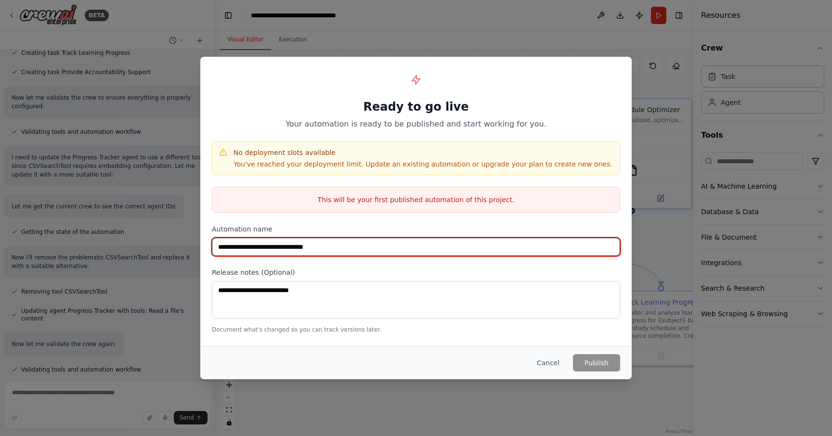
type input "**********"
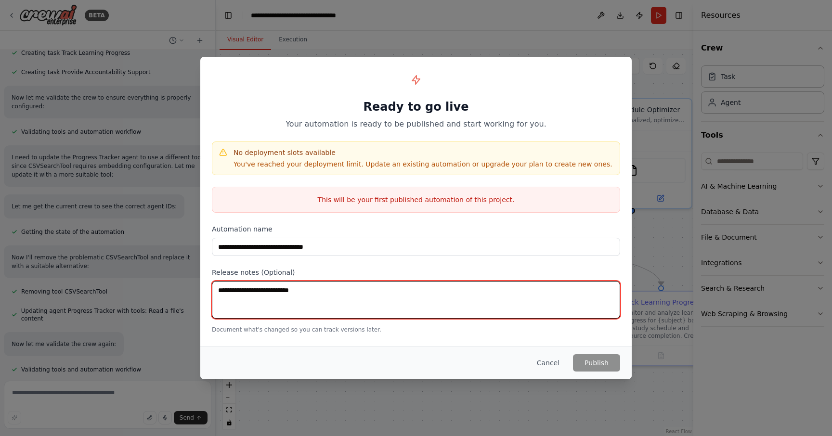
click at [339, 297] on textarea at bounding box center [416, 300] width 408 height 38
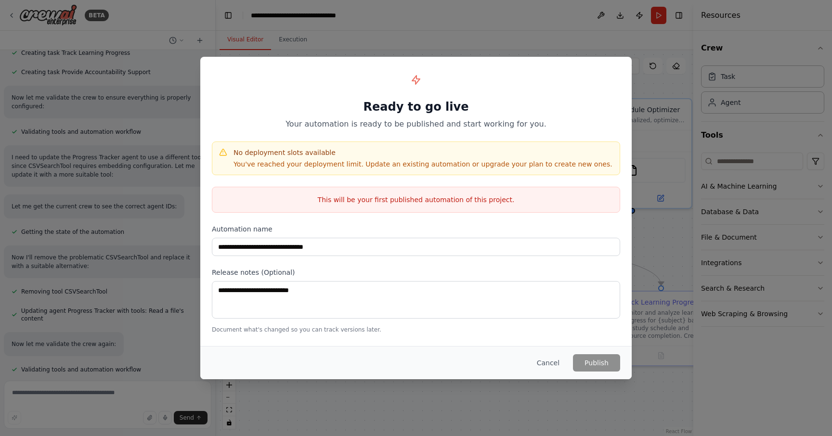
click at [500, 196] on p "This will be your first published automation of this project." at bounding box center [415, 200] width 407 height 10
click at [546, 372] on div "Cancel Publish" at bounding box center [415, 362] width 431 height 33
click at [547, 360] on button "Cancel" at bounding box center [548, 362] width 38 height 17
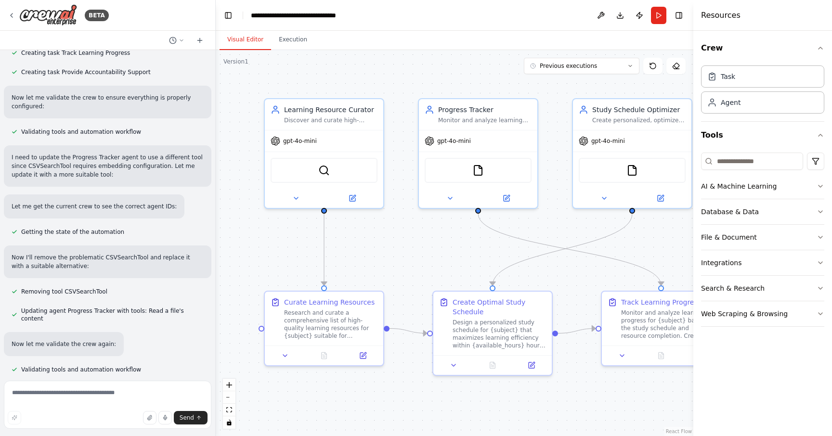
click at [5, 13] on div "BETA" at bounding box center [107, 15] width 215 height 31
click at [14, 13] on icon at bounding box center [12, 16] width 8 height 8
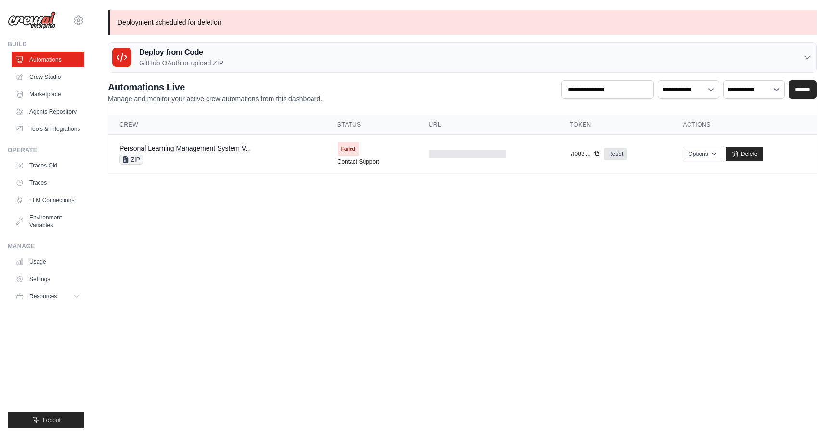
click at [41, 73] on link "Crew Studio" at bounding box center [48, 76] width 73 height 15
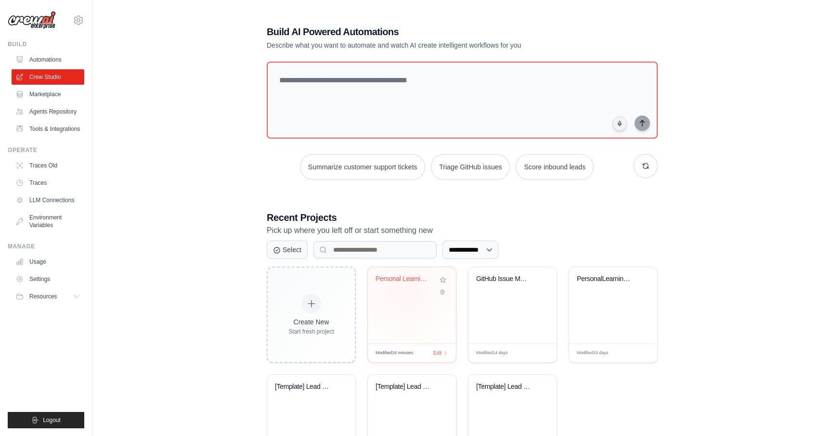
click at [405, 290] on div "Personal Learning Management System" at bounding box center [412, 286] width 73 height 22
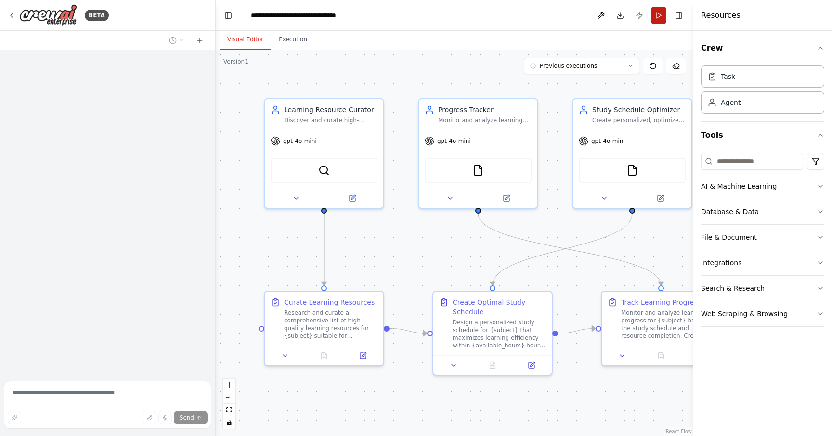
click at [657, 15] on button "Run" at bounding box center [658, 15] width 15 height 17
click at [633, 16] on button "Publish" at bounding box center [639, 15] width 15 height 17
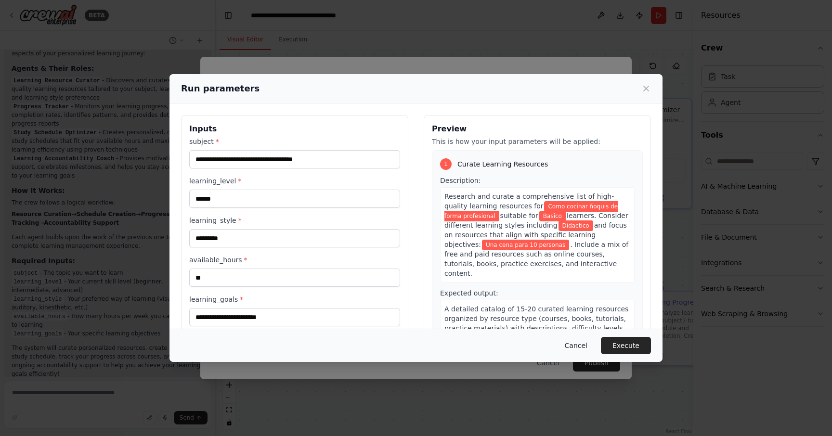
click at [586, 341] on button "Cancel" at bounding box center [576, 345] width 38 height 17
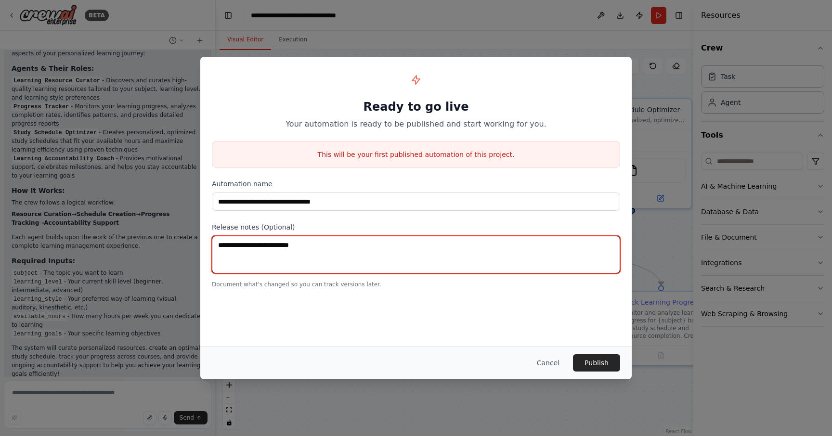
click at [480, 251] on textarea at bounding box center [416, 255] width 408 height 38
drag, startPoint x: 305, startPoint y: 249, endPoint x: 186, endPoint y: 249, distance: 118.9
click at [186, 249] on div "**********" at bounding box center [416, 218] width 832 height 436
type textarea "**********"
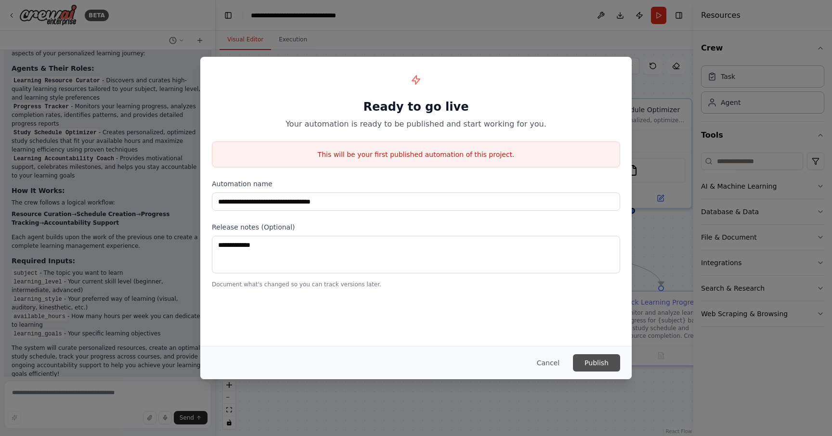
click at [594, 365] on button "Publish" at bounding box center [596, 362] width 47 height 17
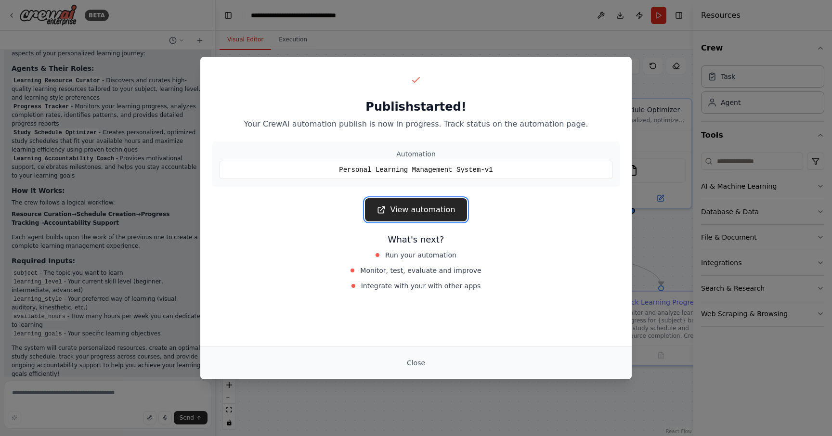
click at [427, 213] on link "View automation" at bounding box center [416, 209] width 102 height 23
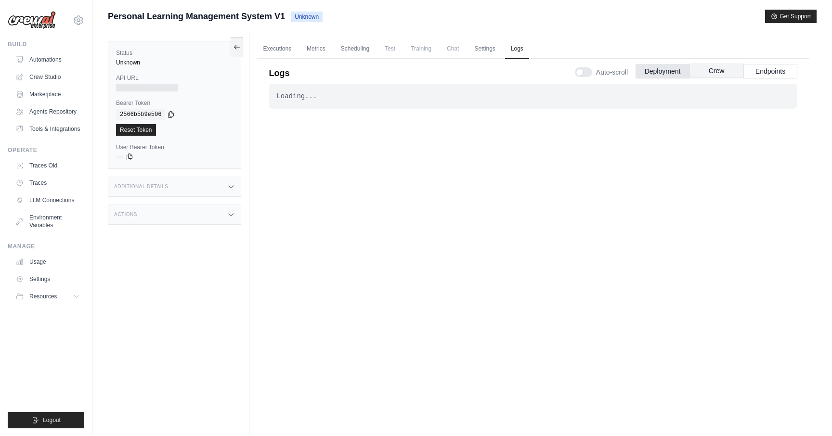
click at [710, 72] on button "Crew" at bounding box center [717, 71] width 54 height 14
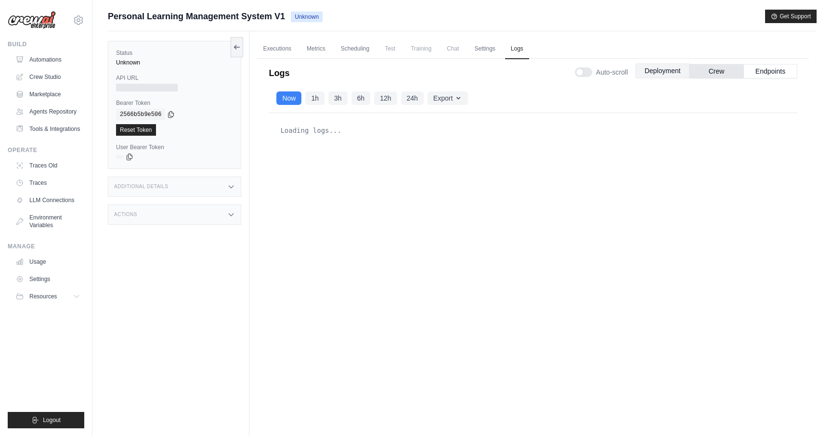
click at [659, 73] on button "Deployment" at bounding box center [663, 71] width 54 height 14
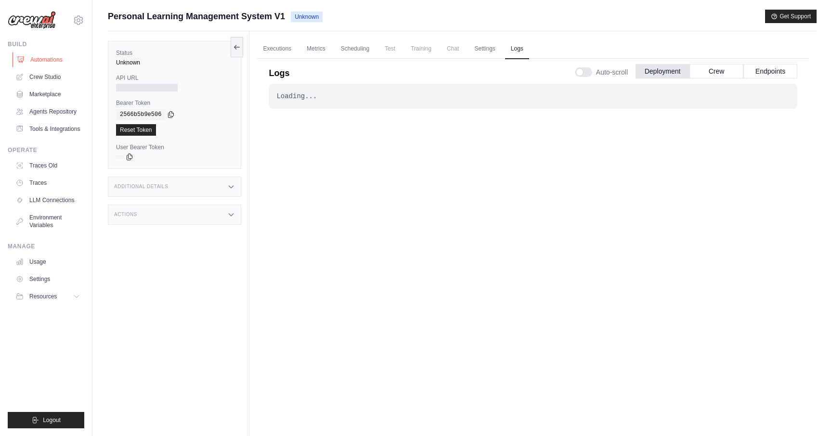
click at [50, 60] on link "Automations" at bounding box center [49, 59] width 73 height 15
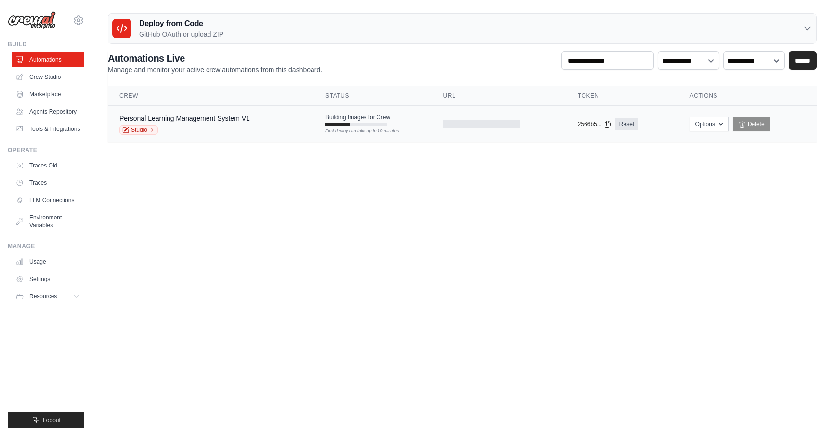
click at [376, 122] on div "Building Images for Crew First deploy can take up to 10 minutes" at bounding box center [358, 120] width 65 height 13
click at [706, 121] on button "Options" at bounding box center [709, 124] width 39 height 14
click at [782, 216] on body "[EMAIL_ADDRESS][DOMAIN_NAME] Settings Build Automations" at bounding box center [416, 218] width 832 height 436
click at [374, 125] on div "First deploy can take up to 10 minutes" at bounding box center [357, 124] width 62 height 3
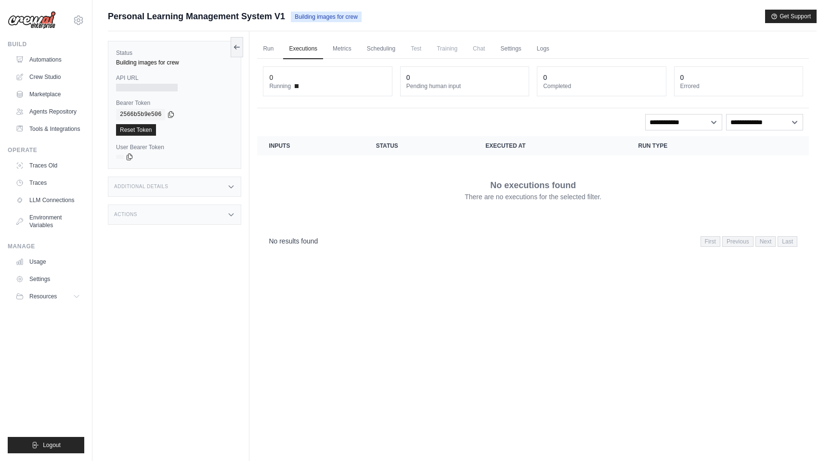
click at [143, 88] on div at bounding box center [147, 88] width 62 height 8
click at [136, 64] on div "Building images for crew" at bounding box center [174, 63] width 117 height 8
click at [52, 78] on link "Crew Studio" at bounding box center [49, 76] width 73 height 15
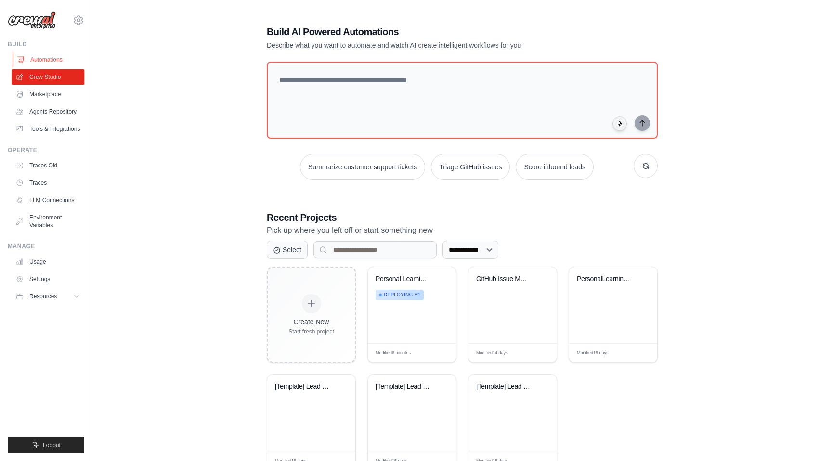
click at [52, 60] on link "Automations" at bounding box center [49, 59] width 73 height 15
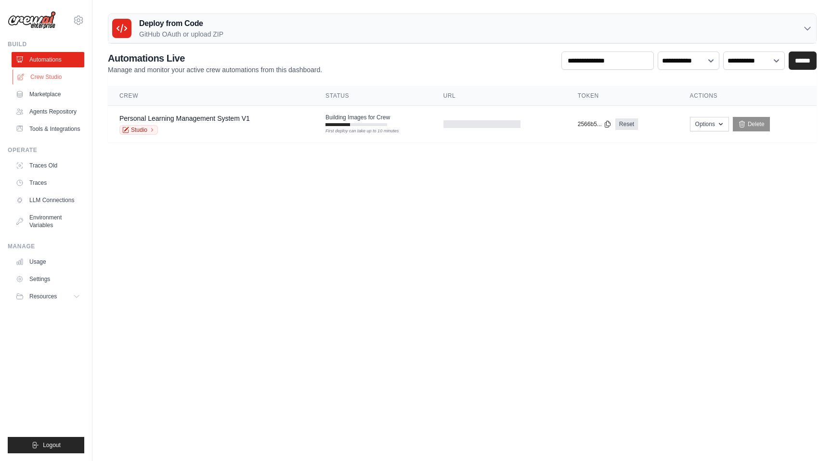
click at [58, 83] on link "Crew Studio" at bounding box center [49, 76] width 73 height 15
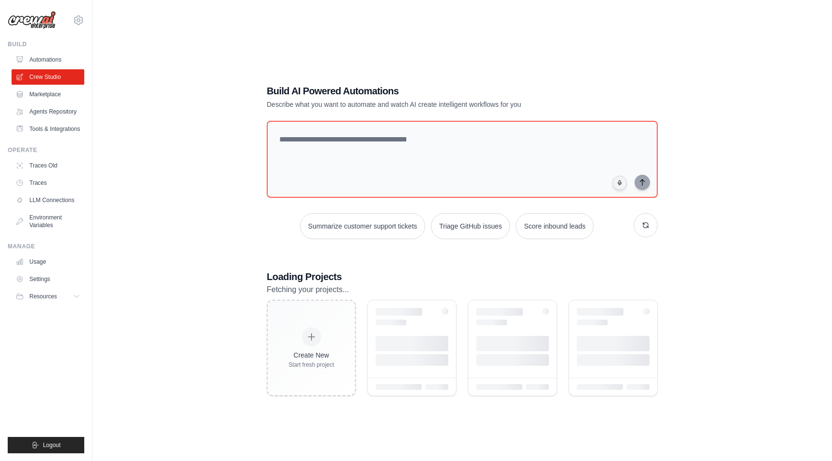
click at [52, 58] on link "Automations" at bounding box center [48, 59] width 73 height 15
